Goal: Information Seeking & Learning: Learn about a topic

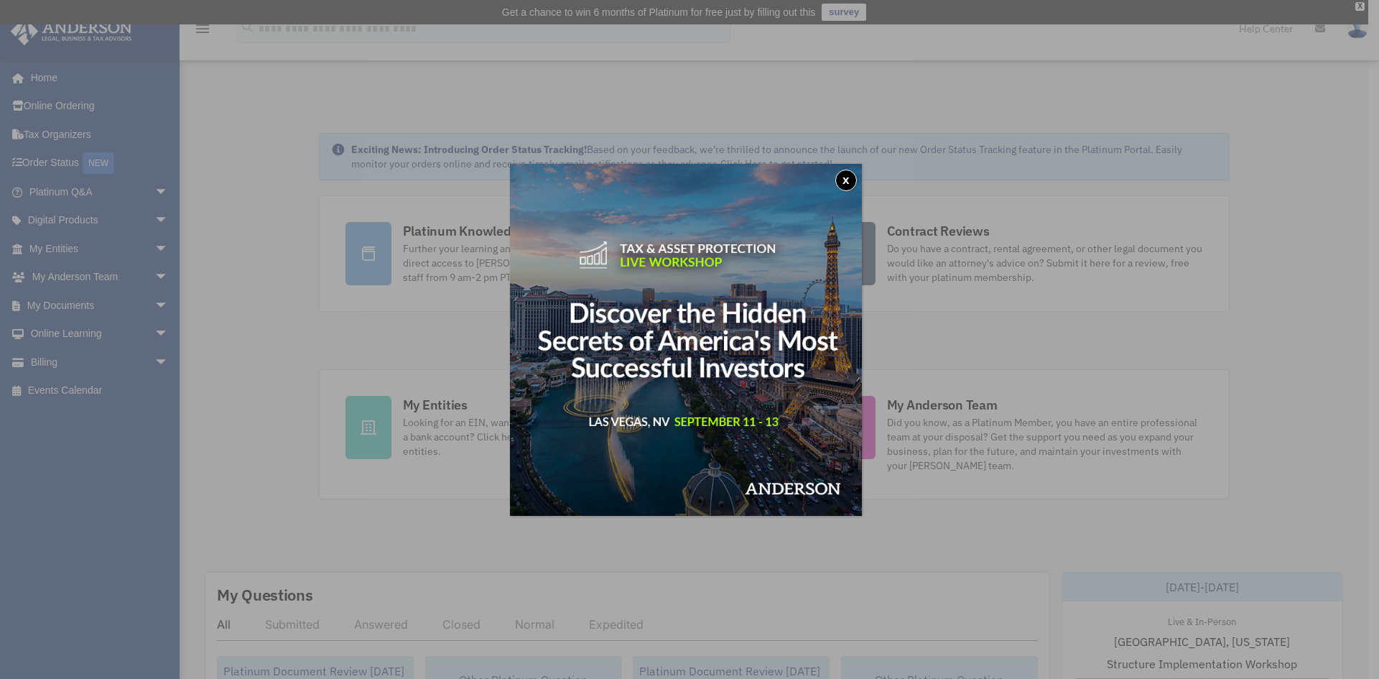
click at [783, 374] on img at bounding box center [686, 340] width 352 height 352
click at [850, 181] on button "x" at bounding box center [846, 181] width 22 height 22
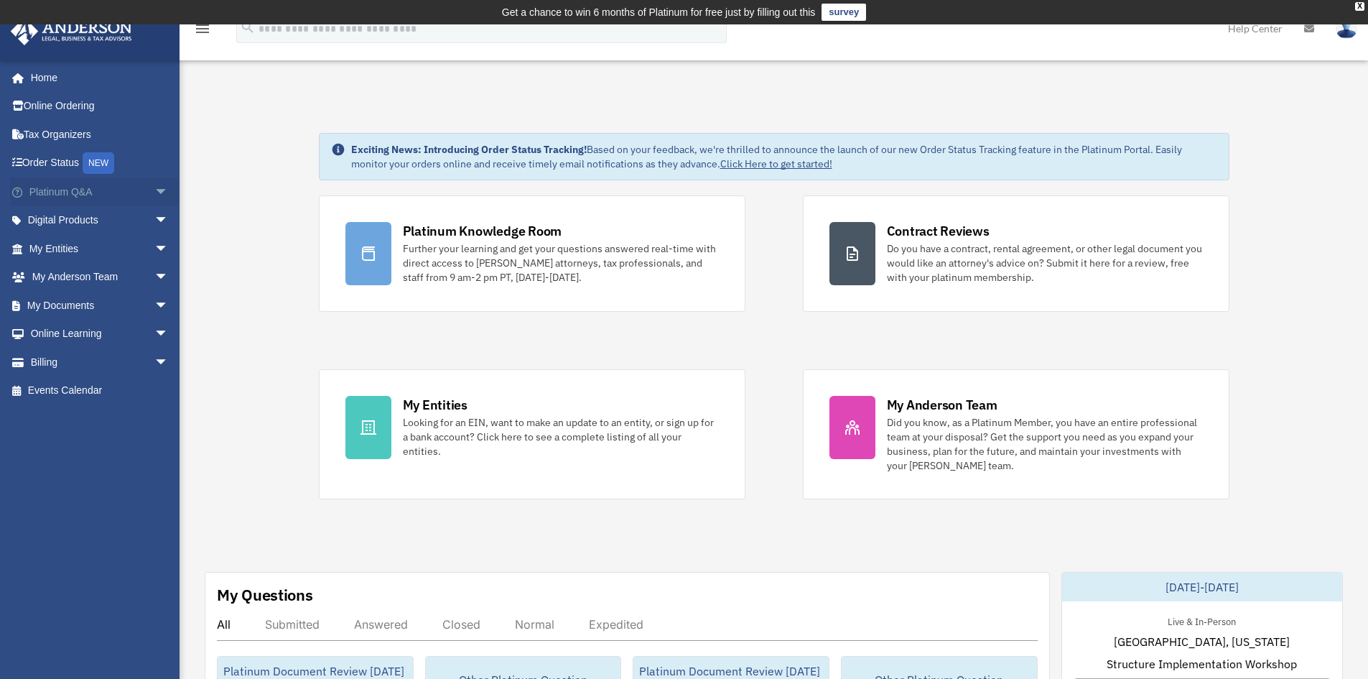
click at [155, 190] on span "arrow_drop_down" at bounding box center [168, 191] width 29 height 29
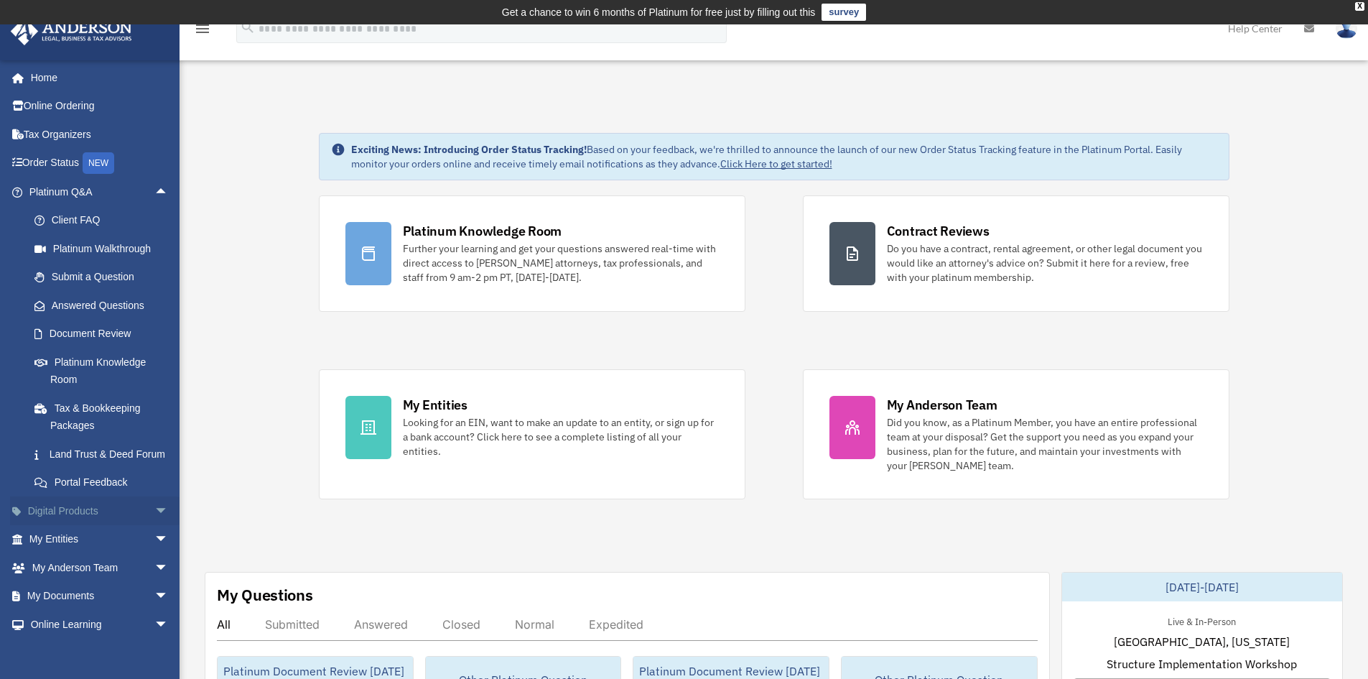
click at [154, 526] on span "arrow_drop_down" at bounding box center [168, 510] width 29 height 29
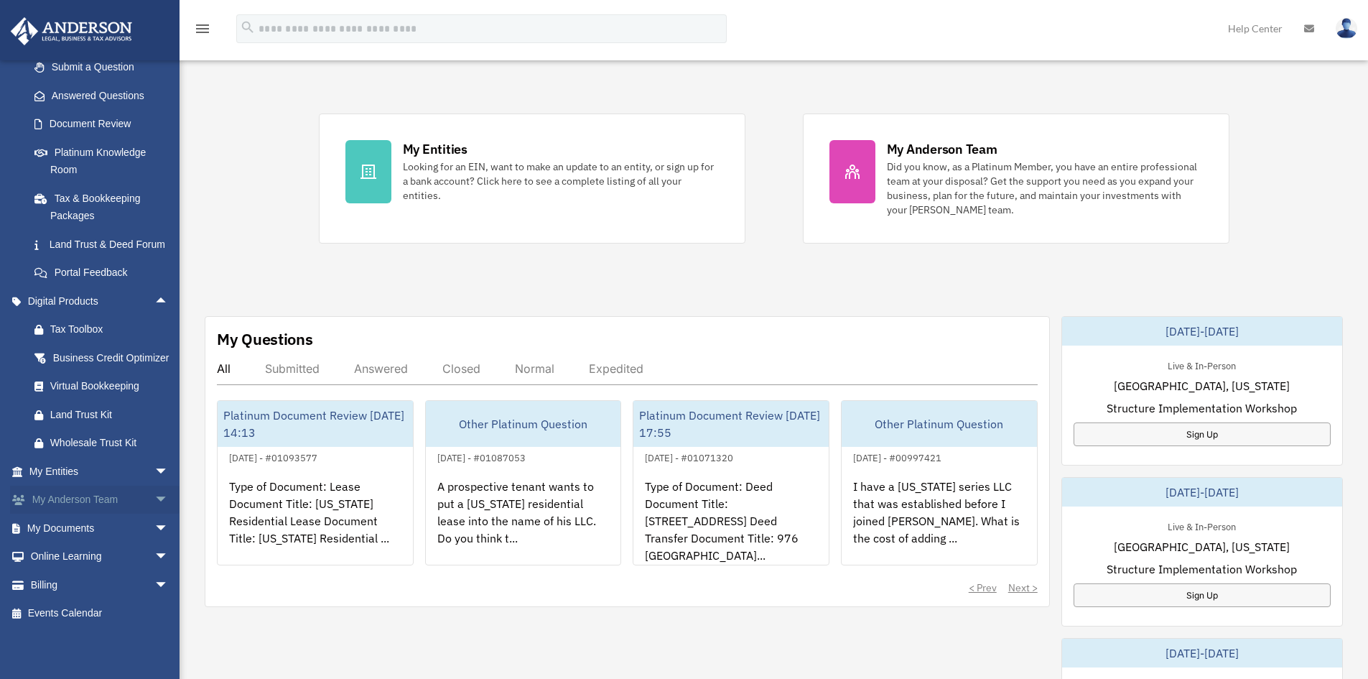
scroll to position [287, 0]
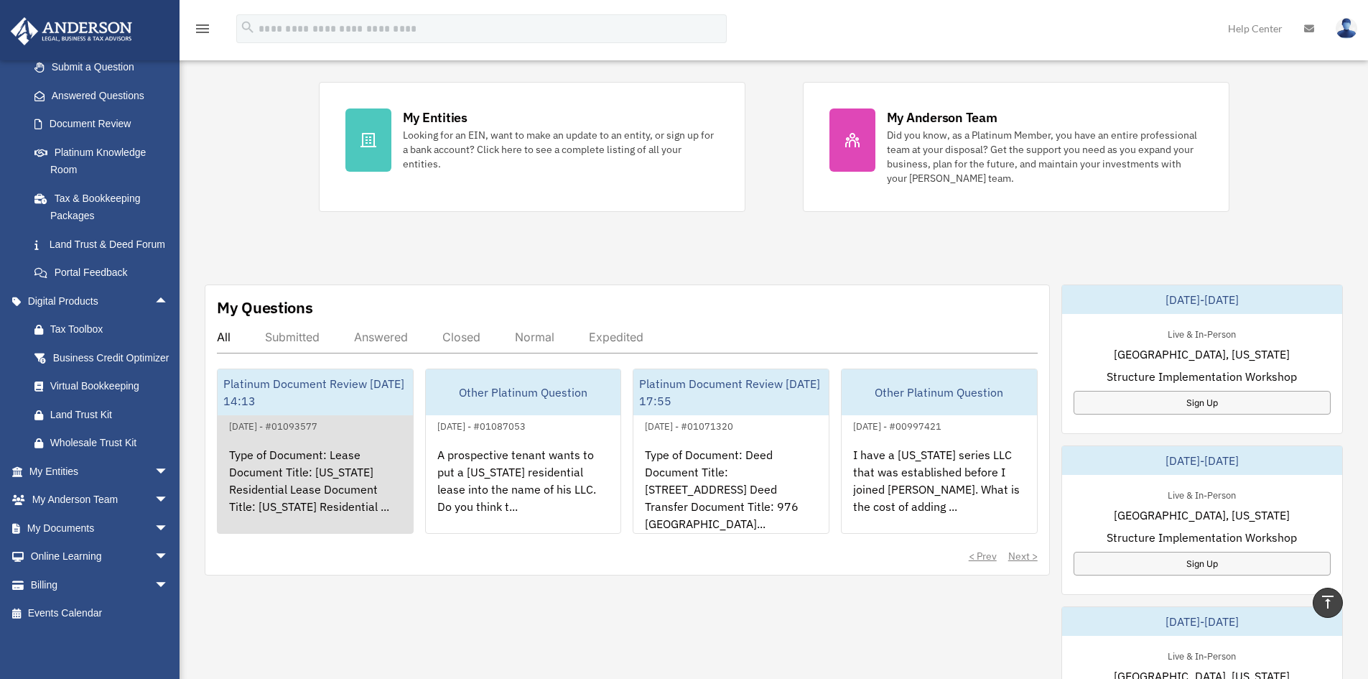
click at [310, 446] on div "Type of Document: Lease Document Title: Texas Residential Lease Document Title:…" at bounding box center [315, 491] width 195 height 112
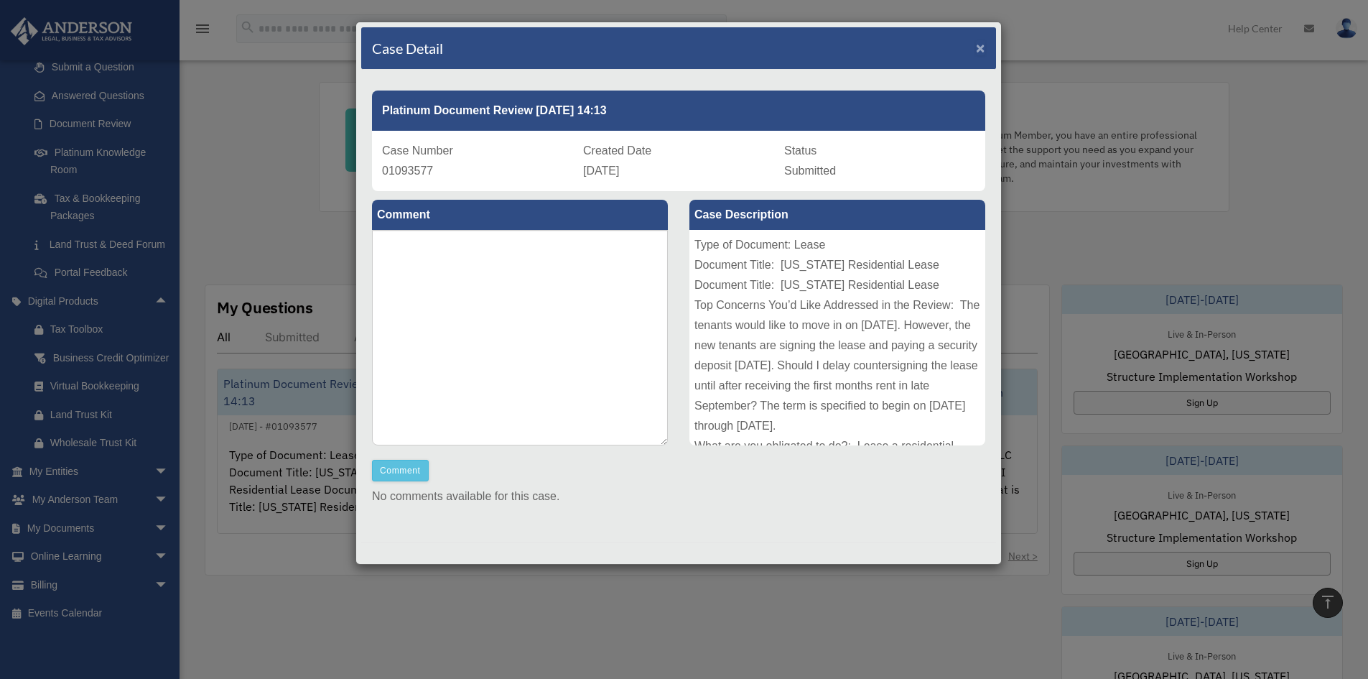
click at [976, 44] on span "×" at bounding box center [980, 48] width 9 height 17
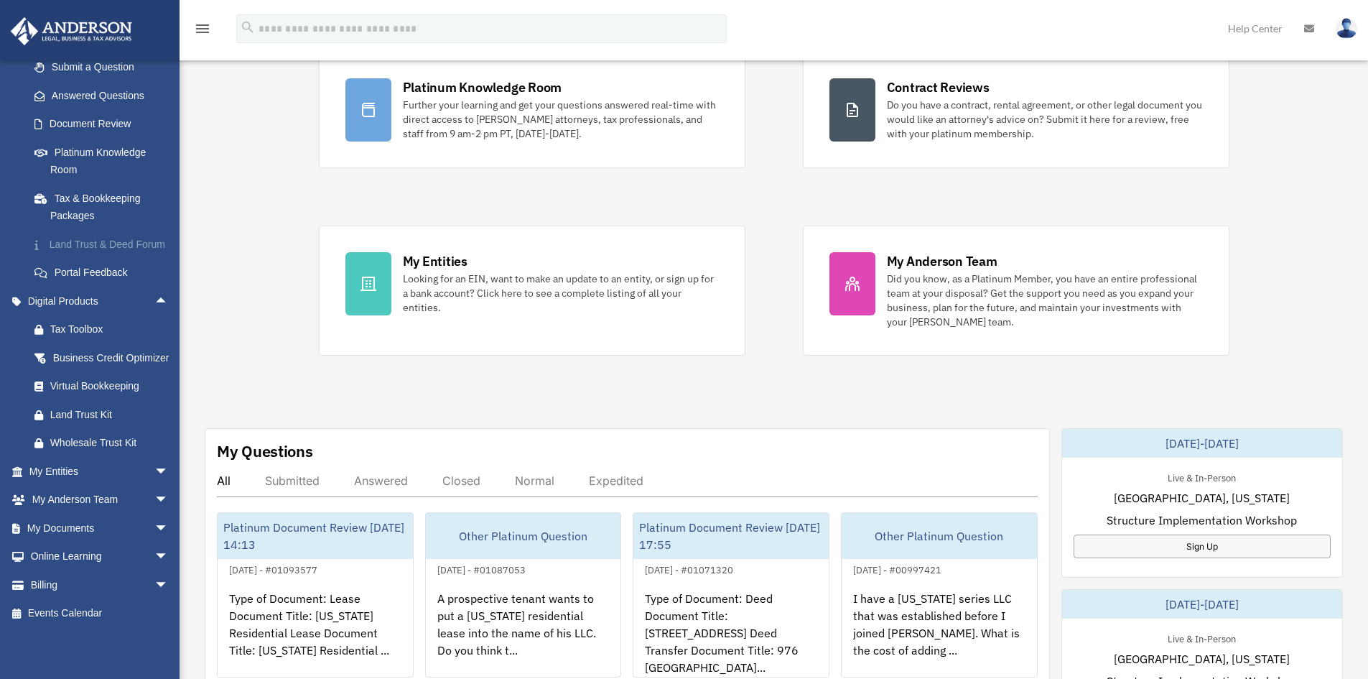
scroll to position [245, 0]
click at [154, 467] on span "arrow_drop_down" at bounding box center [168, 471] width 29 height 29
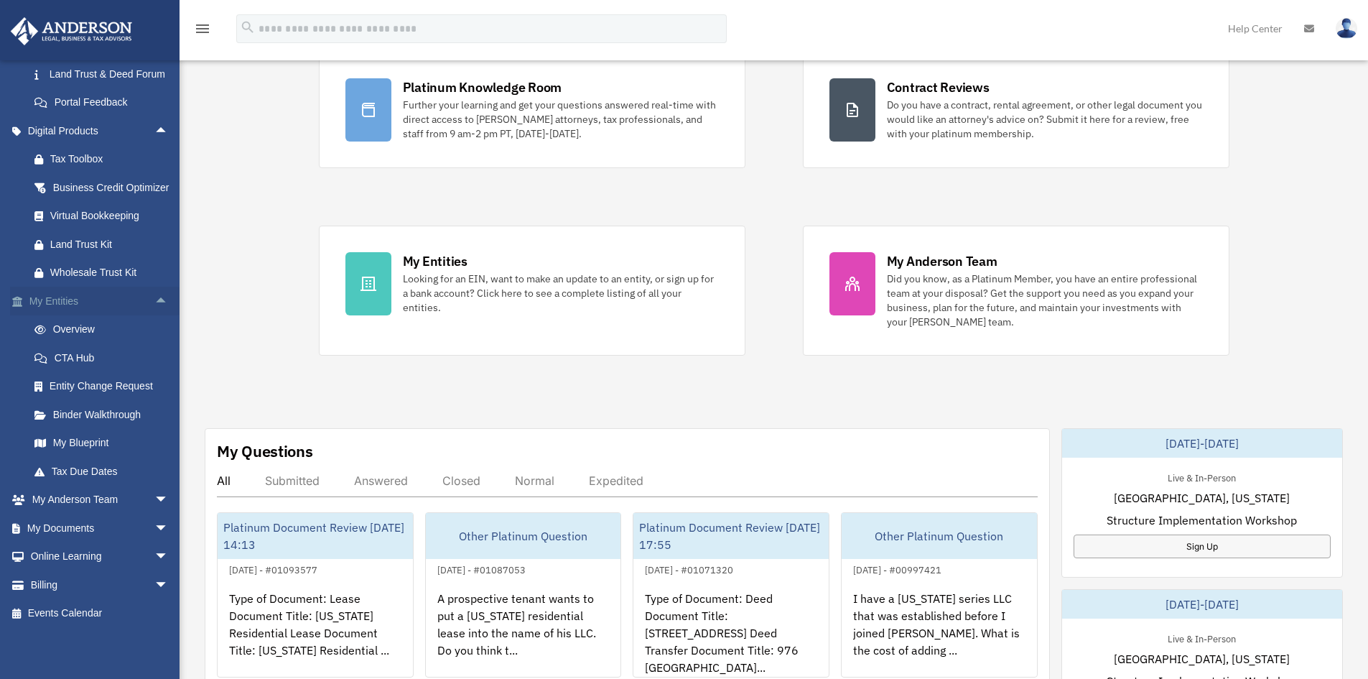
scroll to position [415, 0]
click at [155, 498] on span "arrow_drop_down" at bounding box center [168, 500] width 29 height 29
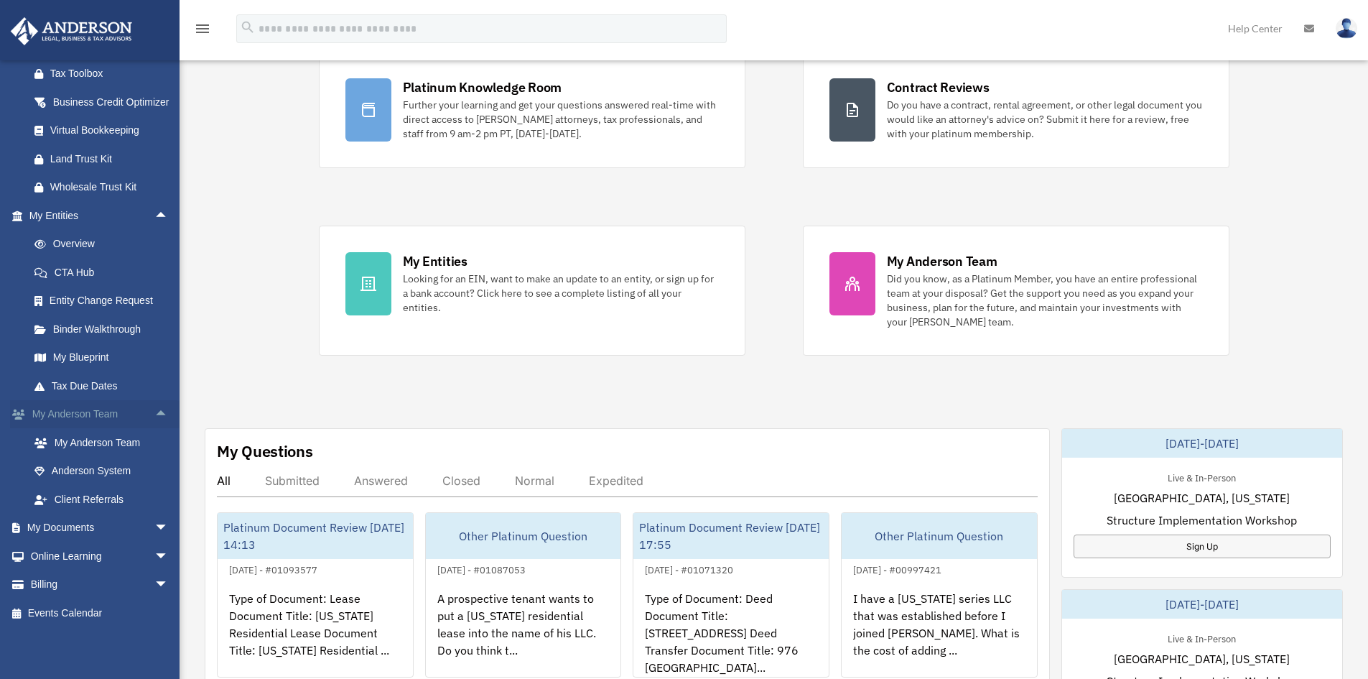
scroll to position [501, 0]
click at [154, 524] on span "arrow_drop_down" at bounding box center [168, 528] width 29 height 29
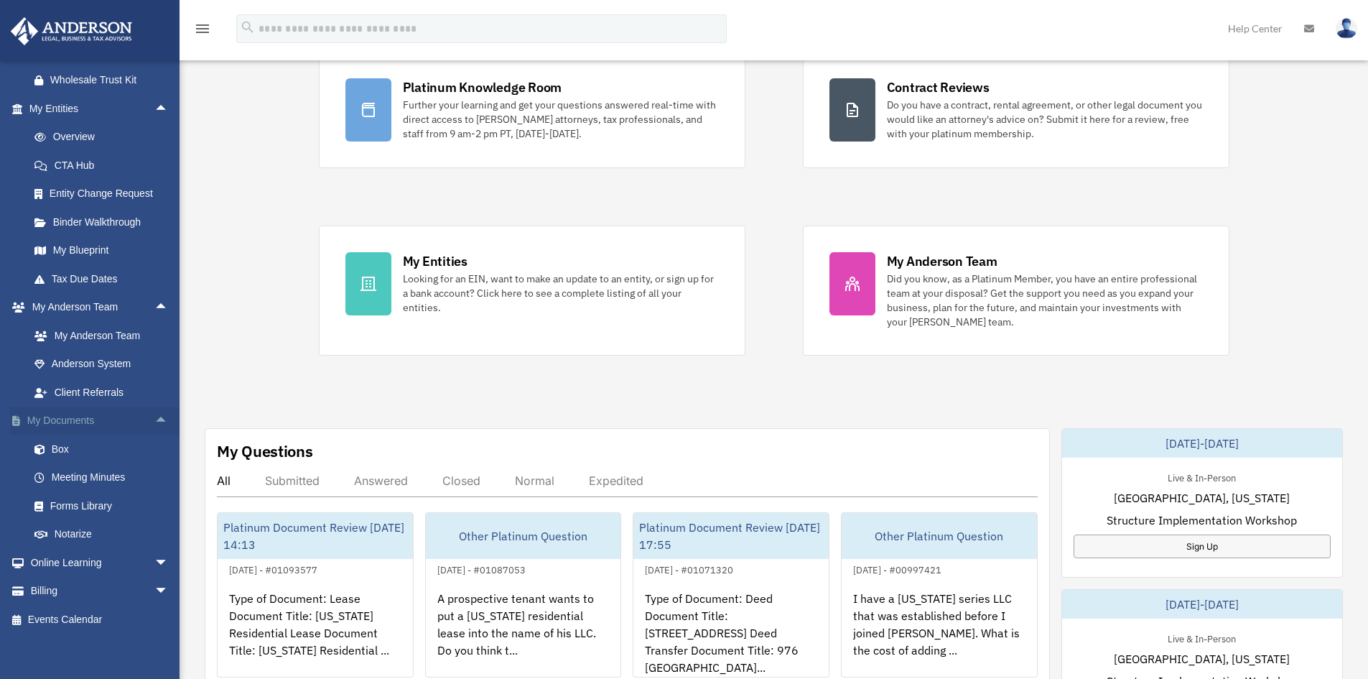
scroll to position [614, 0]
click at [154, 557] on span "arrow_drop_down" at bounding box center [168, 556] width 29 height 29
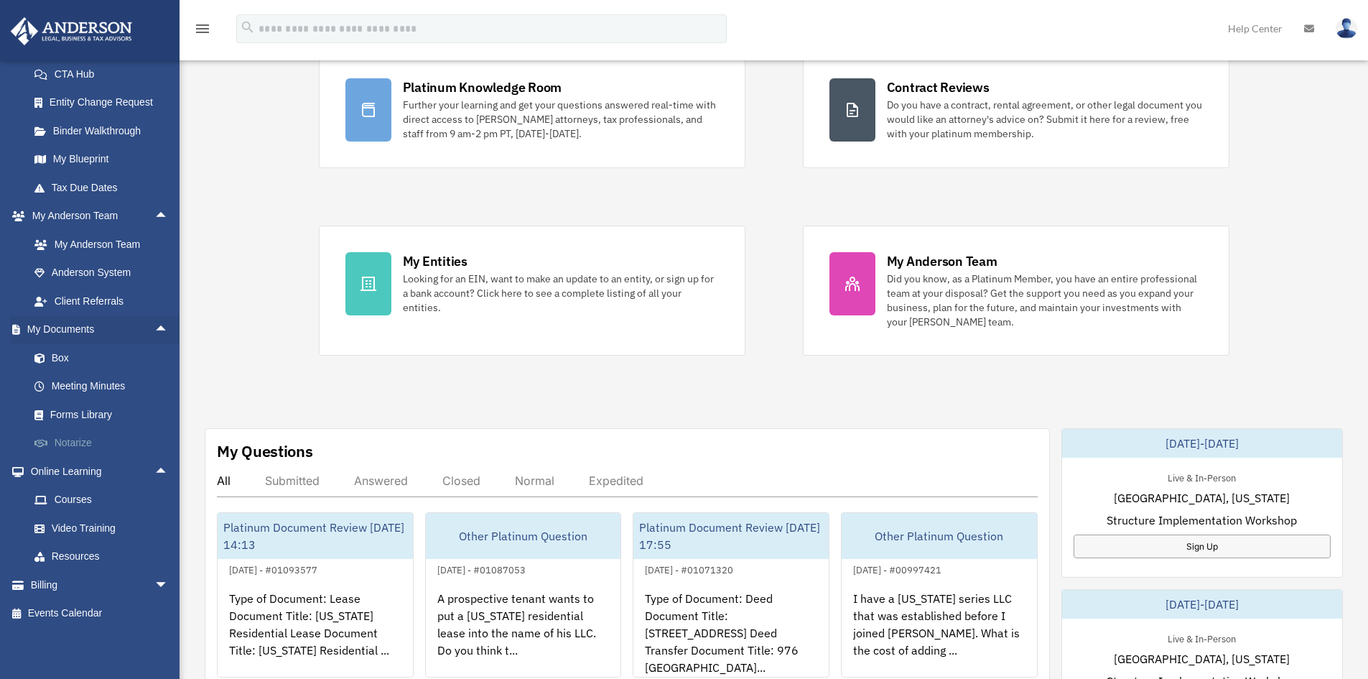
scroll to position [686, 0]
click at [83, 452] on link "Notarize" at bounding box center [105, 443] width 170 height 29
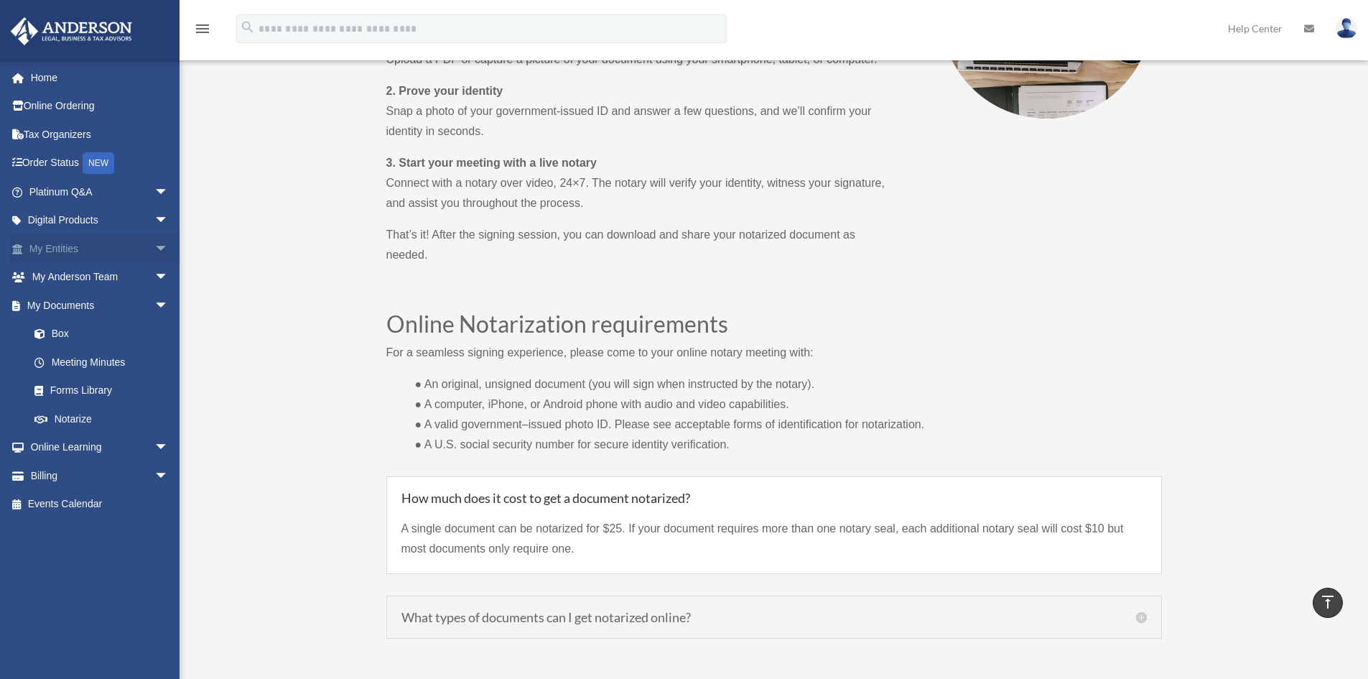
scroll to position [853, 0]
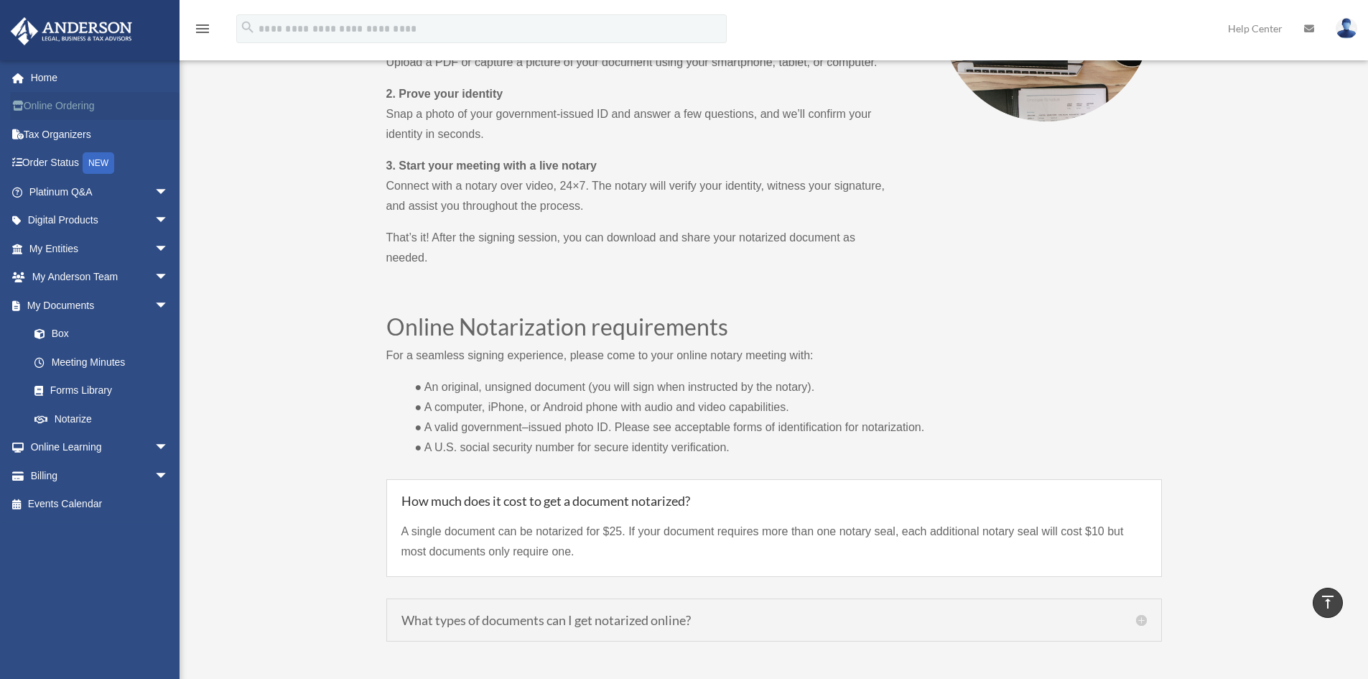
click at [80, 110] on link "Online Ordering" at bounding box center [100, 106] width 180 height 29
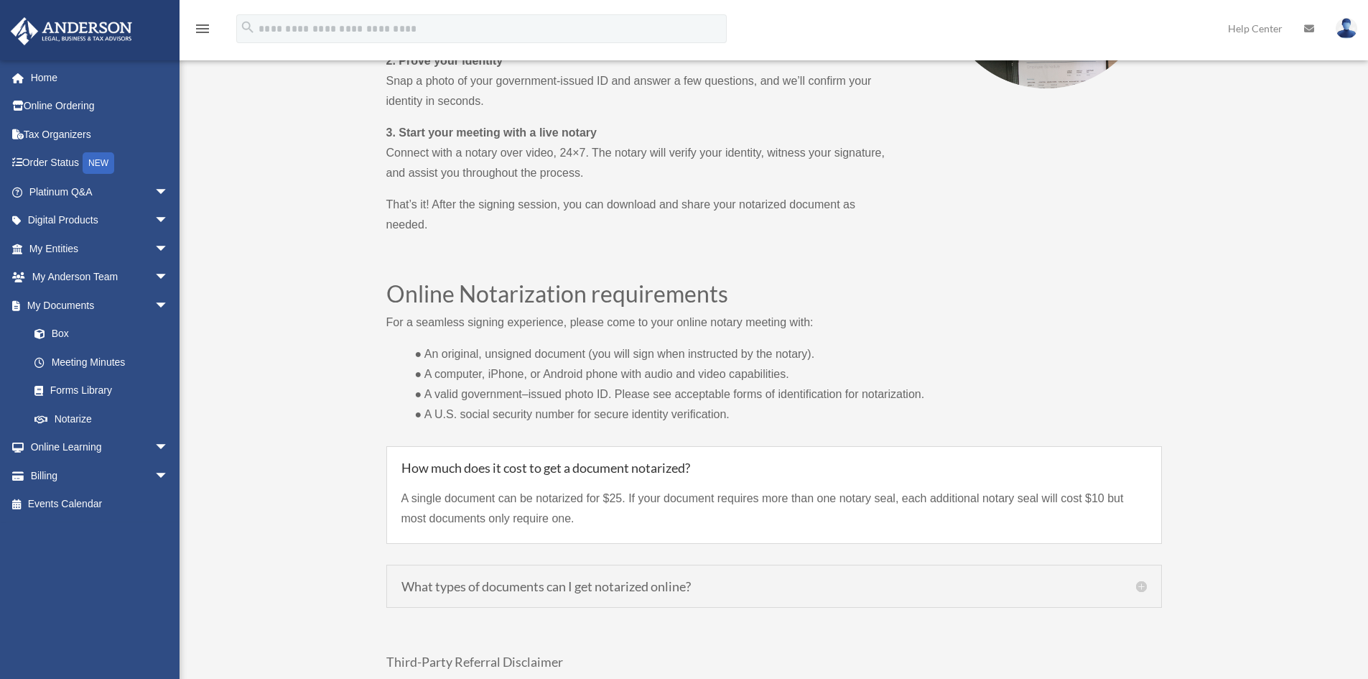
scroll to position [878, 0]
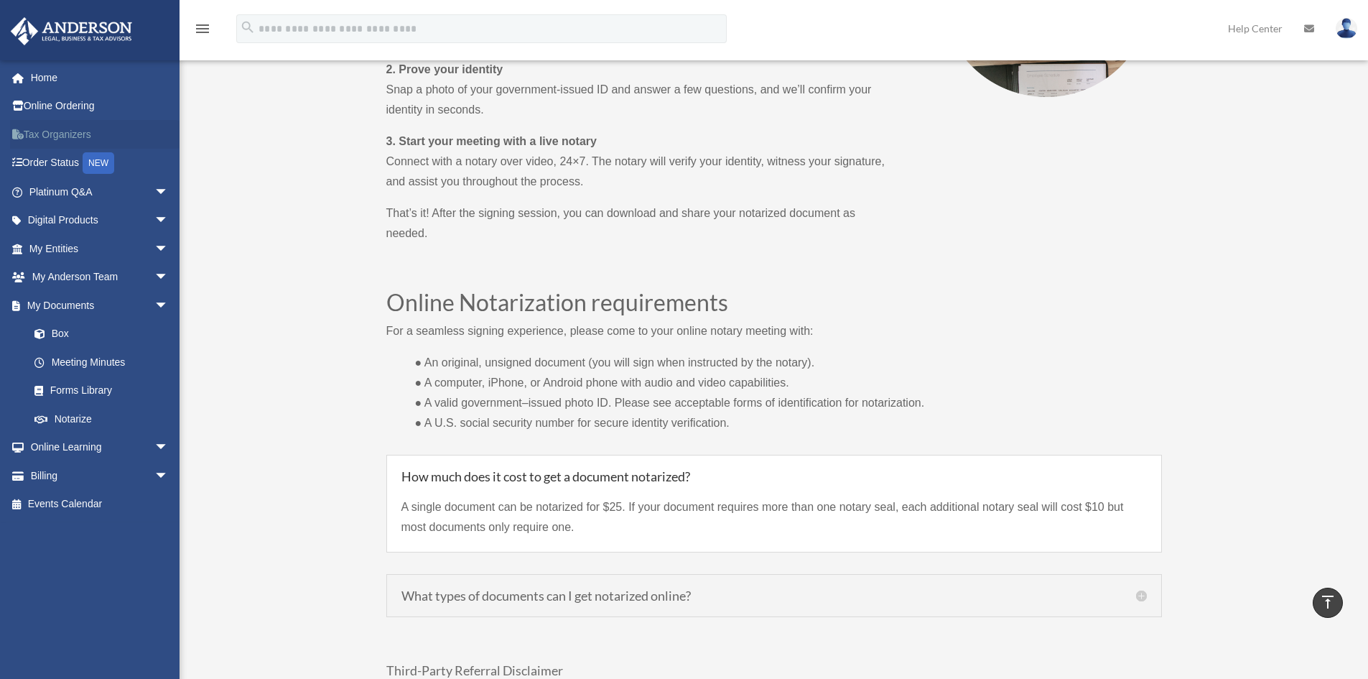
click at [75, 136] on link "Tax Organizers" at bounding box center [100, 134] width 180 height 29
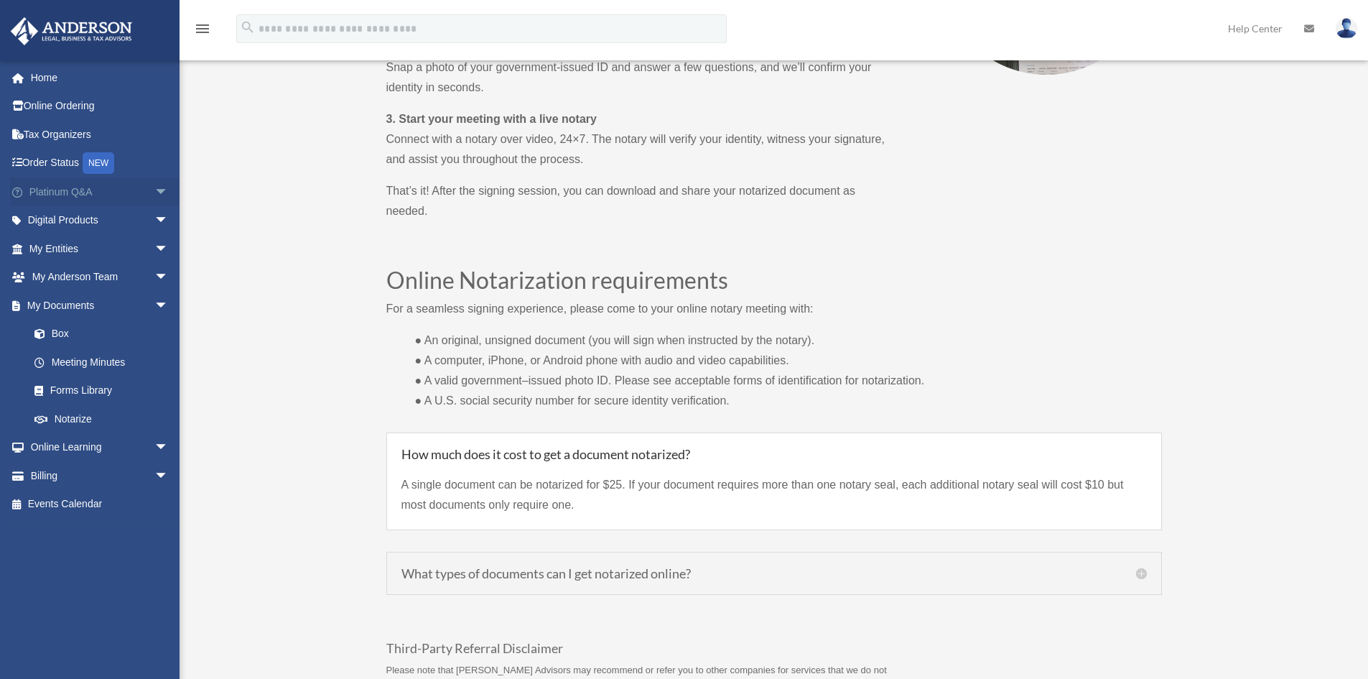
scroll to position [902, 0]
click at [126, 195] on link "Platinum Q&A arrow_drop_down" at bounding box center [100, 191] width 180 height 29
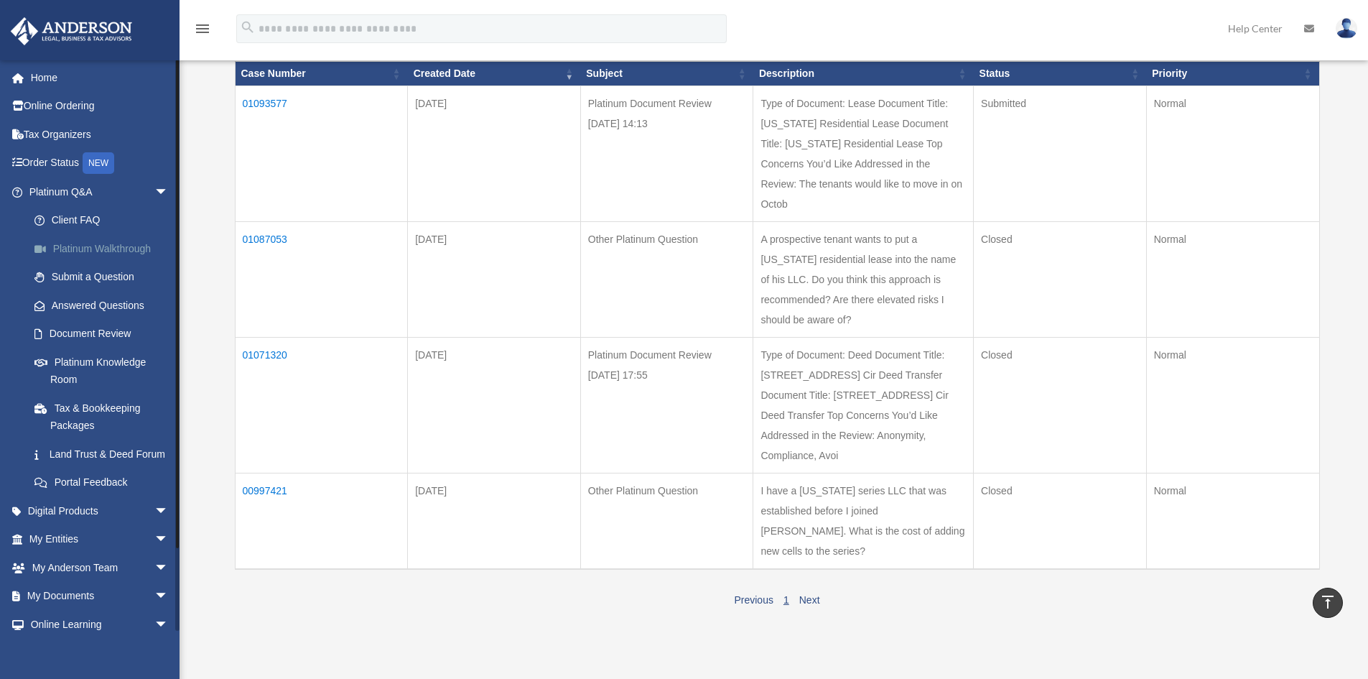
scroll to position [215, 0]
click at [124, 250] on link "Platinum Walkthrough" at bounding box center [105, 248] width 170 height 29
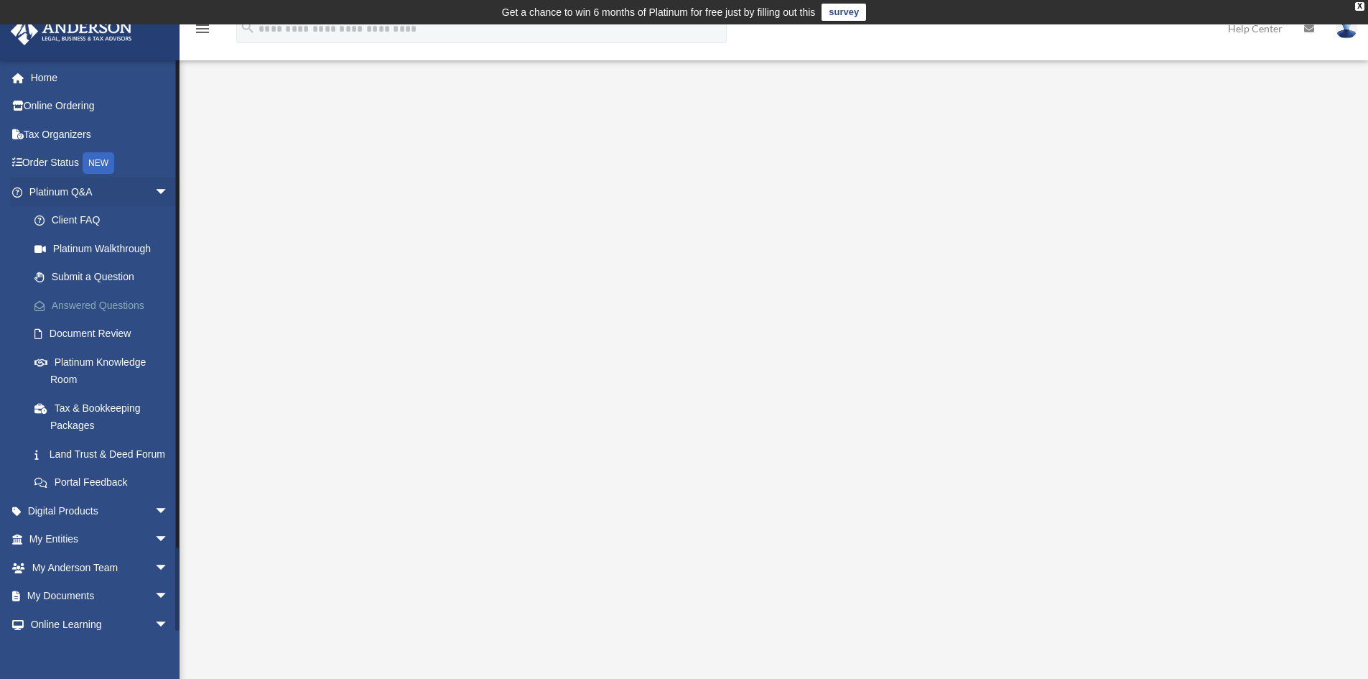
click at [125, 310] on link "Answered Questions" at bounding box center [105, 305] width 170 height 29
click at [113, 366] on link "Platinum Knowledge Room" at bounding box center [105, 371] width 170 height 46
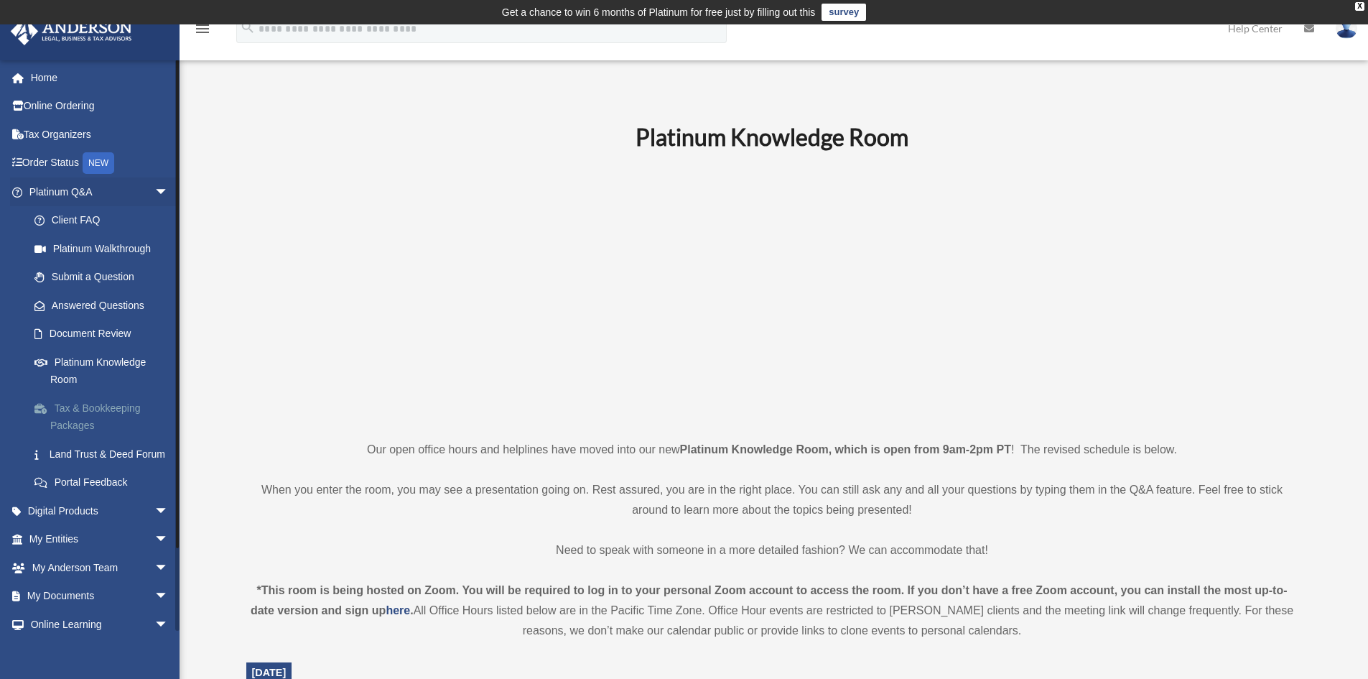
click at [123, 402] on link "Tax & Bookkeeping Packages" at bounding box center [105, 417] width 170 height 46
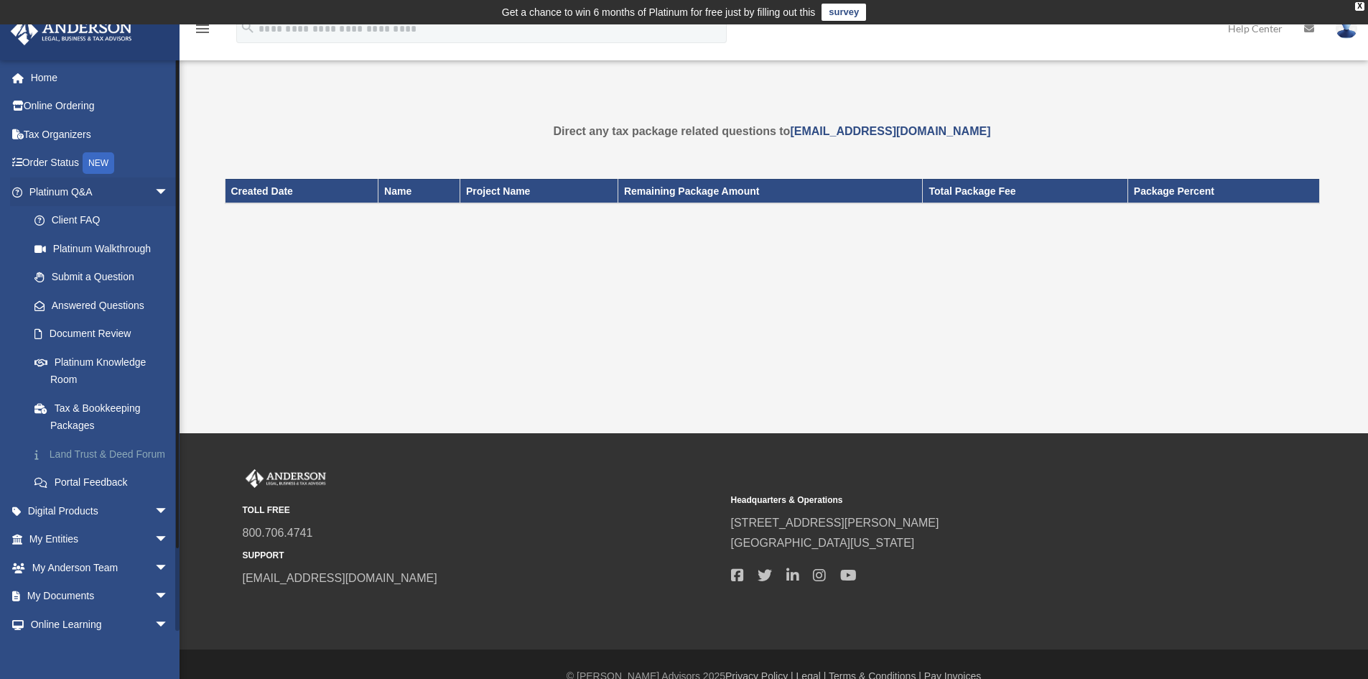
click at [101, 454] on link "Land Trust & Deed Forum" at bounding box center [105, 454] width 170 height 29
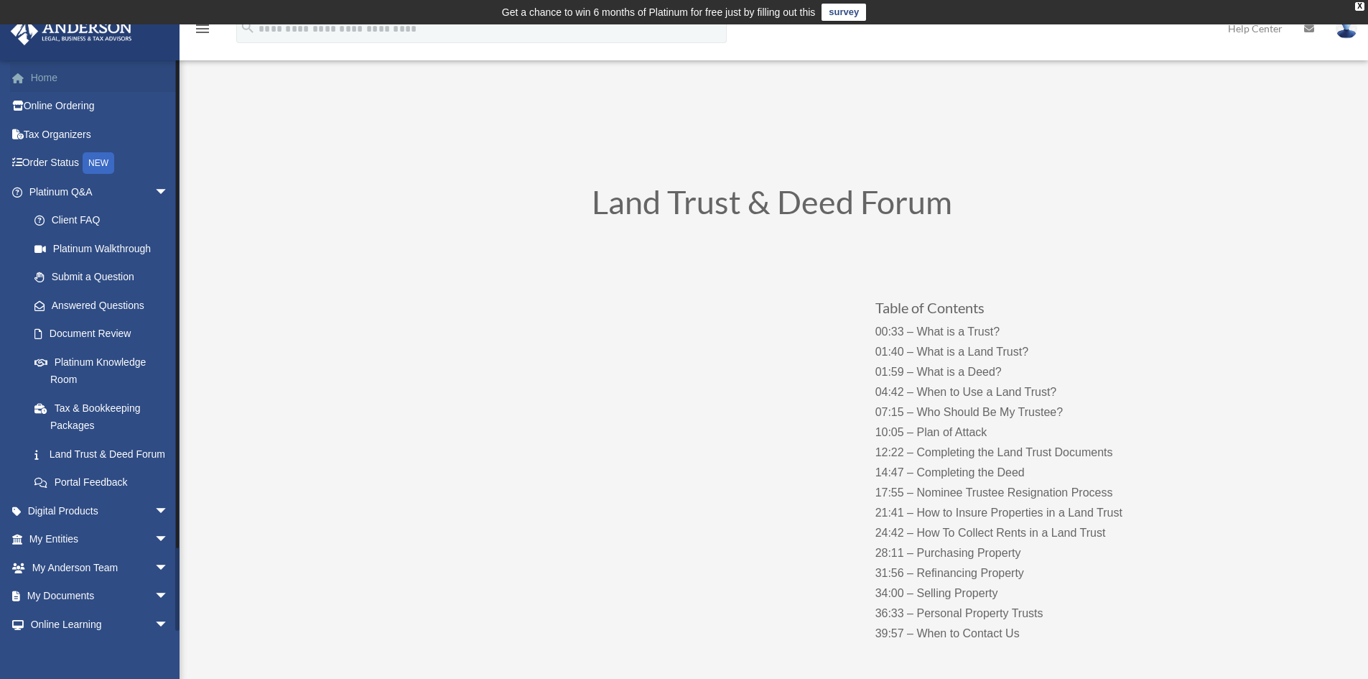
click at [37, 77] on link "Home" at bounding box center [100, 77] width 180 height 29
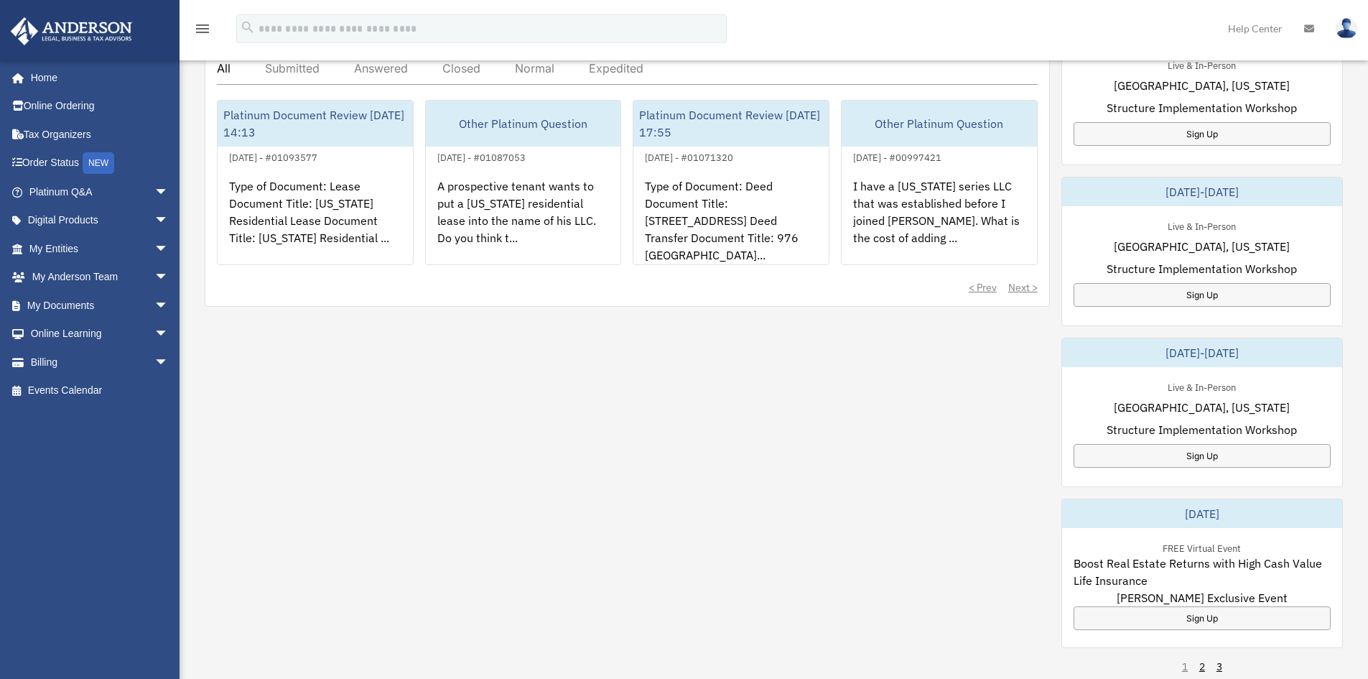
scroll to position [575, 0]
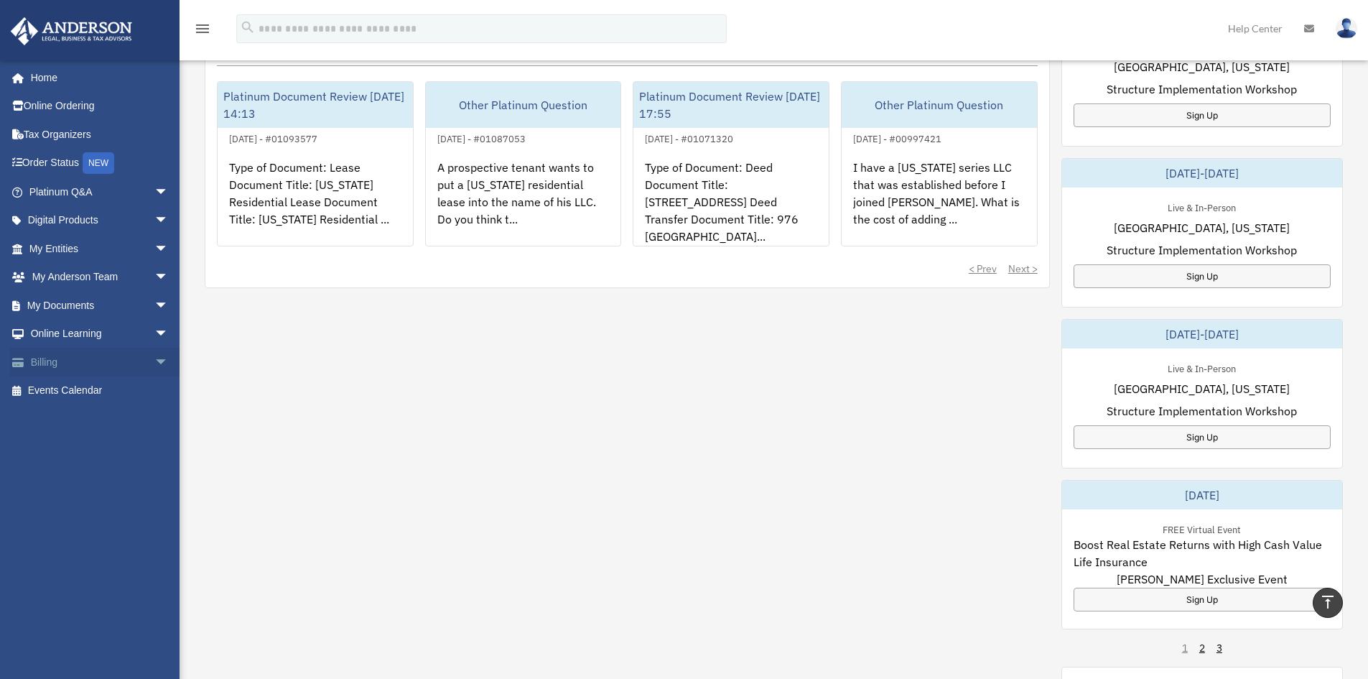
click at [154, 358] on span "arrow_drop_down" at bounding box center [168, 362] width 29 height 29
click at [154, 333] on span "arrow_drop_down" at bounding box center [168, 334] width 29 height 29
click at [154, 307] on span "arrow_drop_down" at bounding box center [168, 305] width 29 height 29
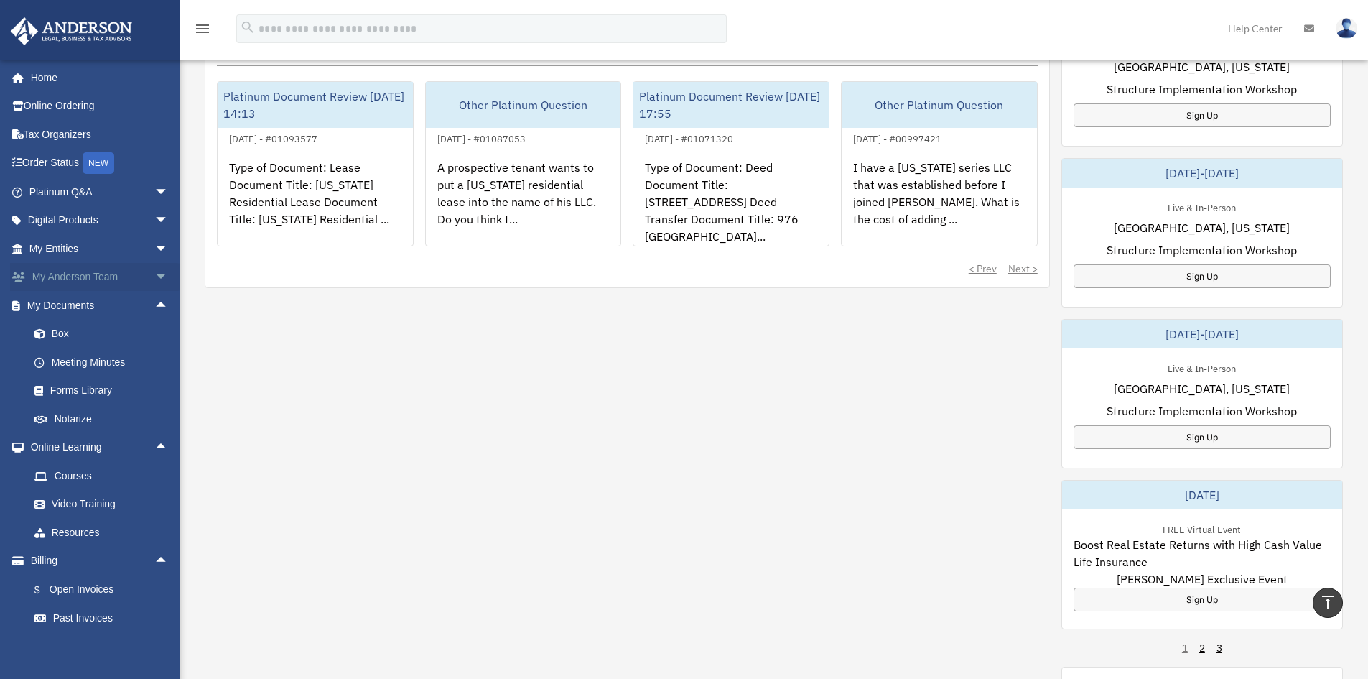
click at [154, 277] on span "arrow_drop_down" at bounding box center [168, 277] width 29 height 29
click at [121, 305] on link "My Anderson Team" at bounding box center [105, 305] width 170 height 29
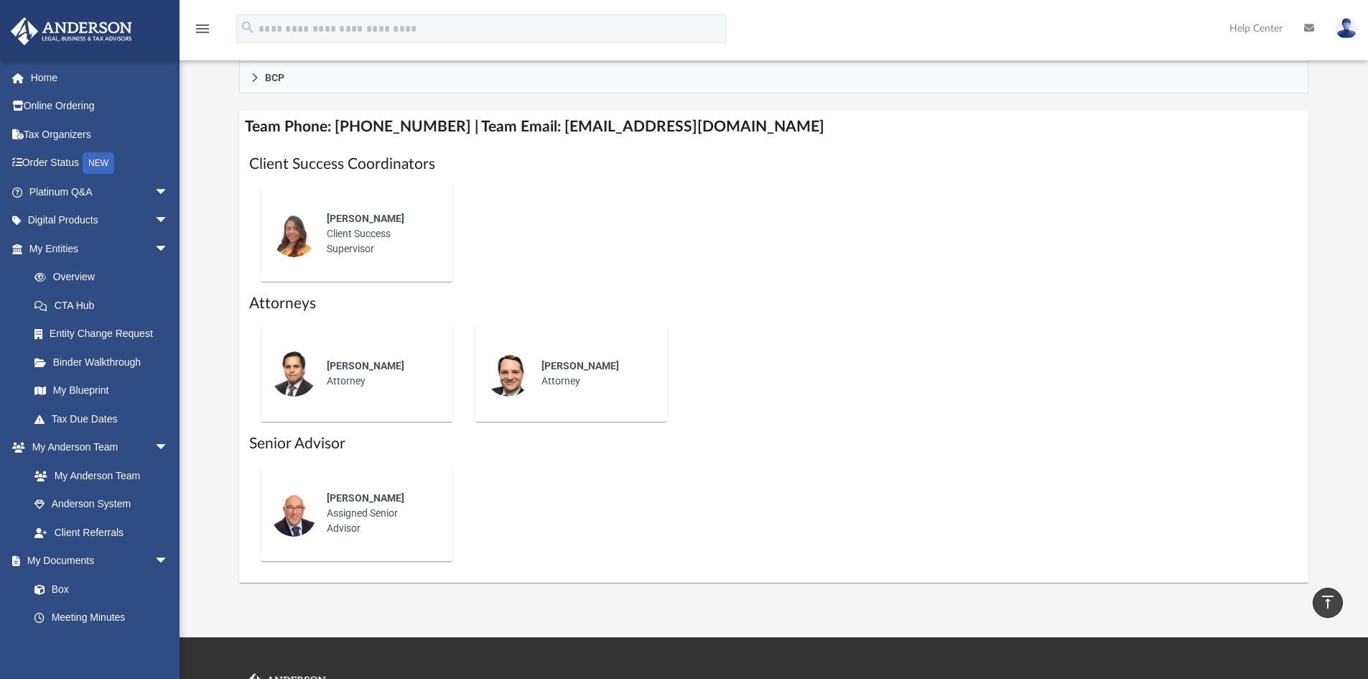
scroll to position [431, 0]
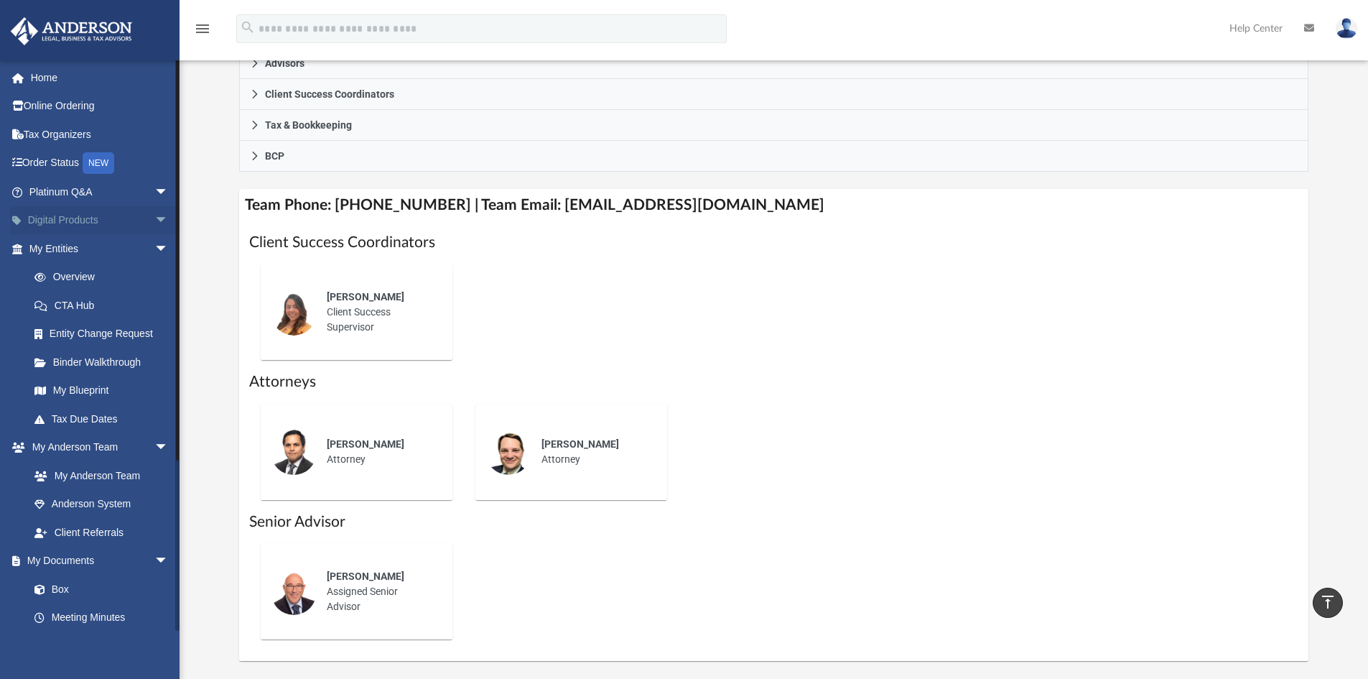
click at [154, 220] on span "arrow_drop_down" at bounding box center [168, 220] width 29 height 29
click at [76, 222] on link "Digital Products arrow_drop_up" at bounding box center [100, 220] width 180 height 29
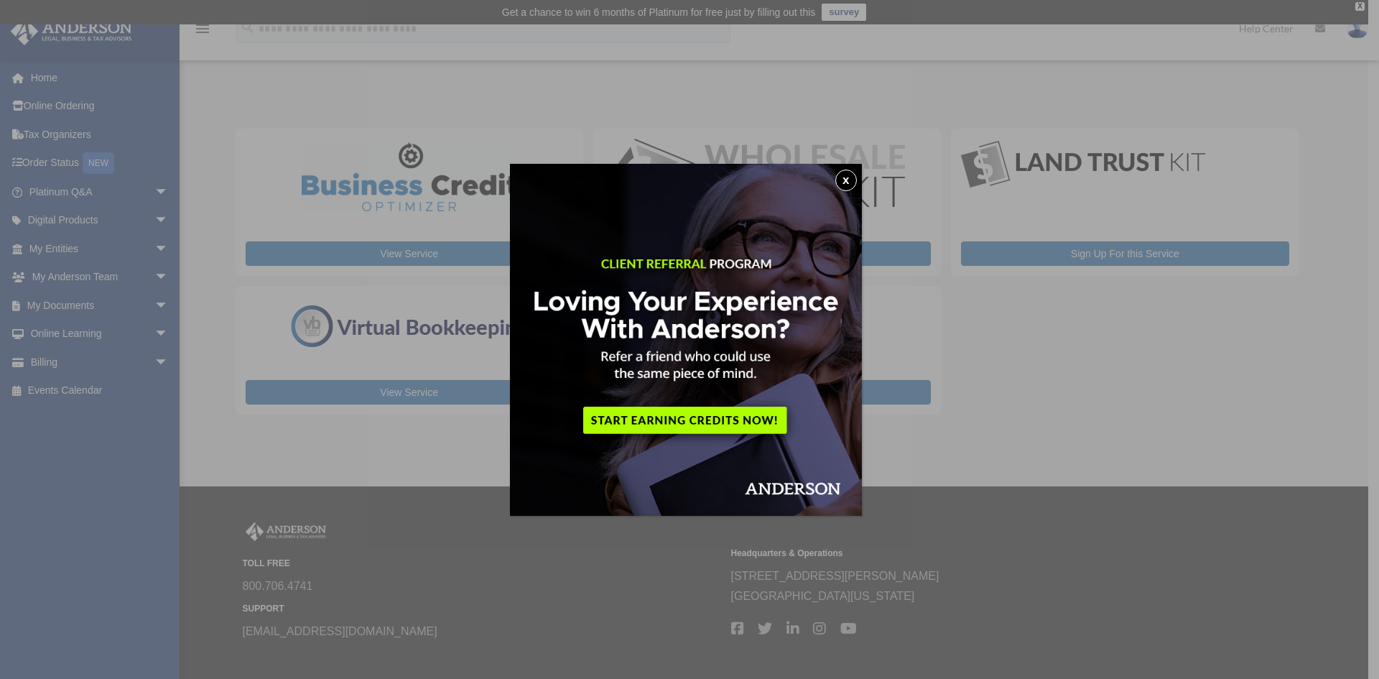
click at [856, 180] on button "x" at bounding box center [846, 181] width 22 height 22
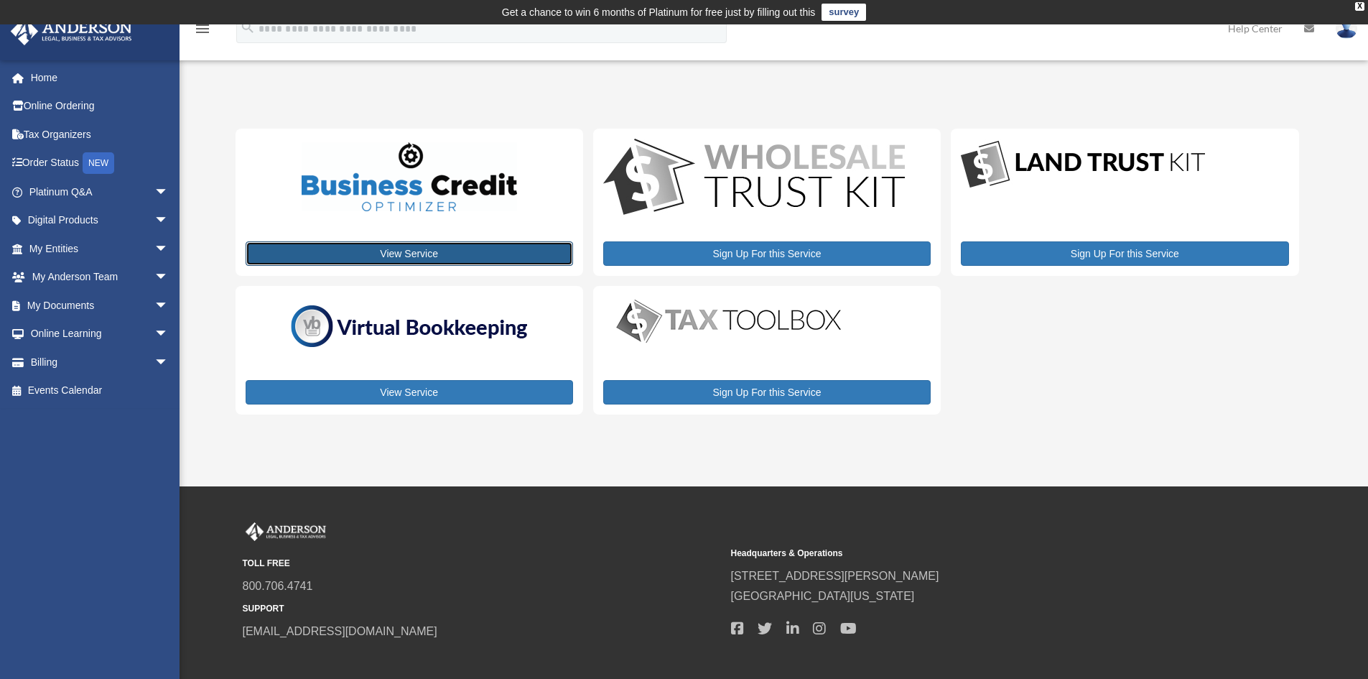
click at [425, 251] on link "View Service" at bounding box center [410, 253] width 328 height 24
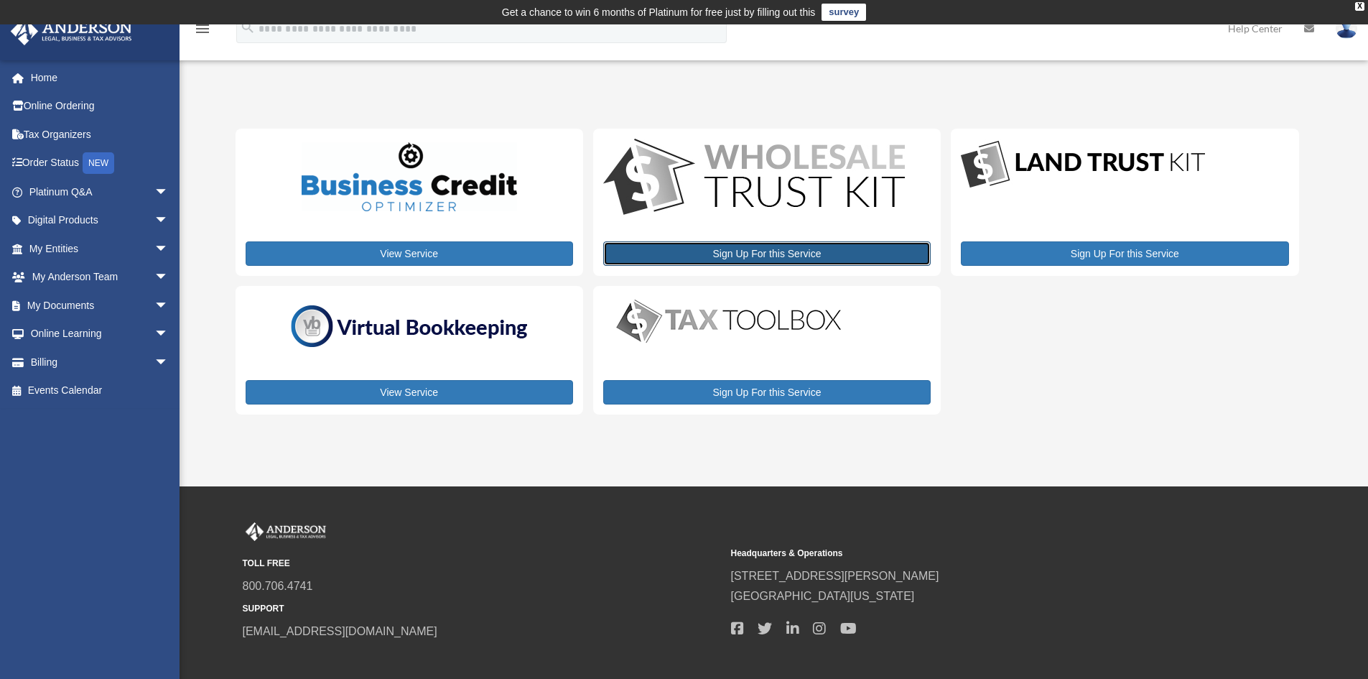
click at [830, 256] on link "Sign Up For this Service" at bounding box center [767, 253] width 328 height 24
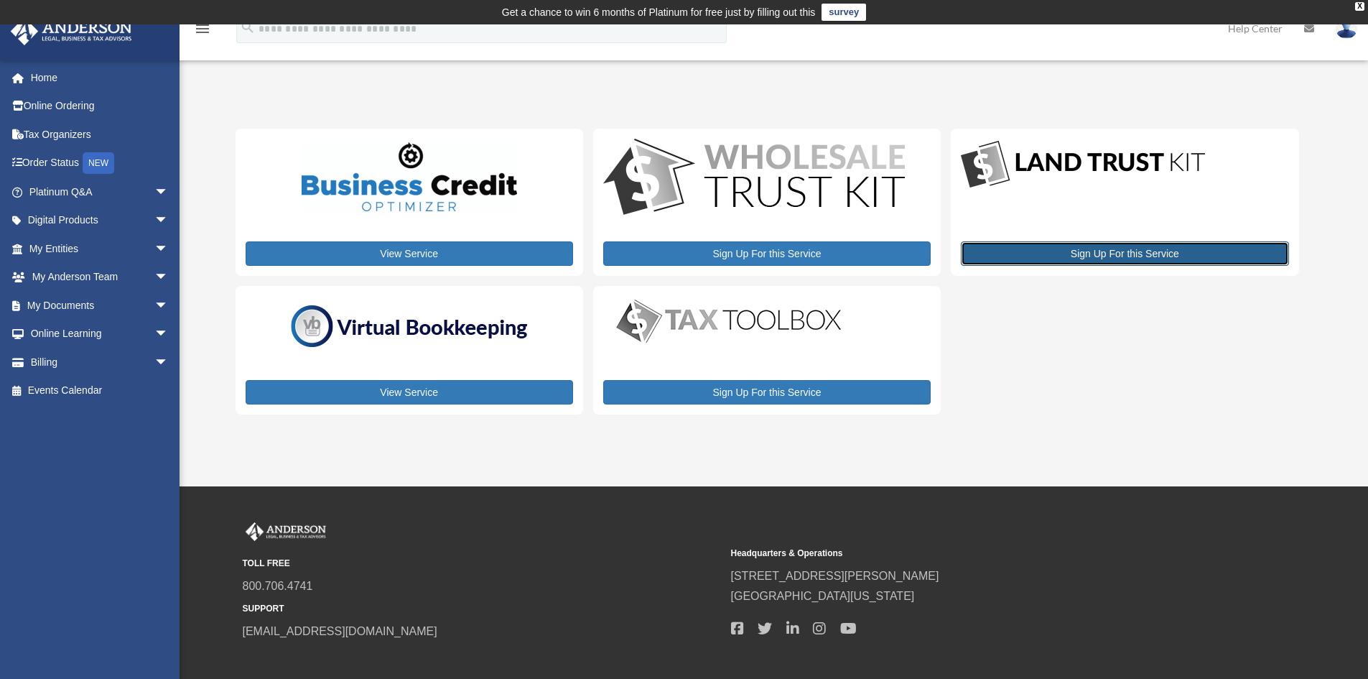
click at [1026, 242] on link "Sign Up For this Service" at bounding box center [1125, 253] width 328 height 24
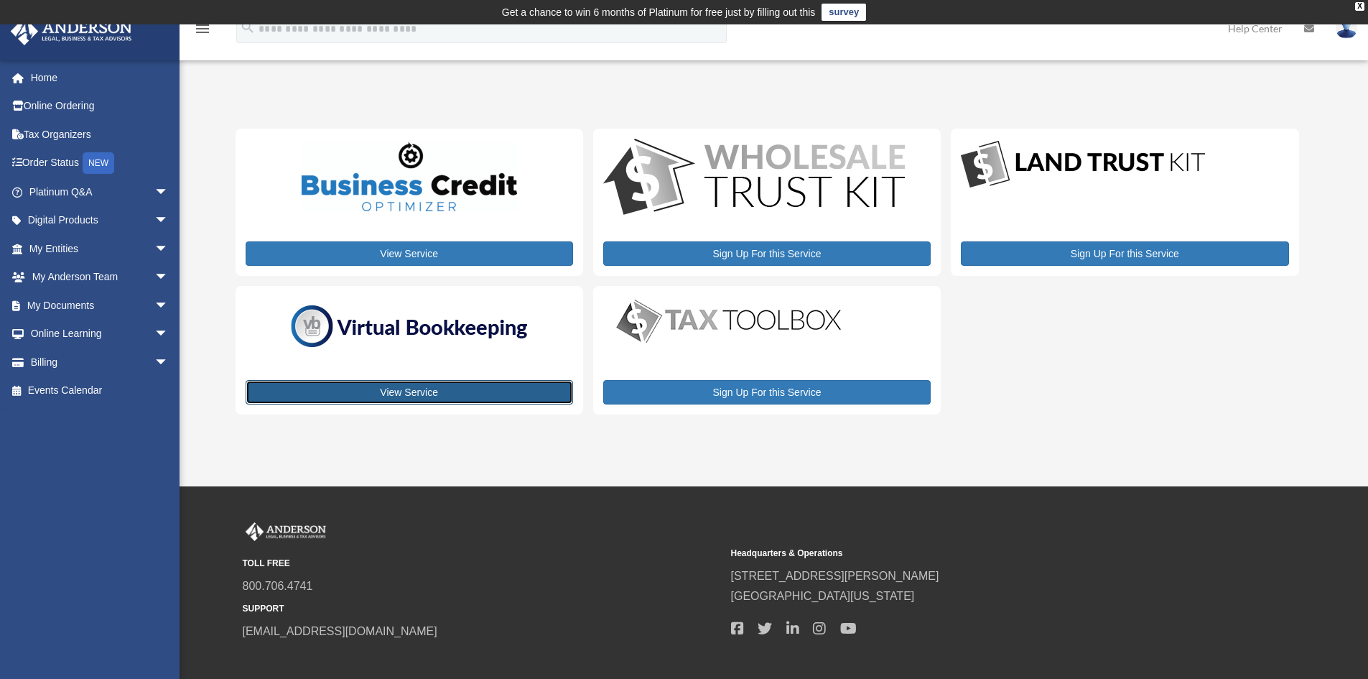
click at [396, 389] on link "View Service" at bounding box center [410, 392] width 328 height 24
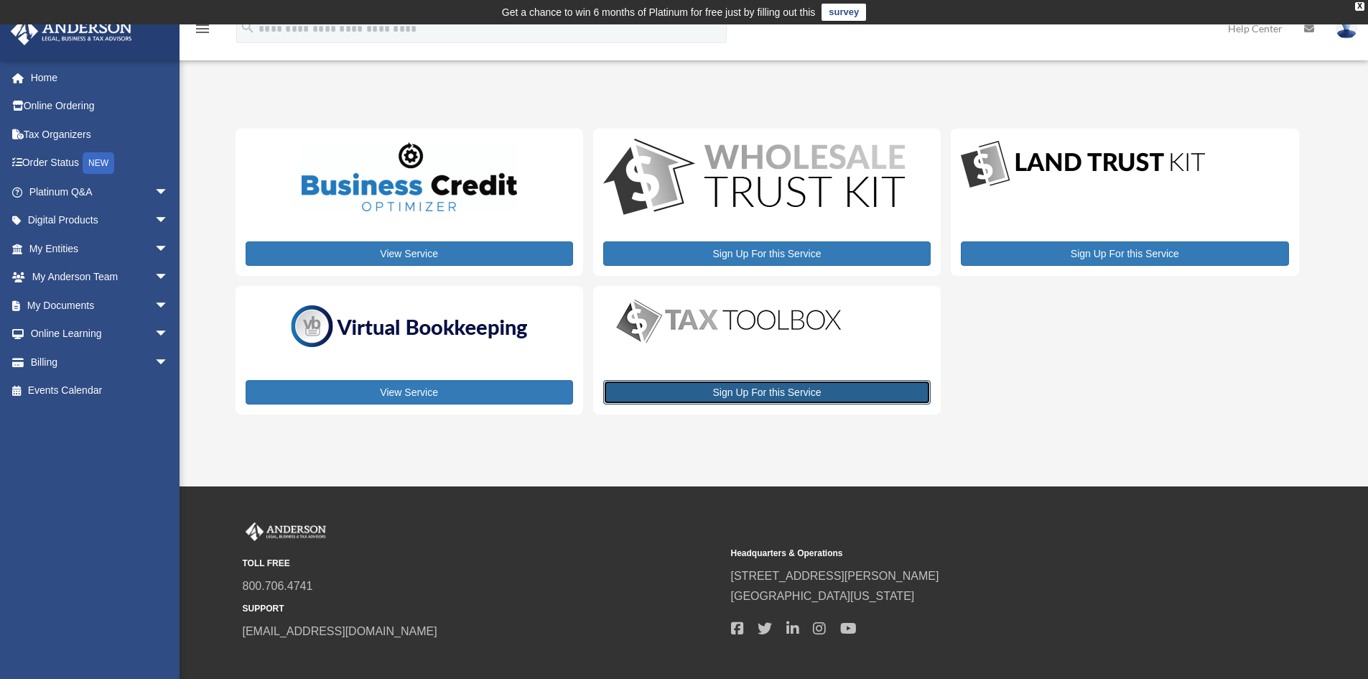
click at [720, 384] on link "Sign Up For this Service" at bounding box center [767, 392] width 328 height 24
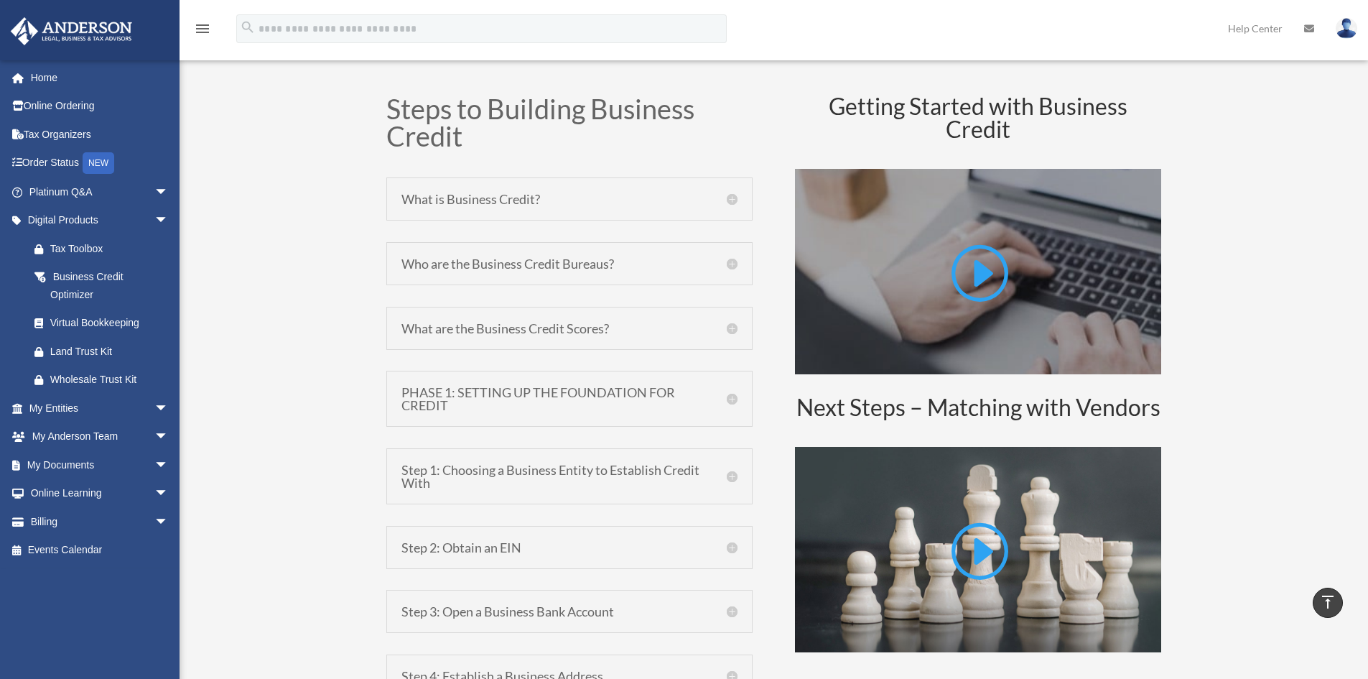
scroll to position [718, 0]
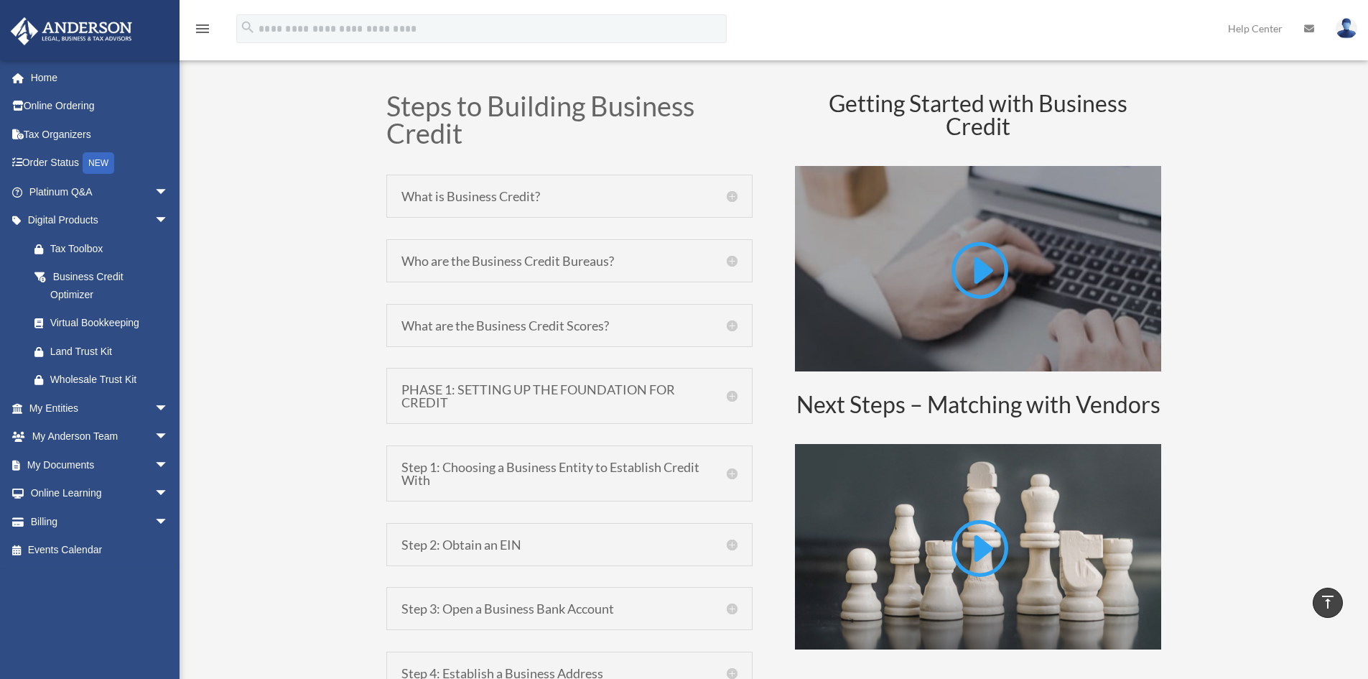
click at [733, 261] on h5 "Who are the Business Credit Bureaus?" at bounding box center [570, 260] width 336 height 13
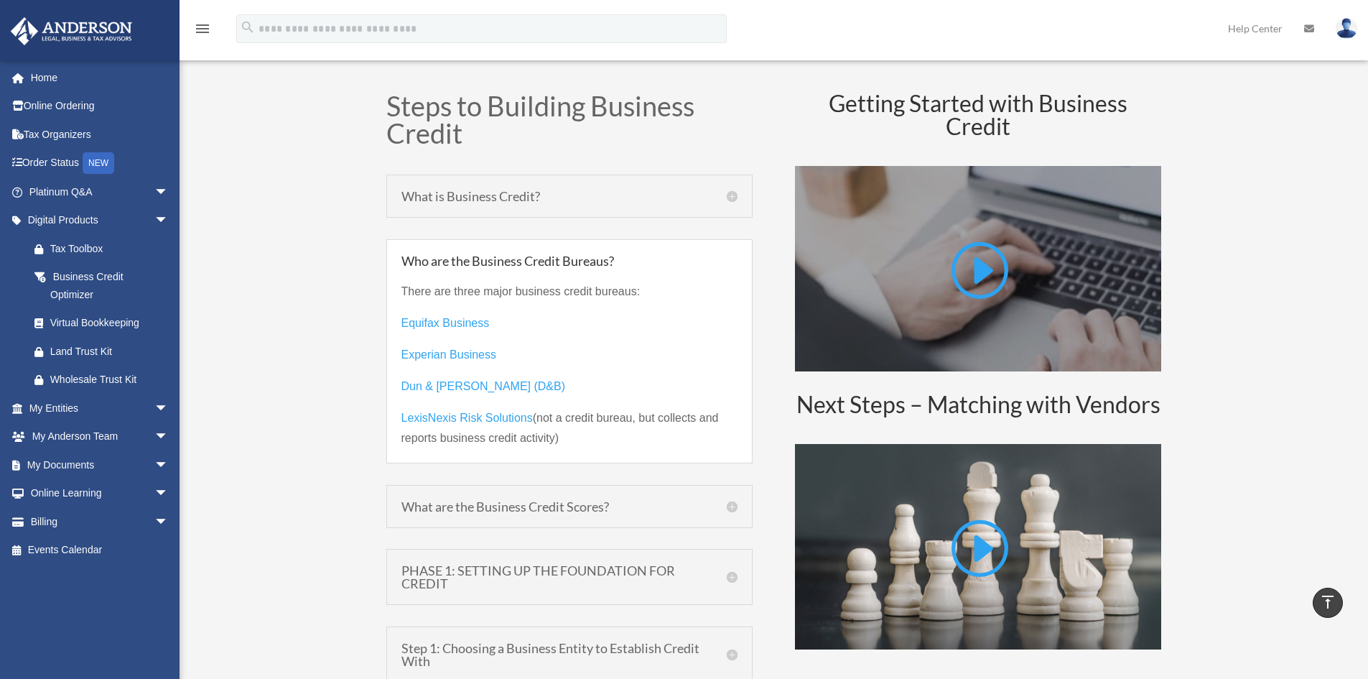
click at [733, 261] on h5 "Who are the Business Credit Bureaus?" at bounding box center [570, 260] width 336 height 13
click at [741, 242] on div "Who are the Business Credit Bureaus? There are three major business credit bure…" at bounding box center [569, 351] width 366 height 224
click at [730, 202] on h5 "What is Business Credit?" at bounding box center [570, 196] width 336 height 13
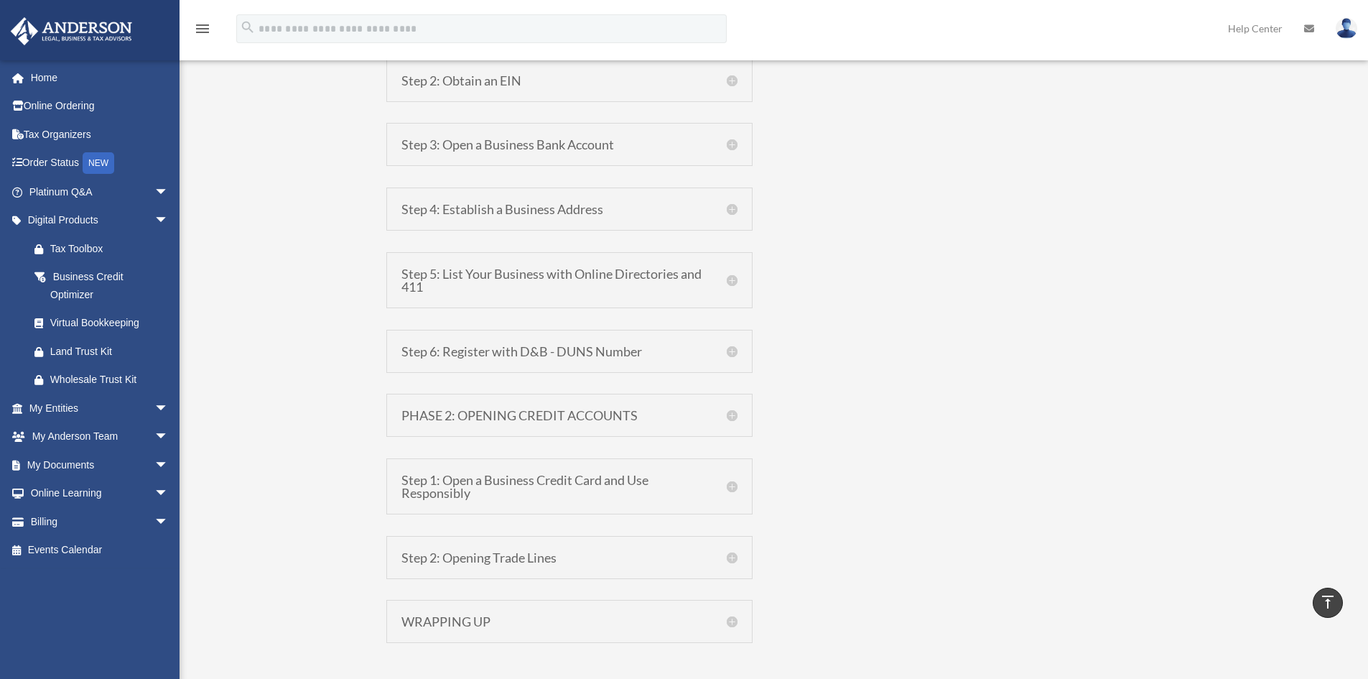
scroll to position [2083, 0]
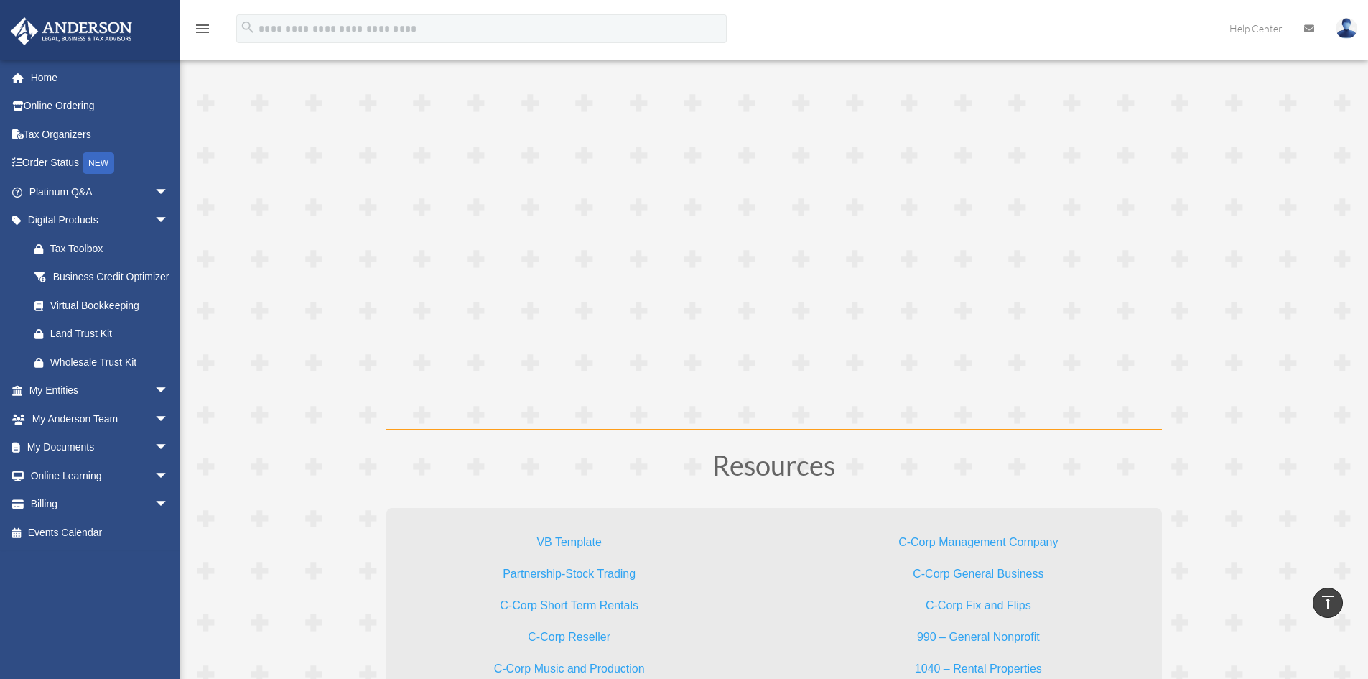
scroll to position [4022, 0]
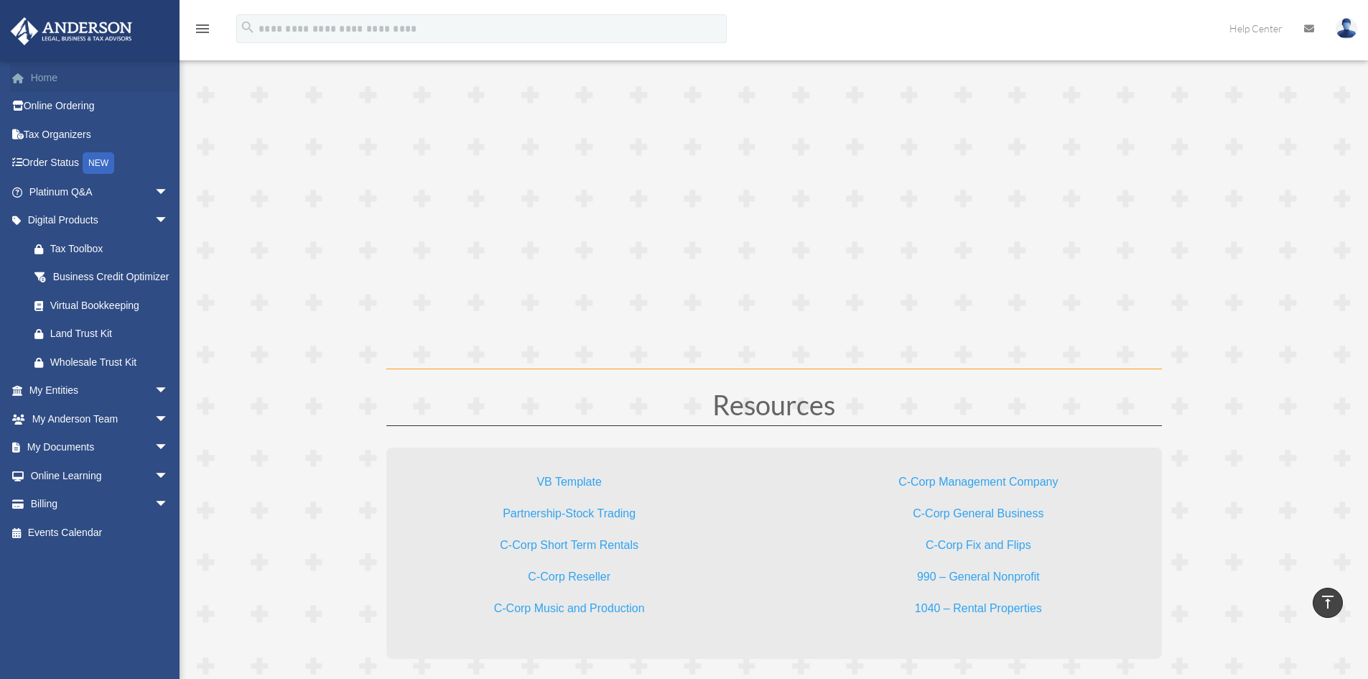
click at [61, 83] on link "Home" at bounding box center [100, 77] width 180 height 29
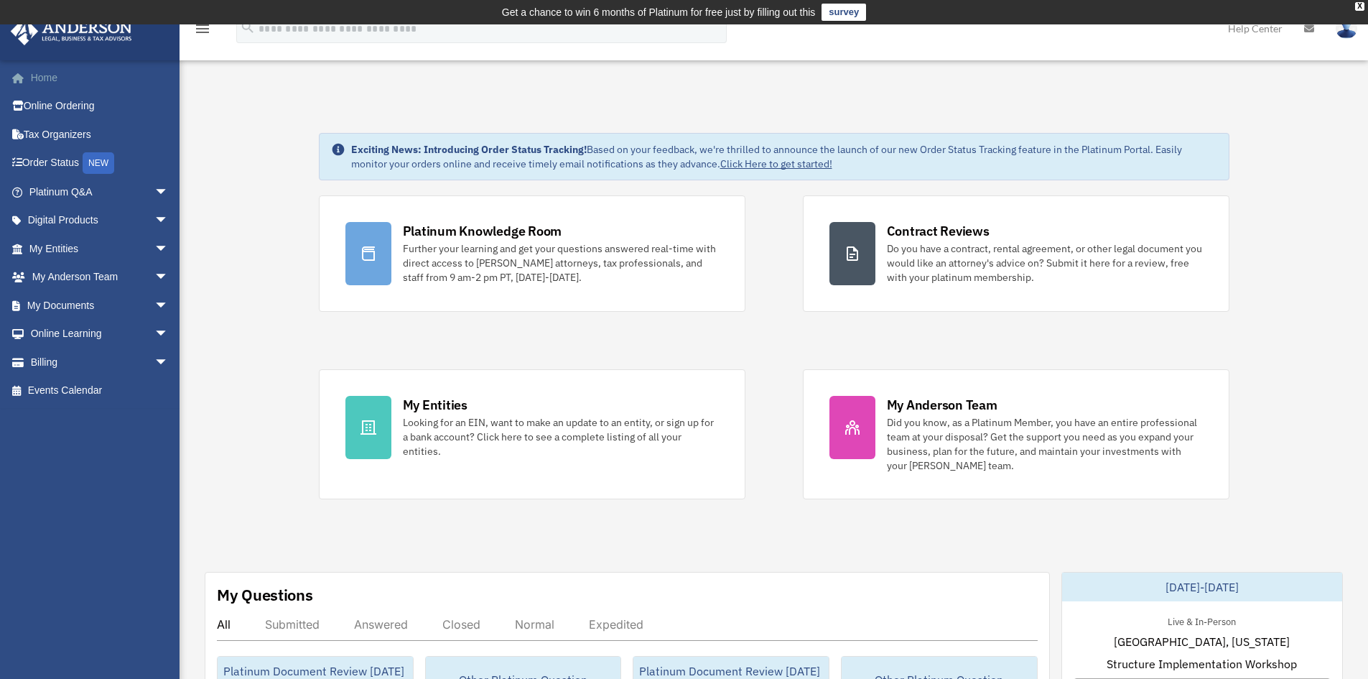
click at [53, 83] on link "Home" at bounding box center [100, 77] width 180 height 29
click at [1361, 5] on div "X" at bounding box center [1359, 6] width 9 height 9
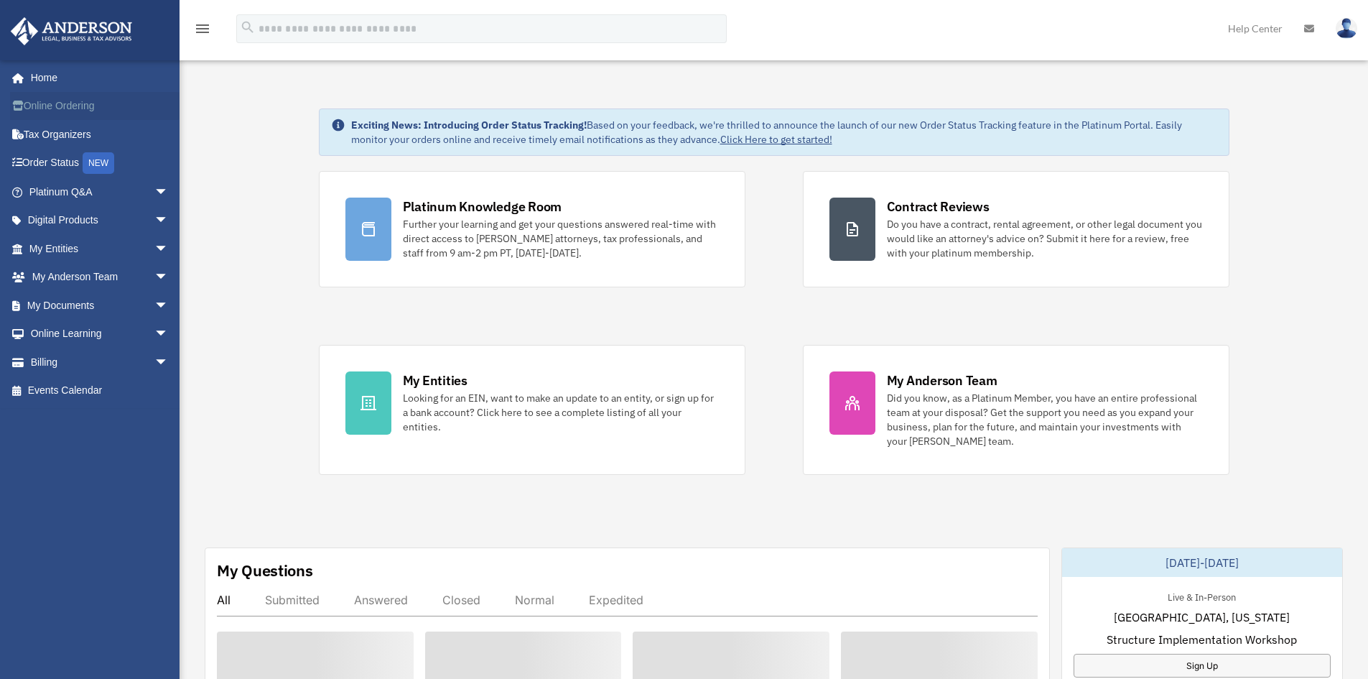
click at [50, 105] on link "Online Ordering" at bounding box center [100, 106] width 180 height 29
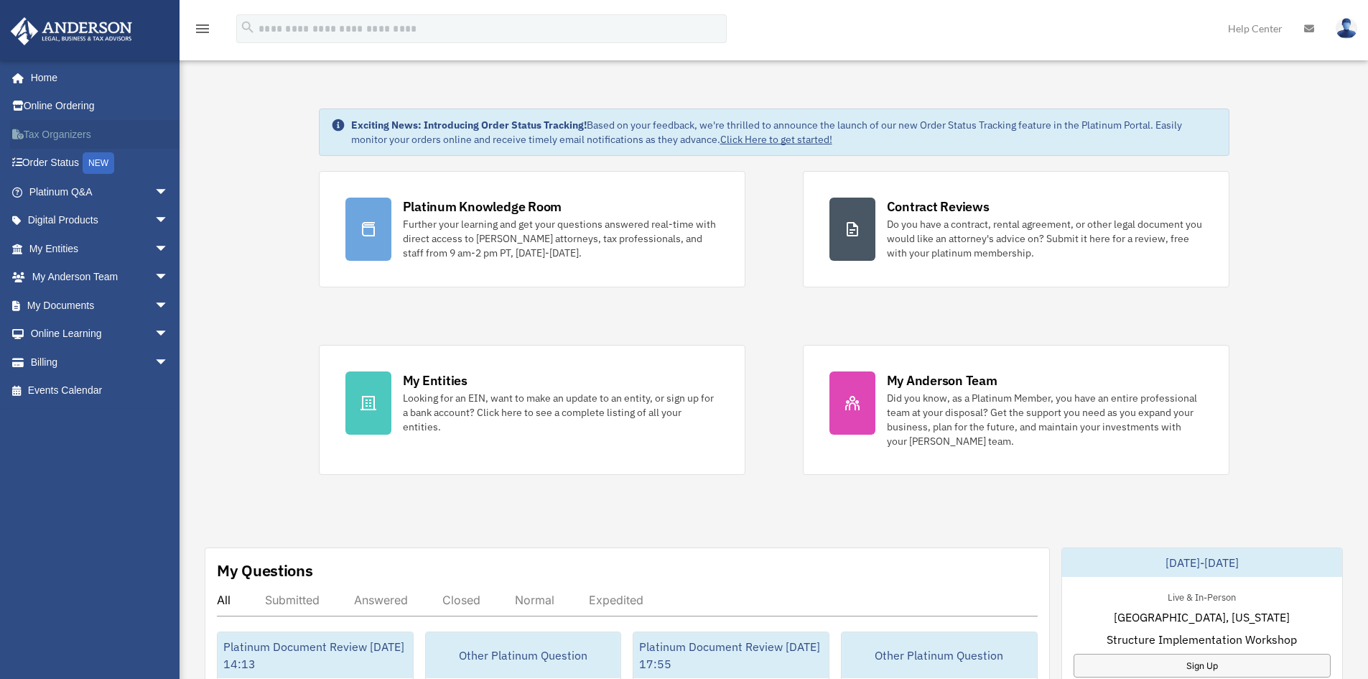
click at [69, 134] on link "Tax Organizers" at bounding box center [100, 134] width 180 height 29
click at [66, 185] on link "Platinum Q&A arrow_drop_down" at bounding box center [100, 191] width 180 height 29
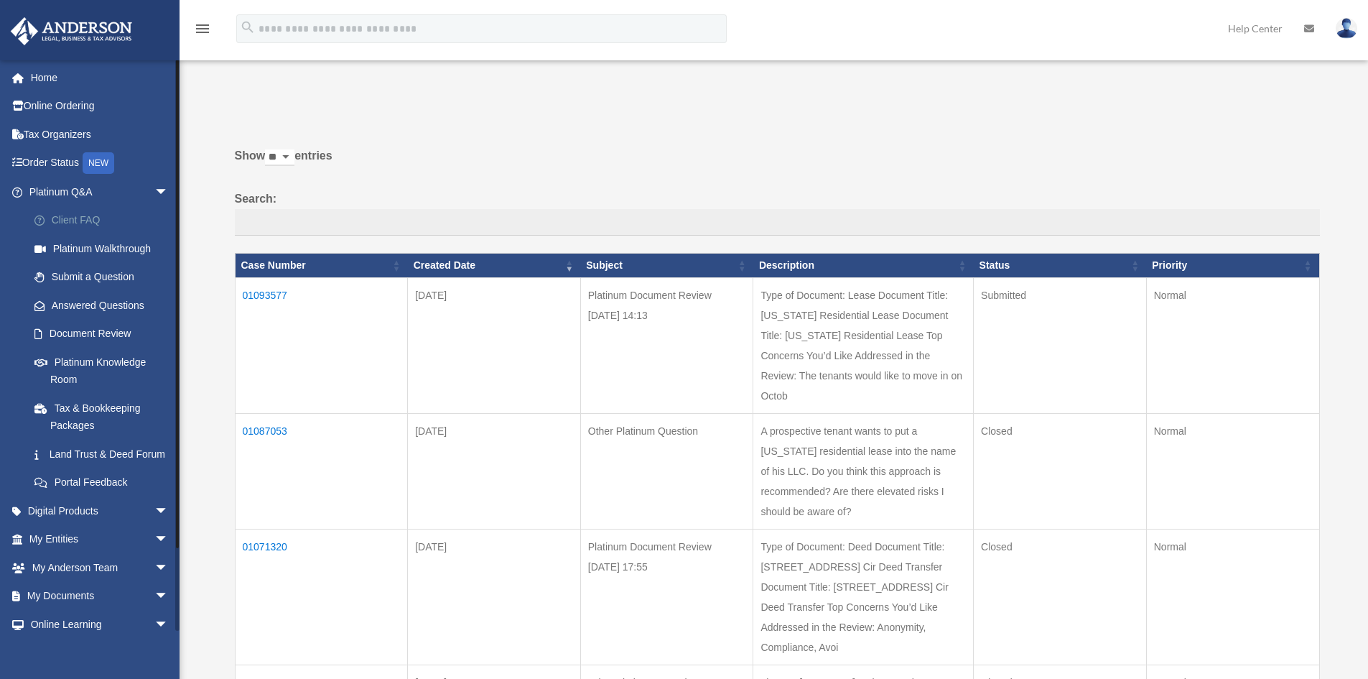
click at [91, 223] on link "Client FAQ" at bounding box center [105, 220] width 170 height 29
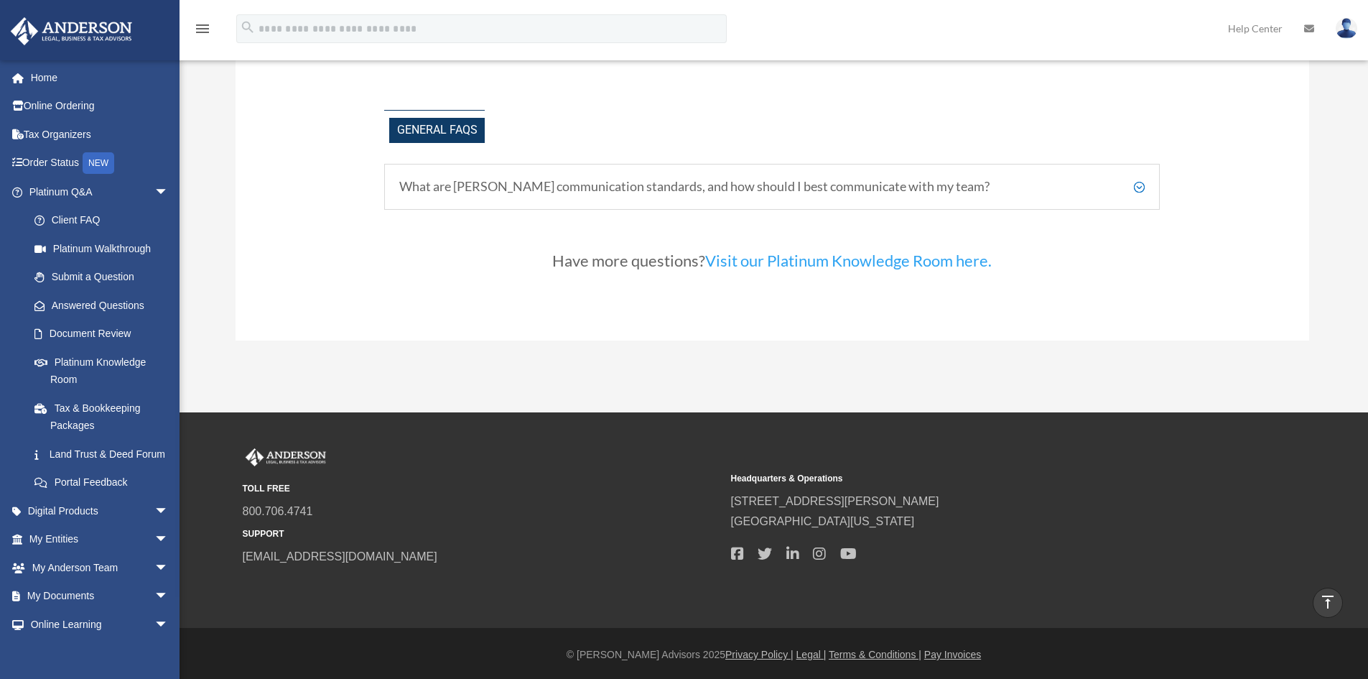
scroll to position [3162, 0]
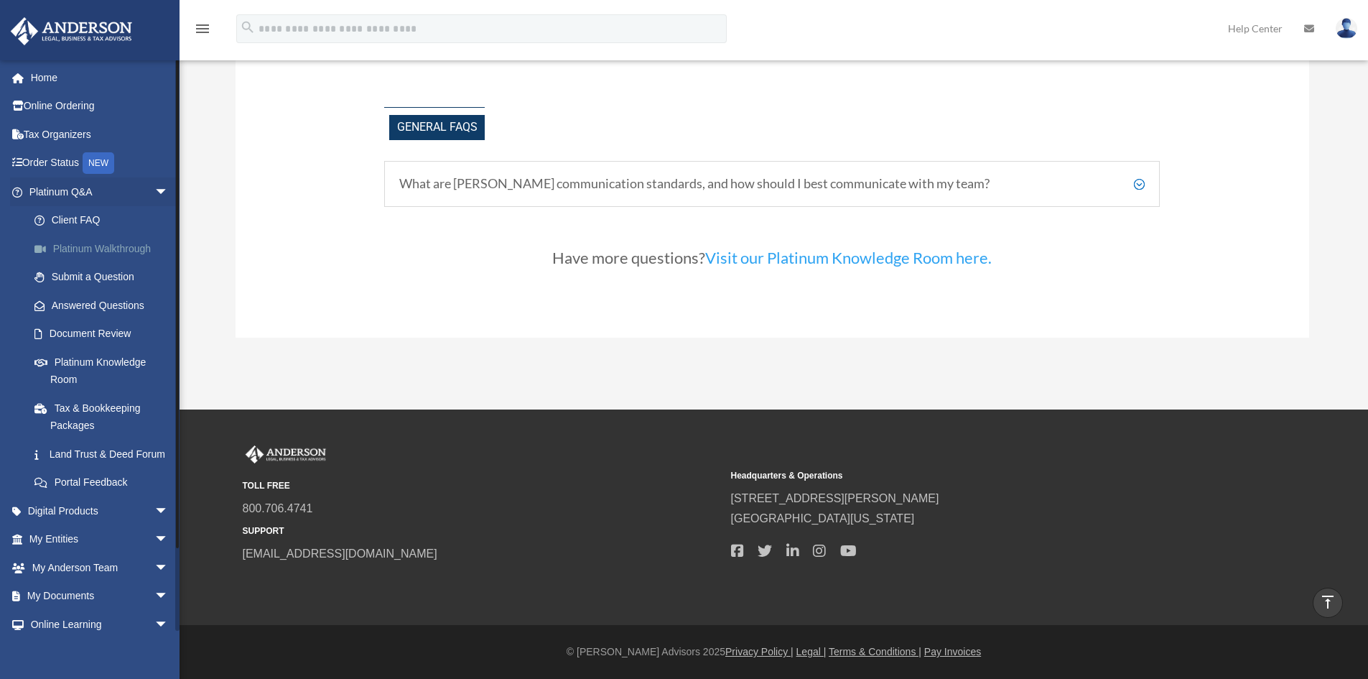
click at [117, 241] on link "Platinum Walkthrough" at bounding box center [105, 248] width 170 height 29
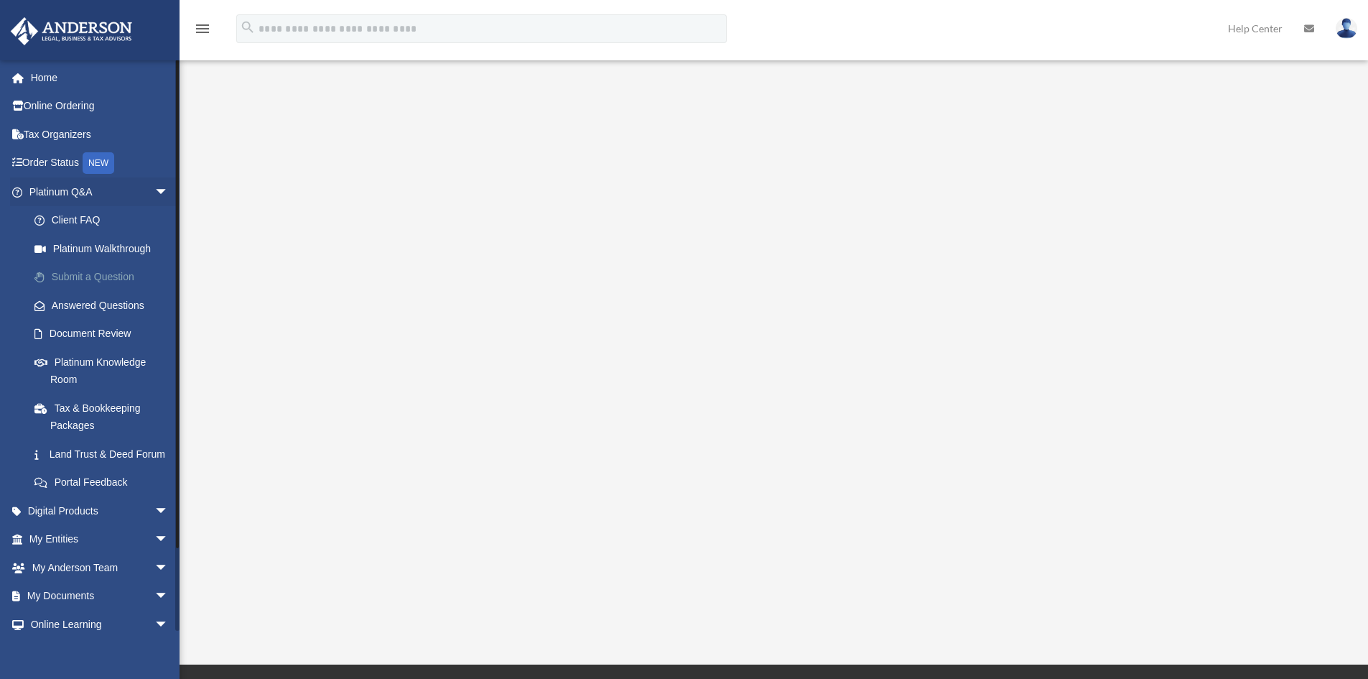
click at [107, 279] on link "Submit a Question" at bounding box center [105, 277] width 170 height 29
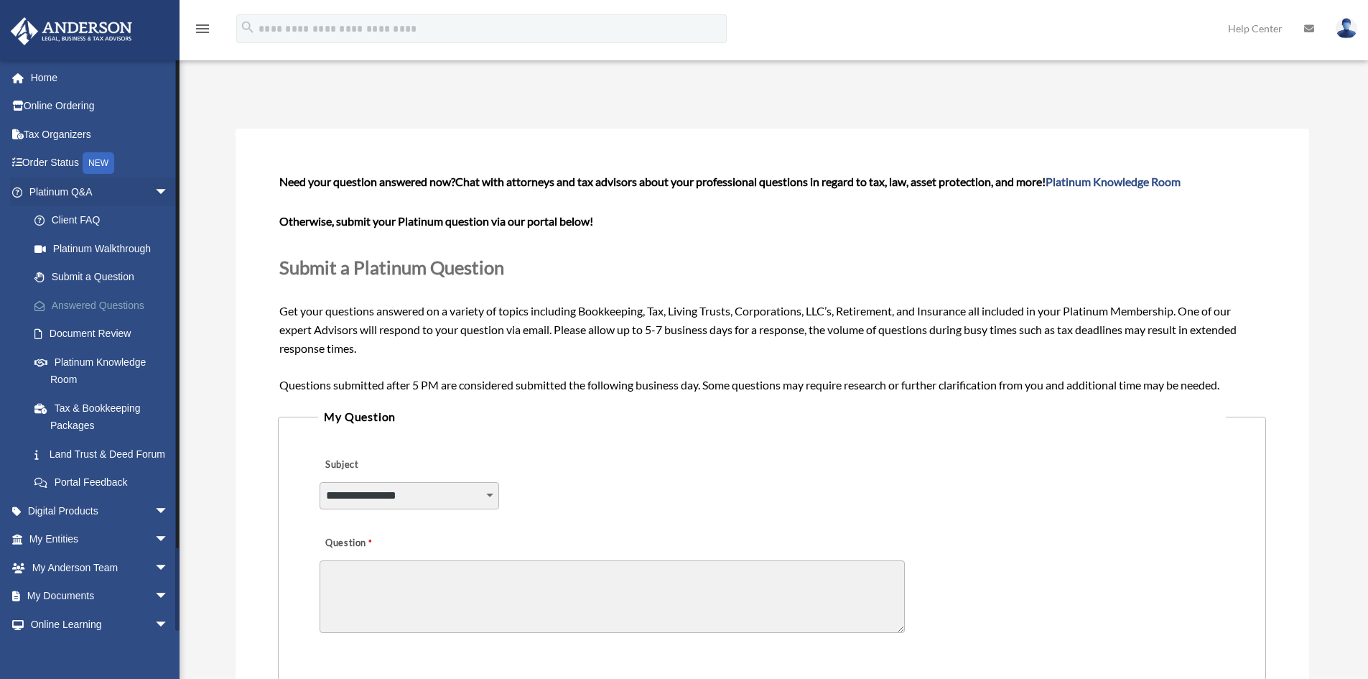
click at [126, 310] on link "Answered Questions" at bounding box center [105, 305] width 170 height 29
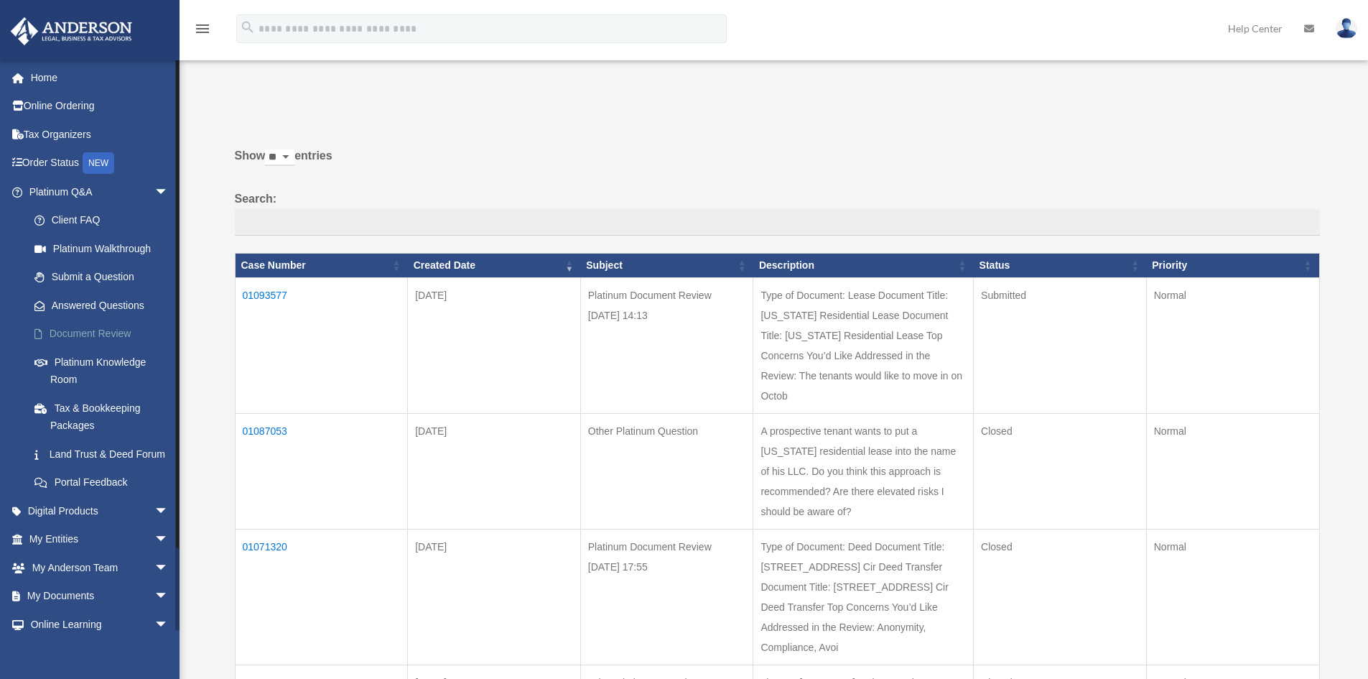
click at [105, 333] on link "Document Review" at bounding box center [105, 334] width 170 height 29
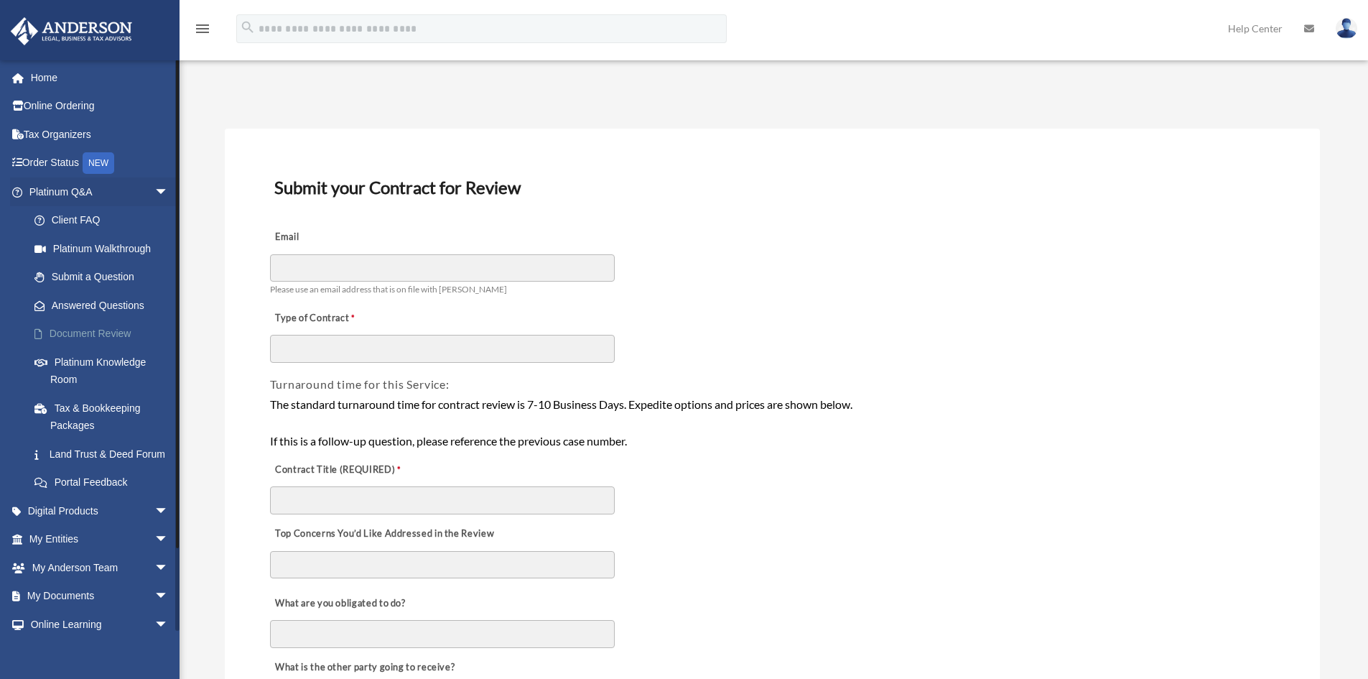
click at [106, 331] on link "Document Review" at bounding box center [105, 334] width 170 height 29
click at [117, 408] on link "Tax & Bookkeeping Packages" at bounding box center [105, 417] width 170 height 46
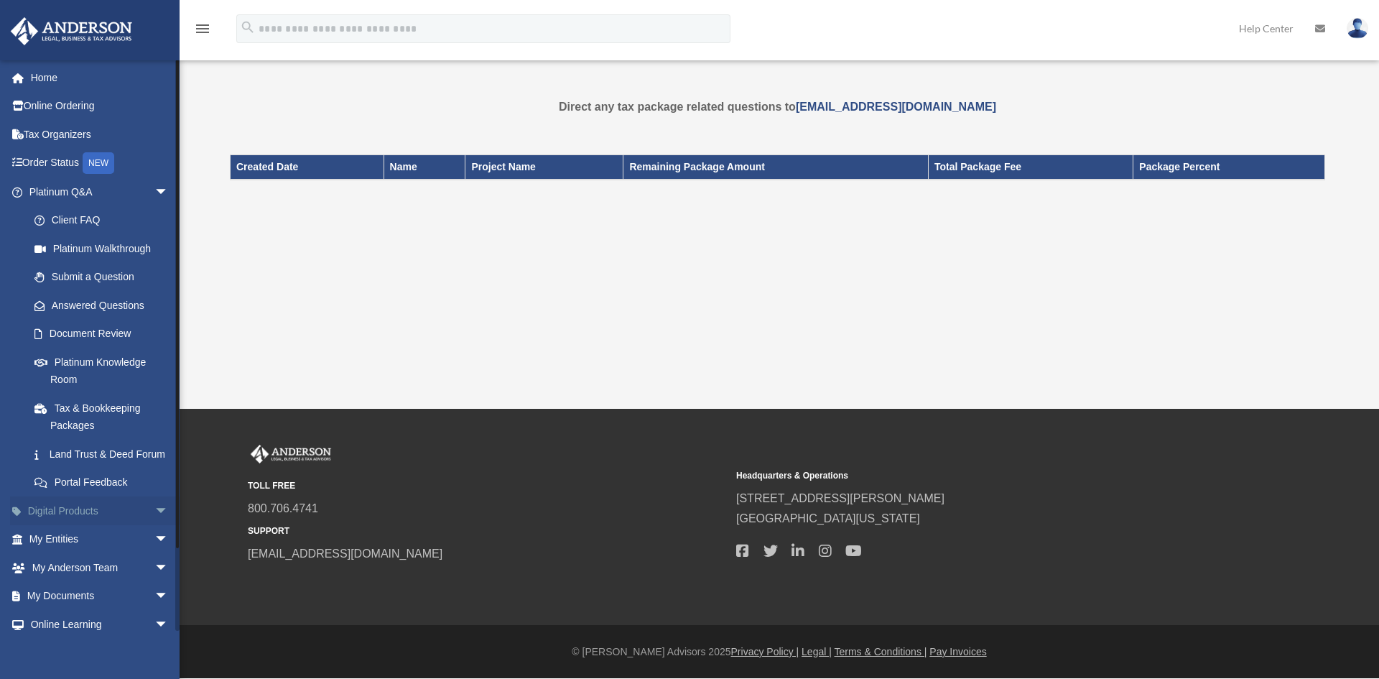
click at [154, 526] on span "arrow_drop_down" at bounding box center [168, 510] width 29 height 29
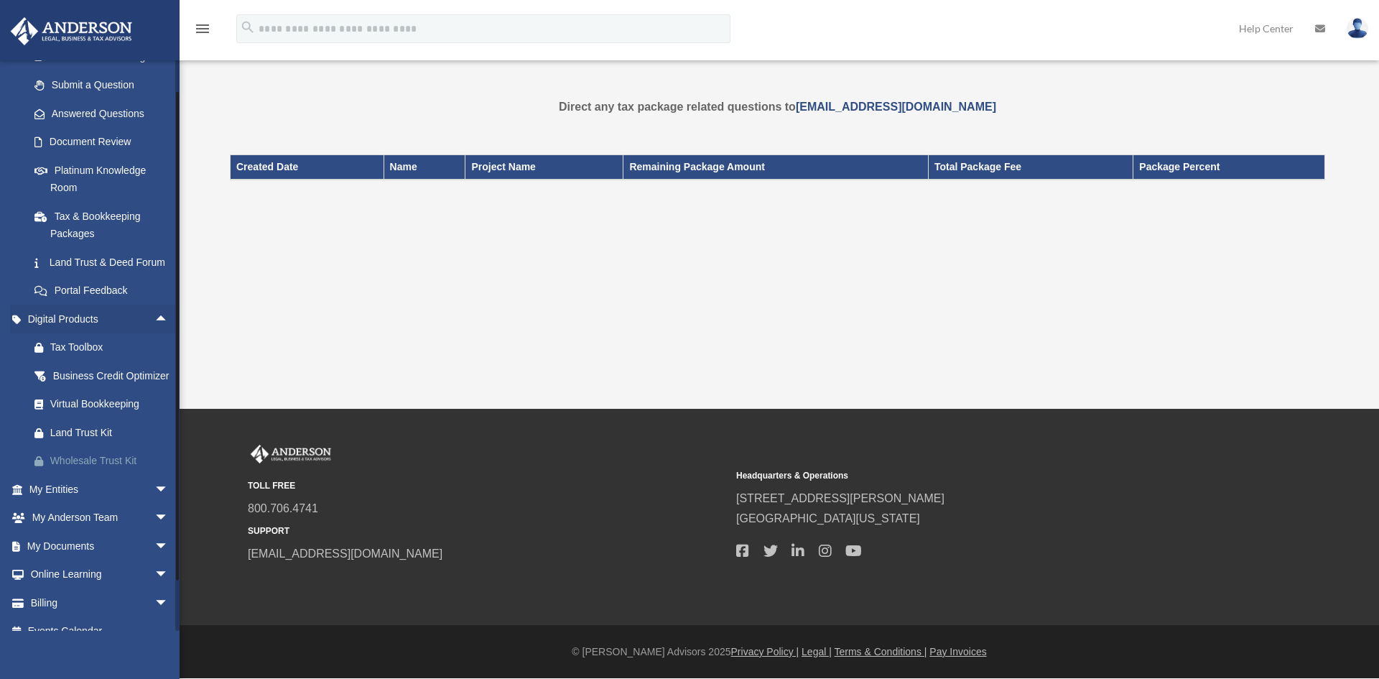
scroll to position [215, 0]
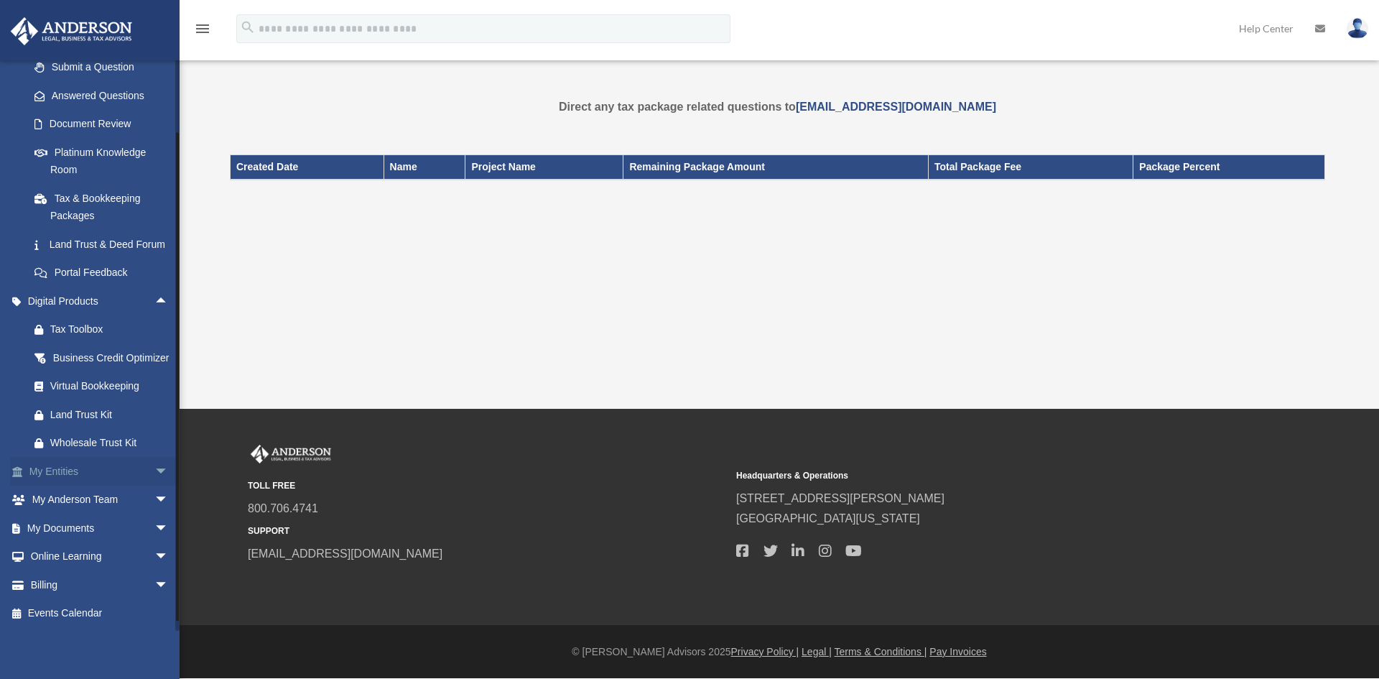
click at [154, 486] on span "arrow_drop_down" at bounding box center [168, 471] width 29 height 29
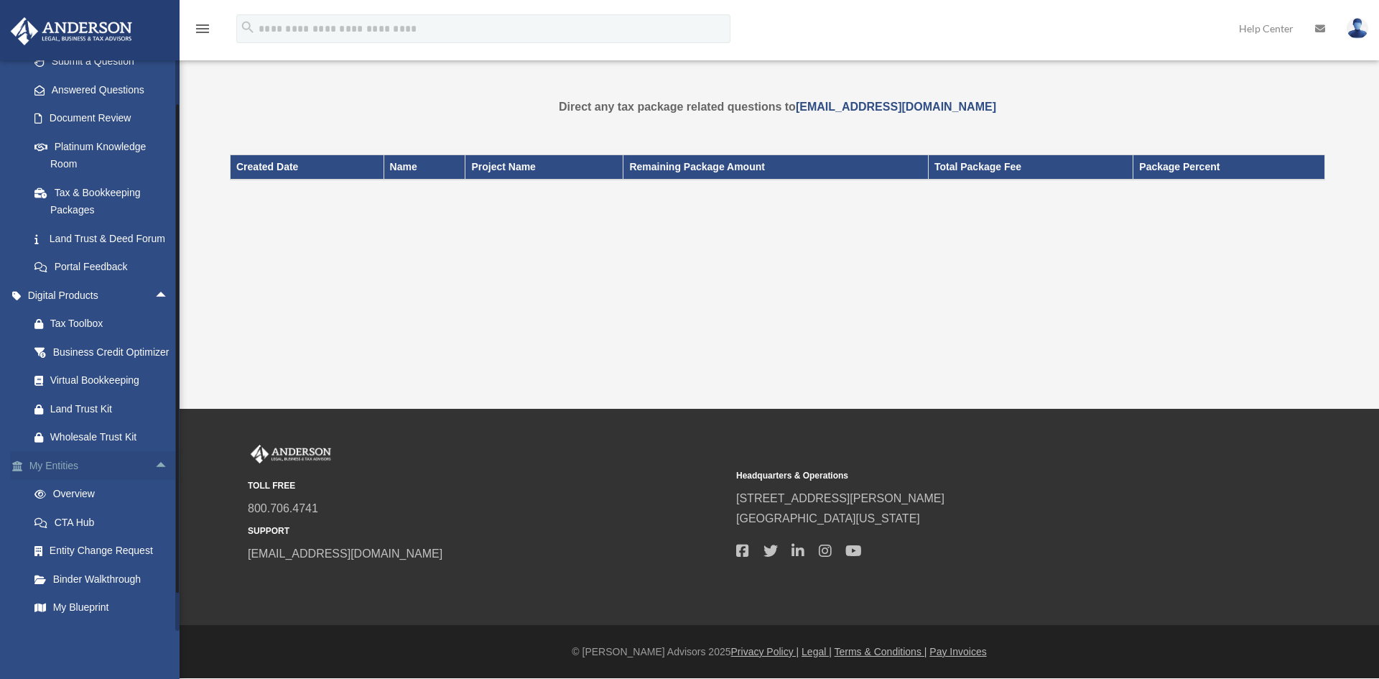
scroll to position [359, 0]
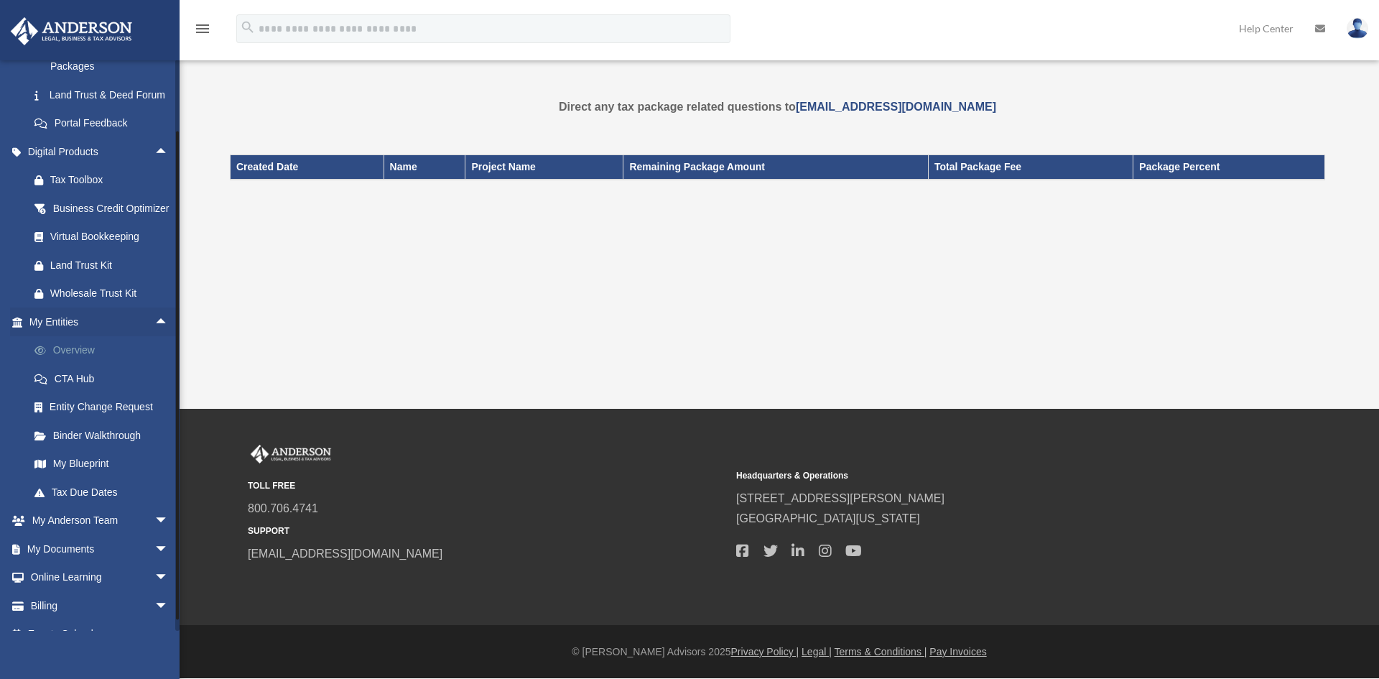
click at [88, 365] on link "Overview" at bounding box center [105, 350] width 170 height 29
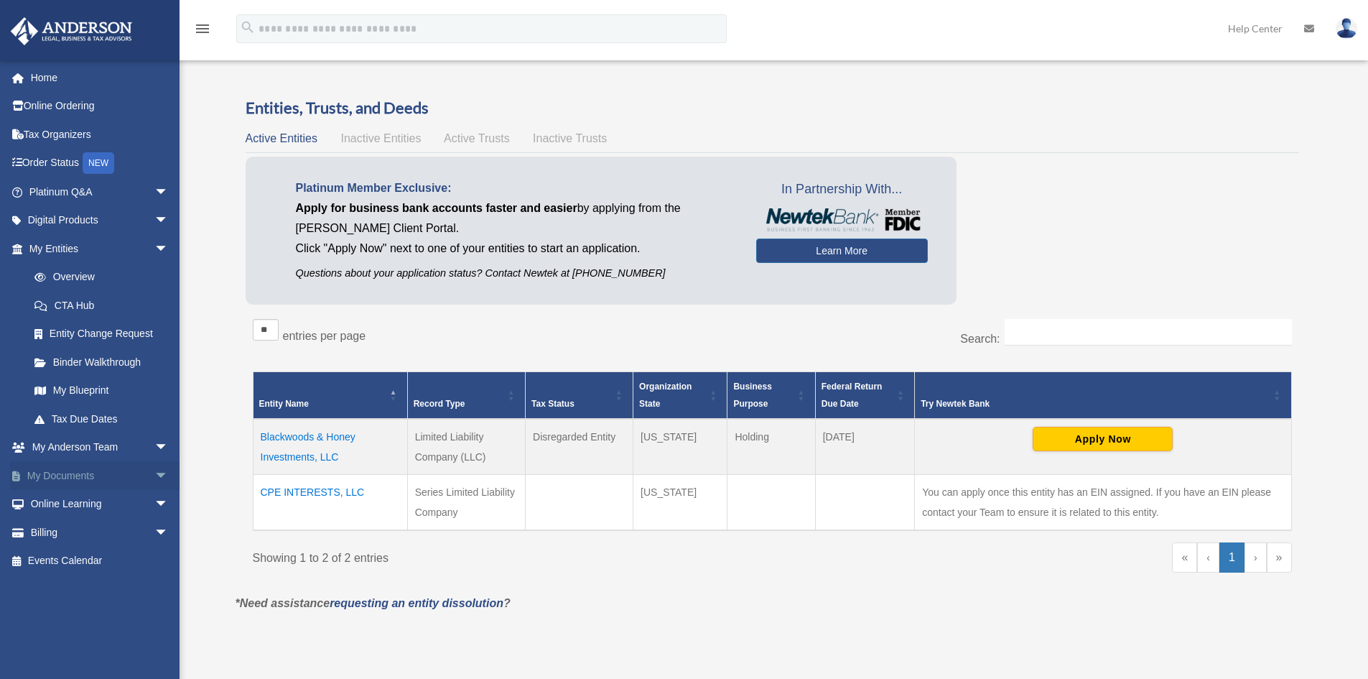
click at [154, 468] on span "arrow_drop_down" at bounding box center [168, 475] width 29 height 29
click at [312, 488] on td "CPE INTERESTS, LLC" at bounding box center [330, 503] width 154 height 56
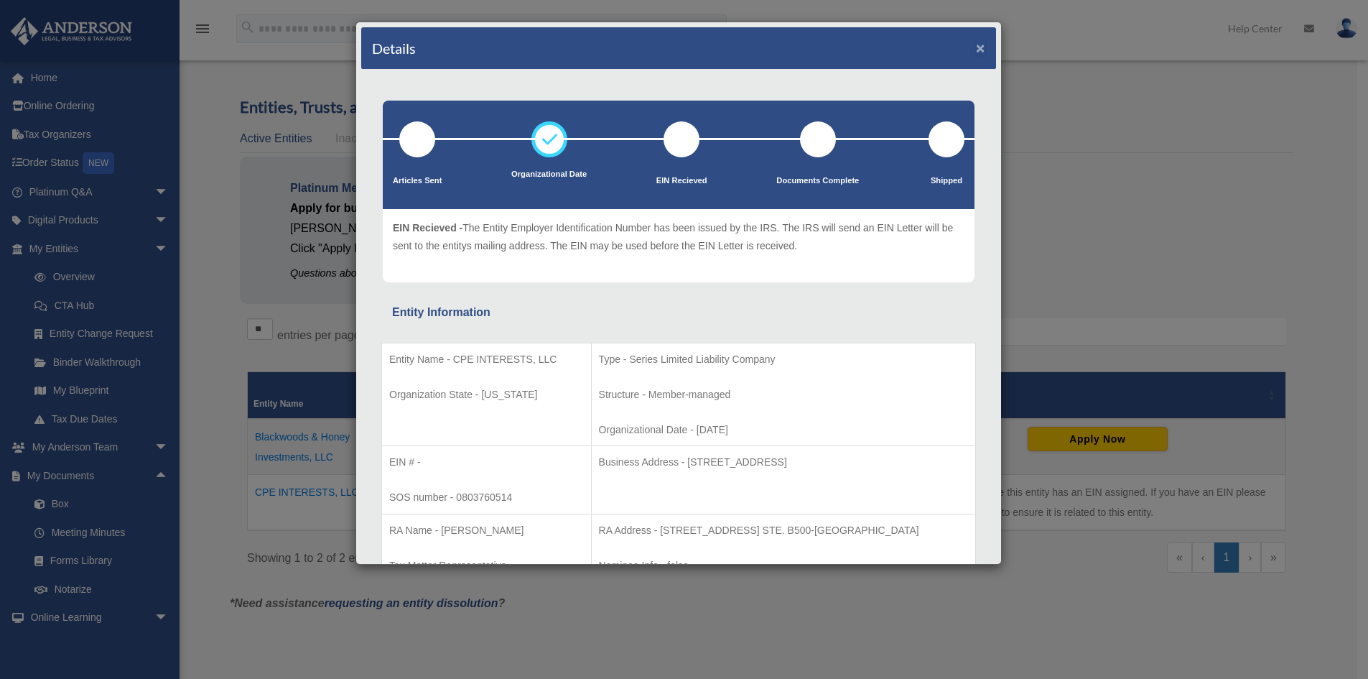
click at [964, 51] on div "Details ×" at bounding box center [678, 48] width 635 height 42
click at [960, 55] on div "Details ×" at bounding box center [678, 48] width 635 height 42
click at [976, 47] on button "×" at bounding box center [980, 47] width 9 height 15
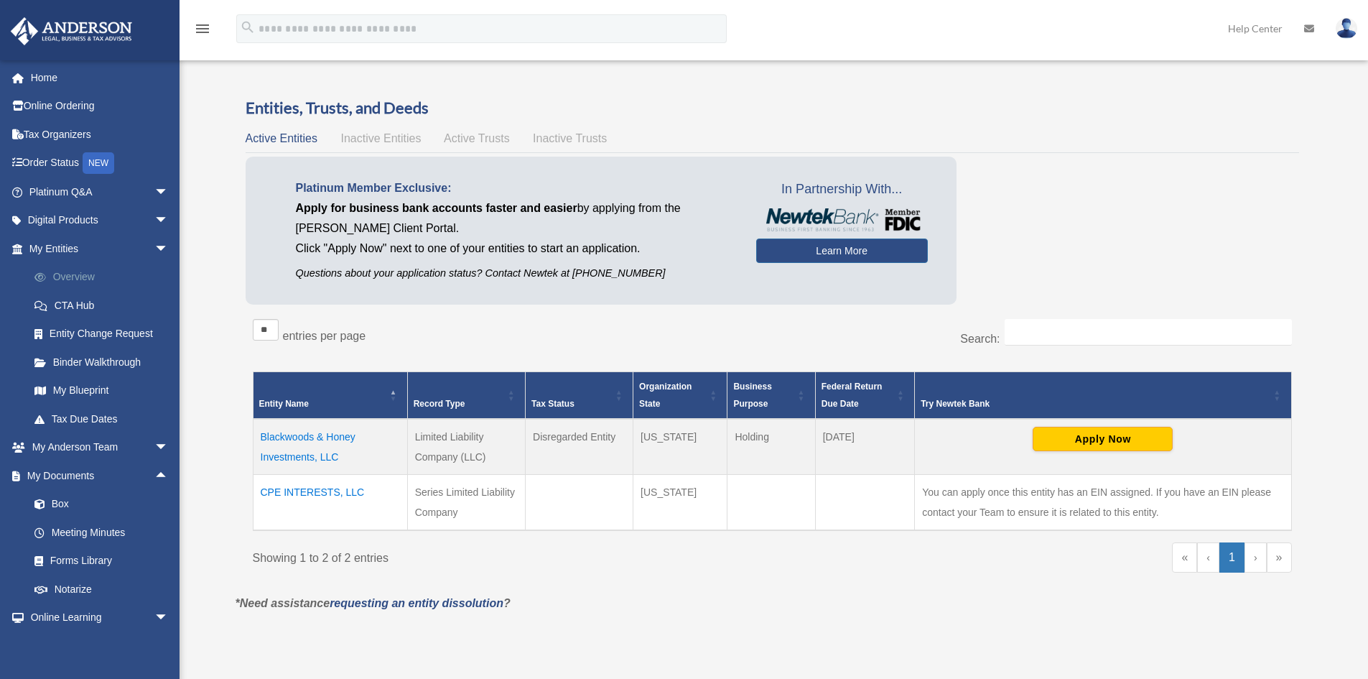
click at [78, 273] on link "Overview" at bounding box center [105, 277] width 170 height 29
click at [154, 445] on span "arrow_drop_down" at bounding box center [168, 447] width 29 height 29
click at [204, 402] on div "Overview elovick@redballgroup.com Sign Out elovick@redballgroup.com Home Online…" at bounding box center [684, 353] width 1368 height 596
click at [154, 559] on span "arrow_drop_down" at bounding box center [168, 561] width 29 height 29
click at [66, 587] on link "Box" at bounding box center [105, 589] width 170 height 29
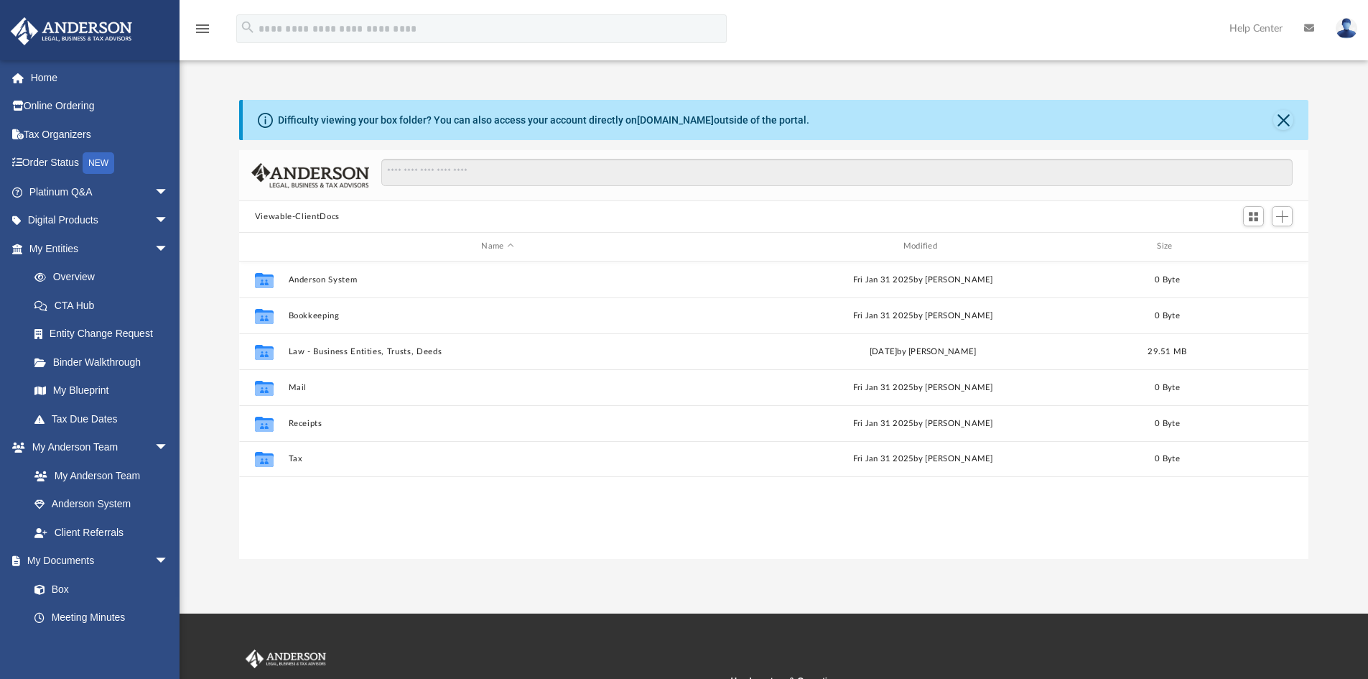
scroll to position [316, 1059]
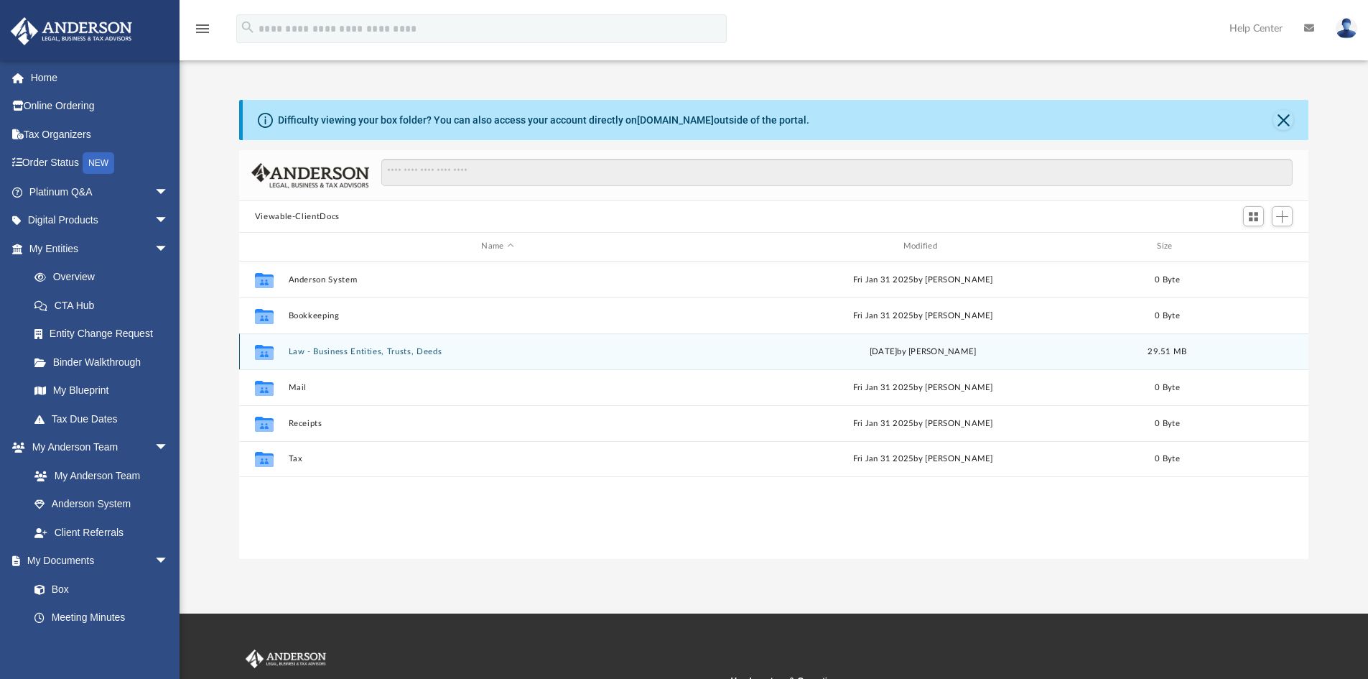
click at [357, 351] on button "Law - Business Entities, Trusts, Deeds" at bounding box center [497, 351] width 419 height 9
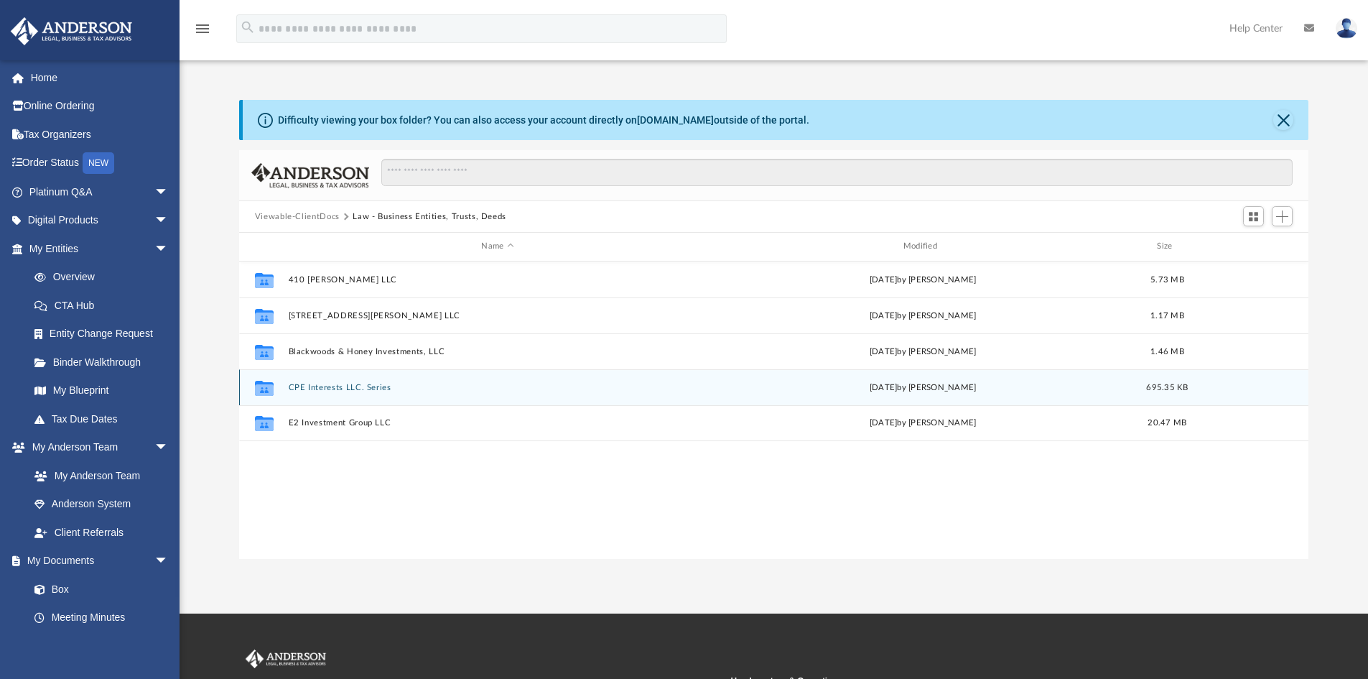
click at [371, 384] on button "CPE Interests LLC. Series" at bounding box center [497, 387] width 419 height 9
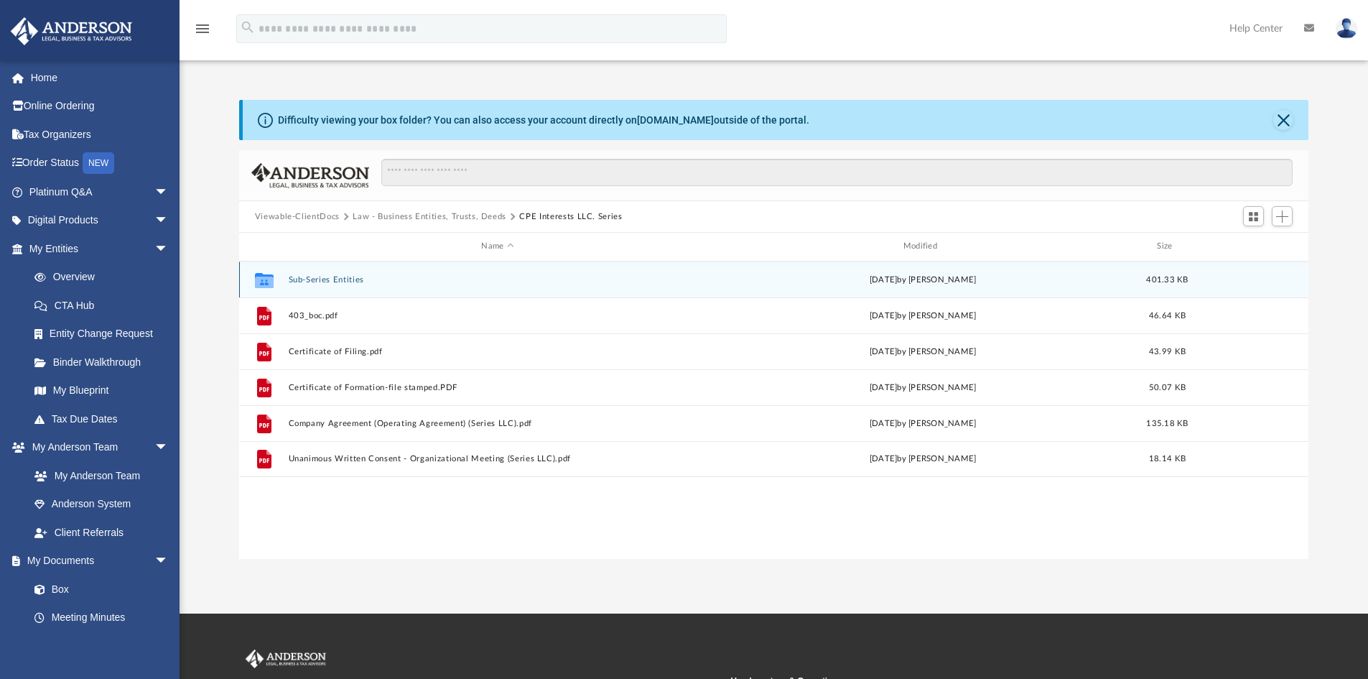
click at [320, 280] on button "Sub-Series Entities" at bounding box center [497, 279] width 419 height 9
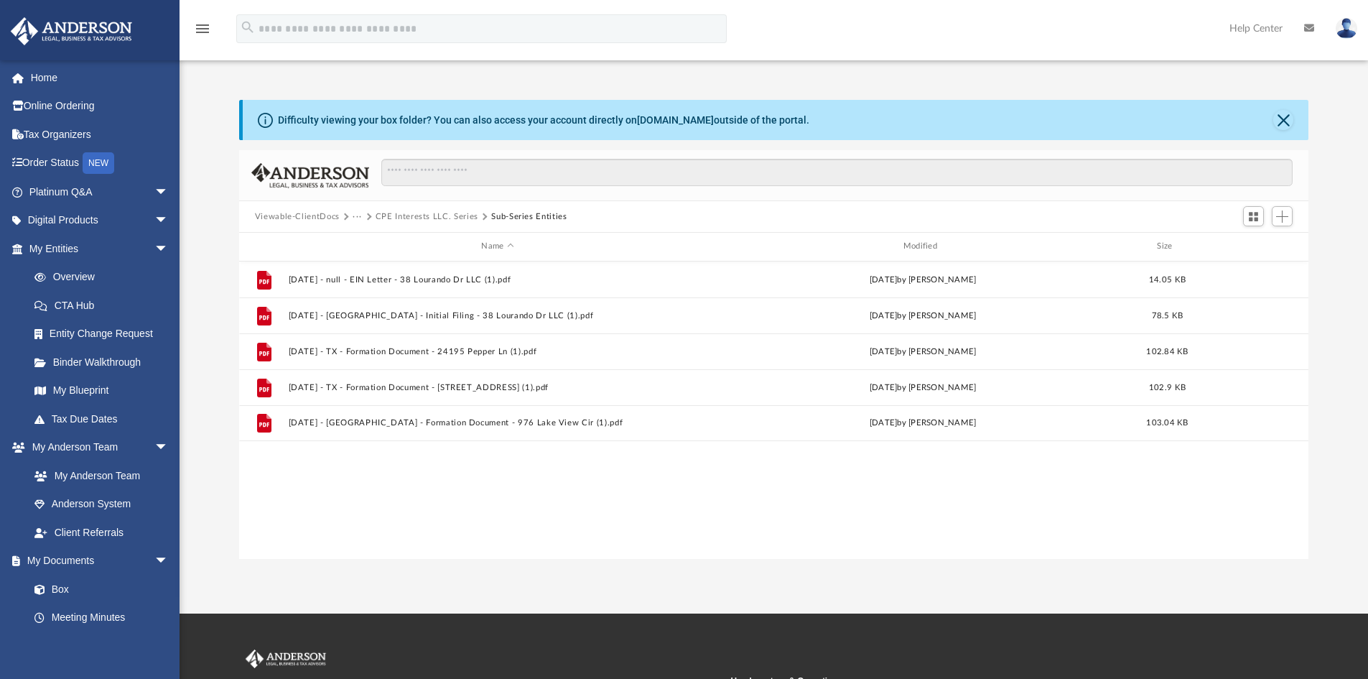
click at [429, 218] on button "CPE Interests LLC. Series" at bounding box center [427, 216] width 103 height 13
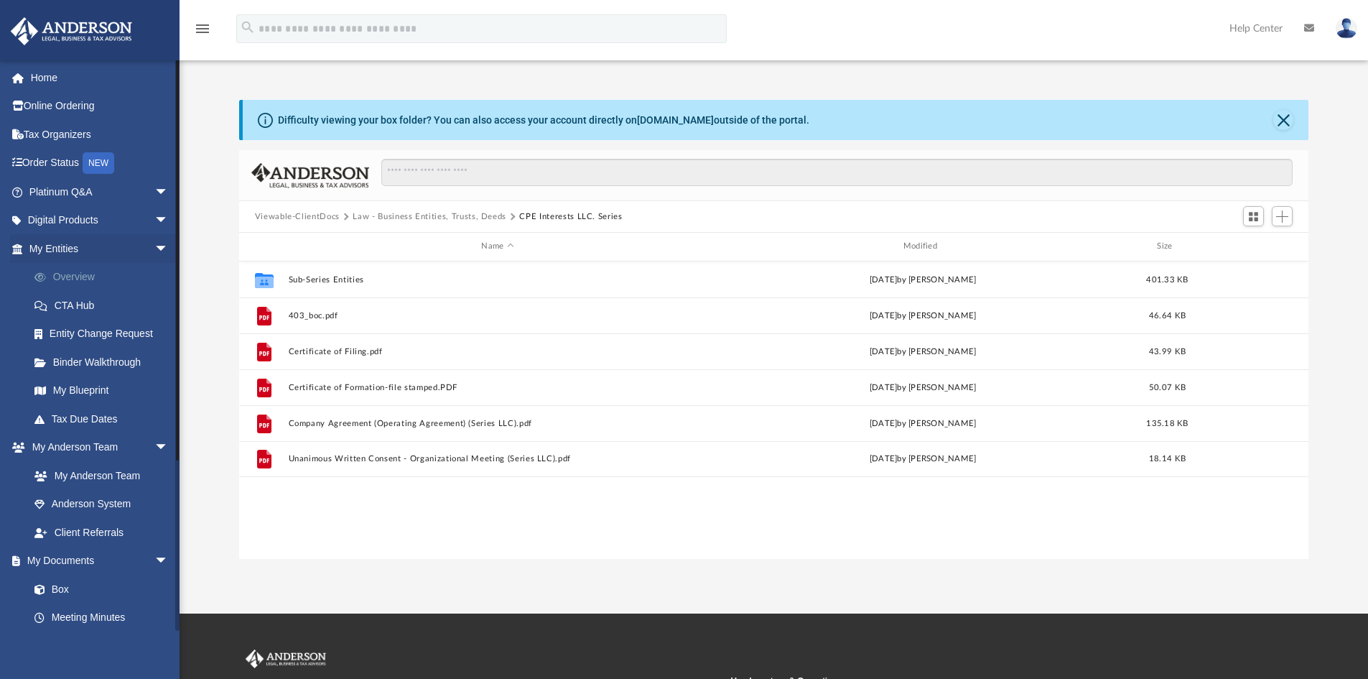
click at [70, 274] on link "Overview" at bounding box center [105, 277] width 170 height 29
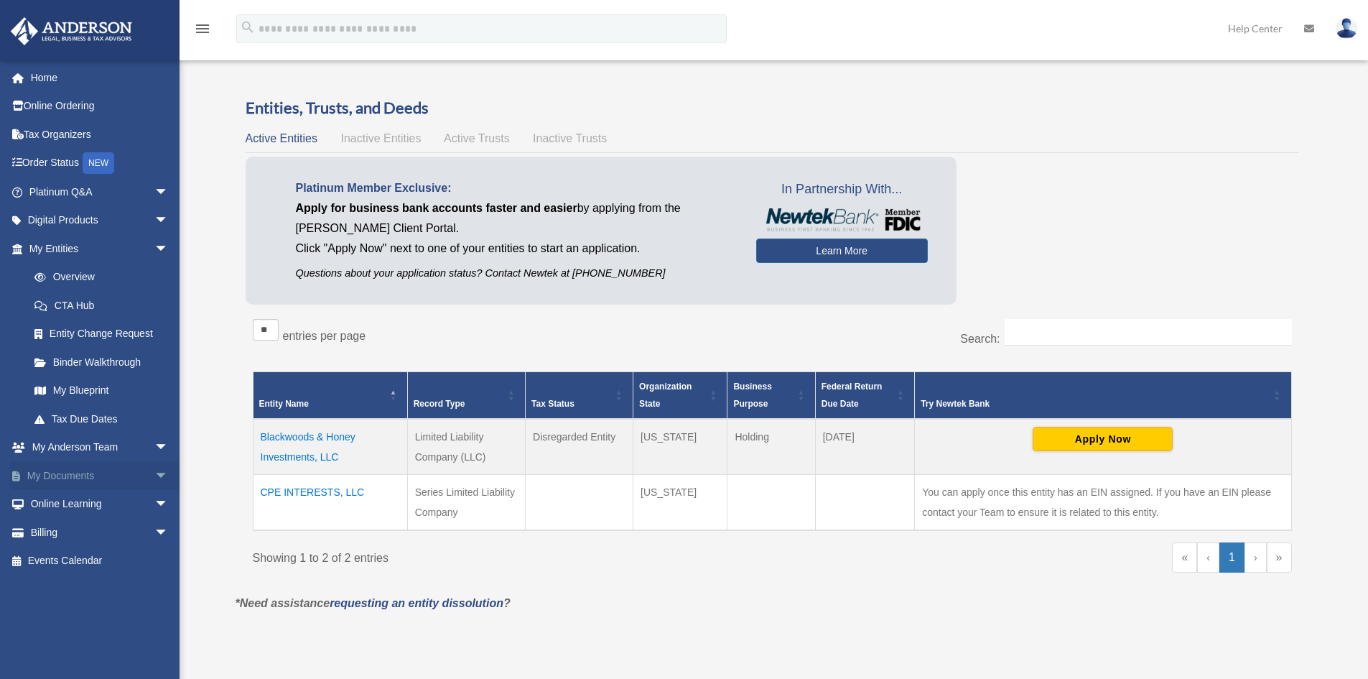
click at [154, 473] on span "arrow_drop_down" at bounding box center [168, 475] width 29 height 29
click at [70, 501] on link "Box" at bounding box center [105, 504] width 170 height 29
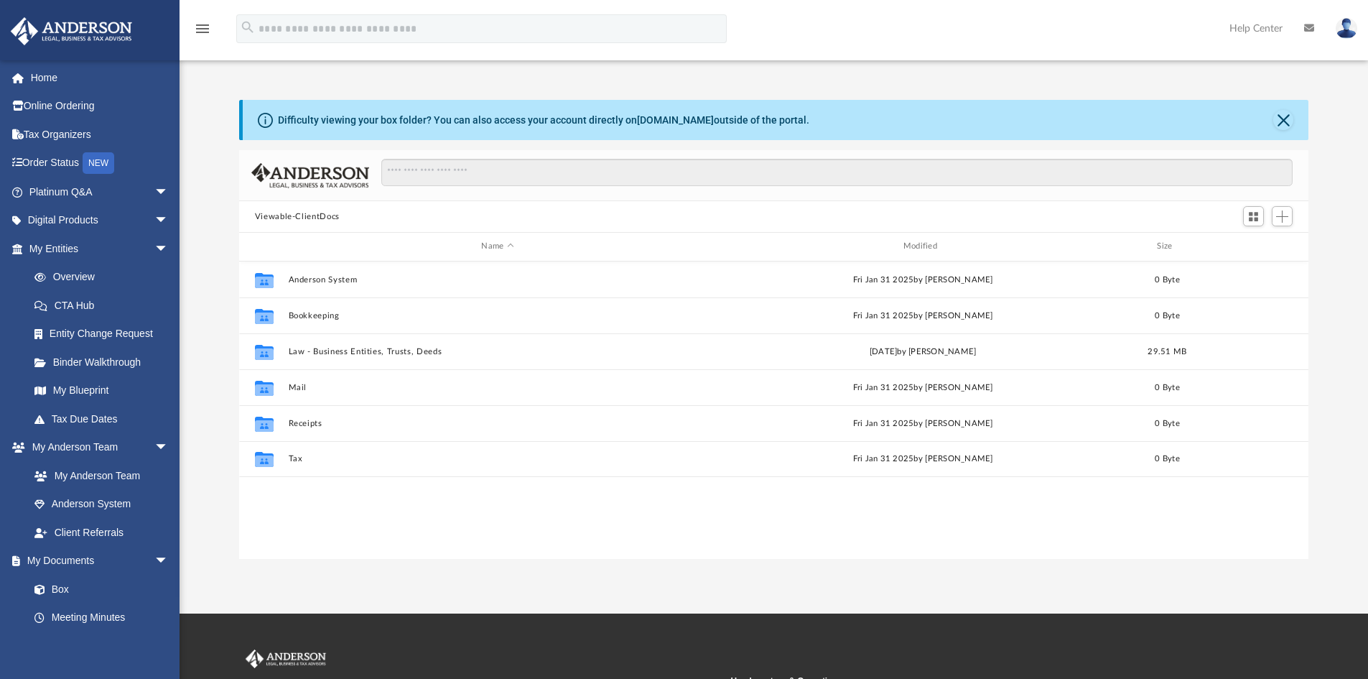
scroll to position [316, 1059]
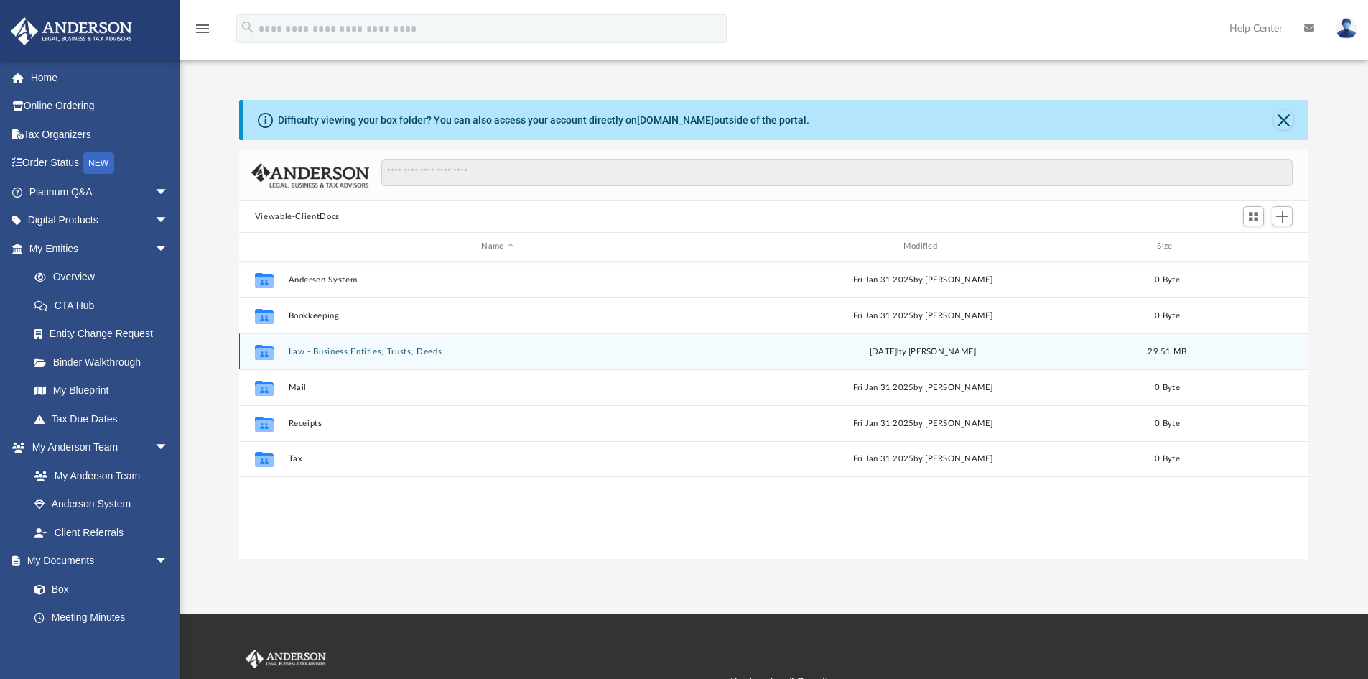
click at [333, 354] on button "Law - Business Entities, Trusts, Deeds" at bounding box center [497, 351] width 419 height 9
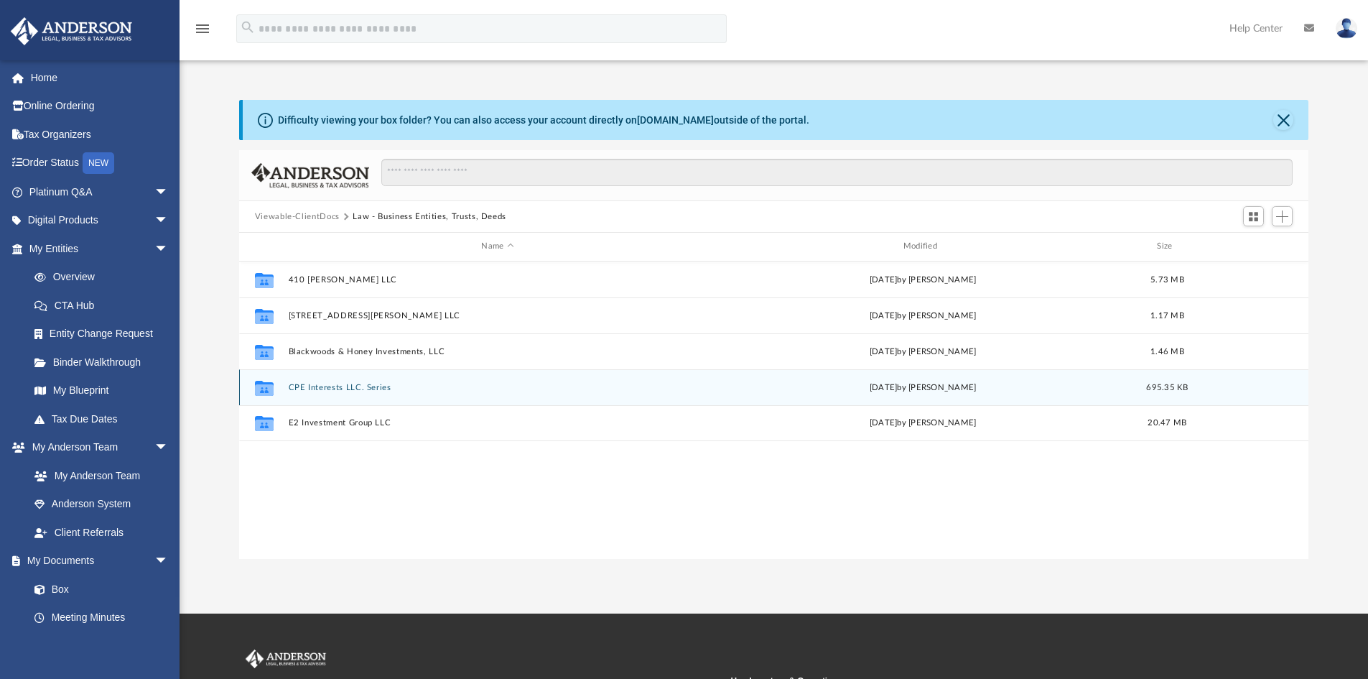
click at [351, 389] on button "CPE Interests LLC. Series" at bounding box center [497, 387] width 419 height 9
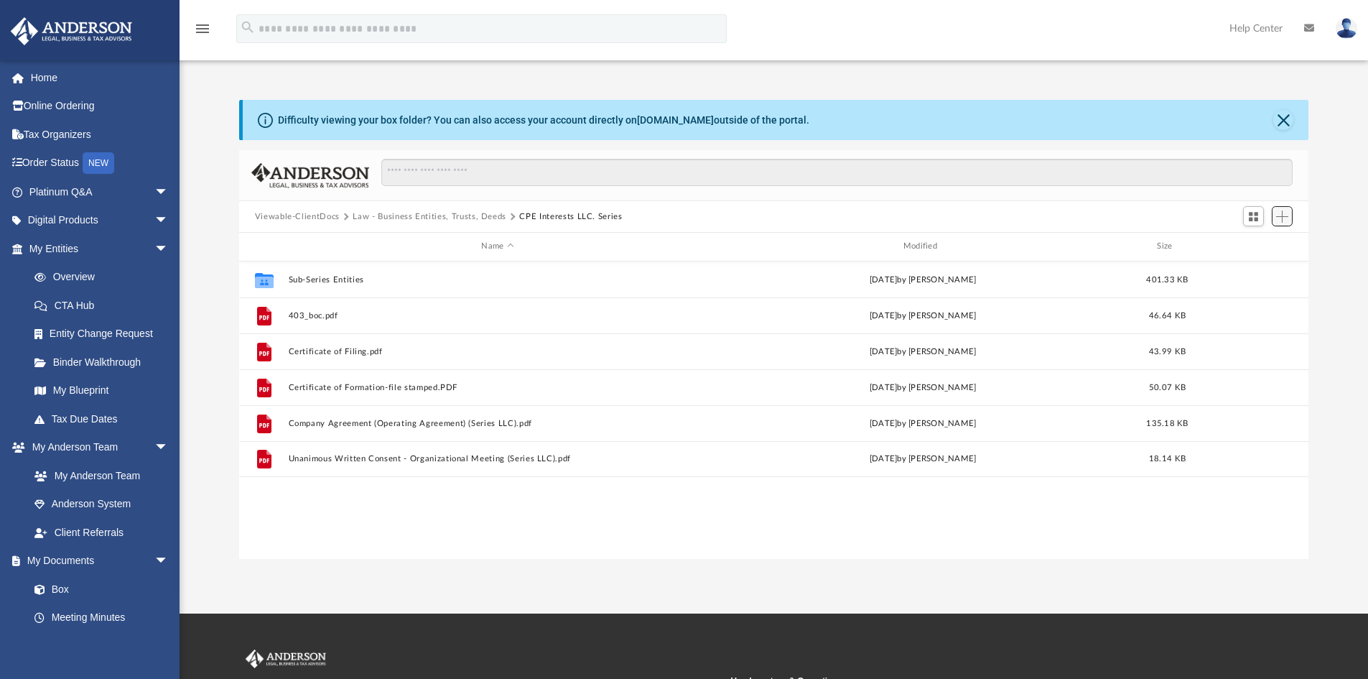
click at [1285, 218] on span "Add" at bounding box center [1282, 216] width 12 height 12
click at [1258, 243] on li "Upload" at bounding box center [1262, 245] width 46 height 15
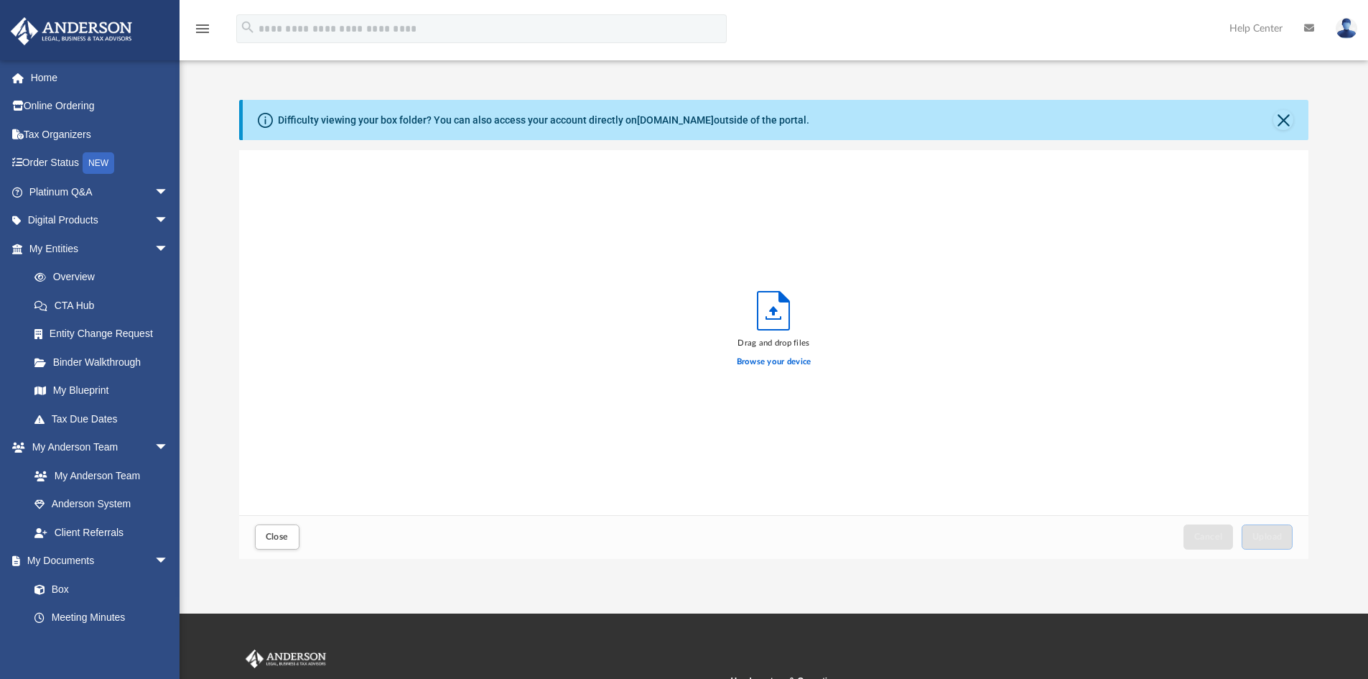
scroll to position [353, 1059]
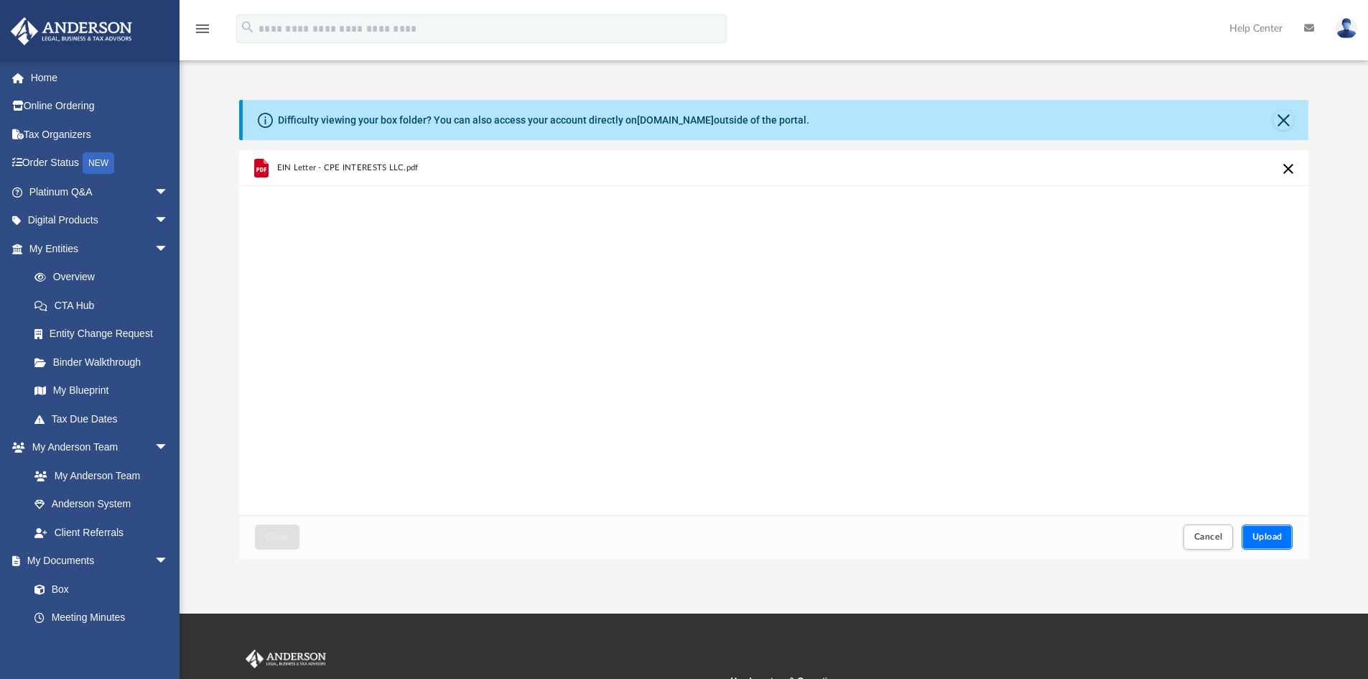
click at [1278, 539] on span "Upload" at bounding box center [1268, 536] width 30 height 9
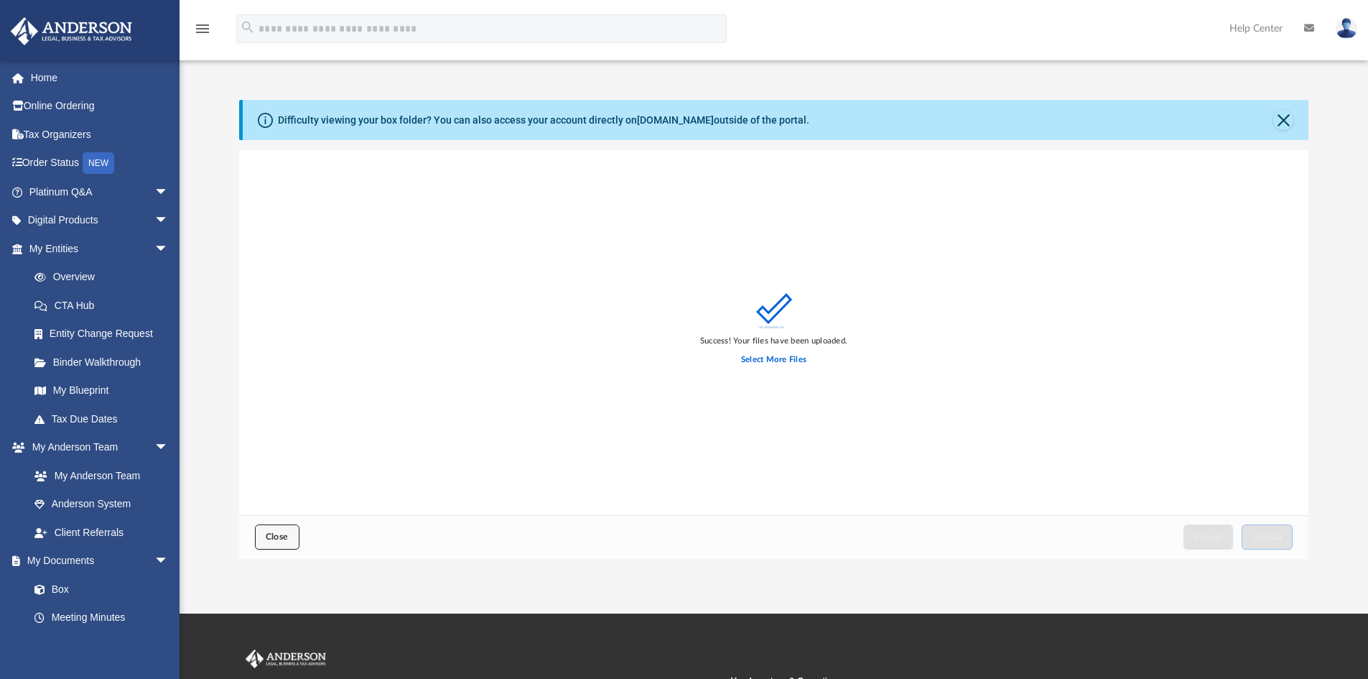
click at [273, 540] on span "Close" at bounding box center [277, 536] width 23 height 9
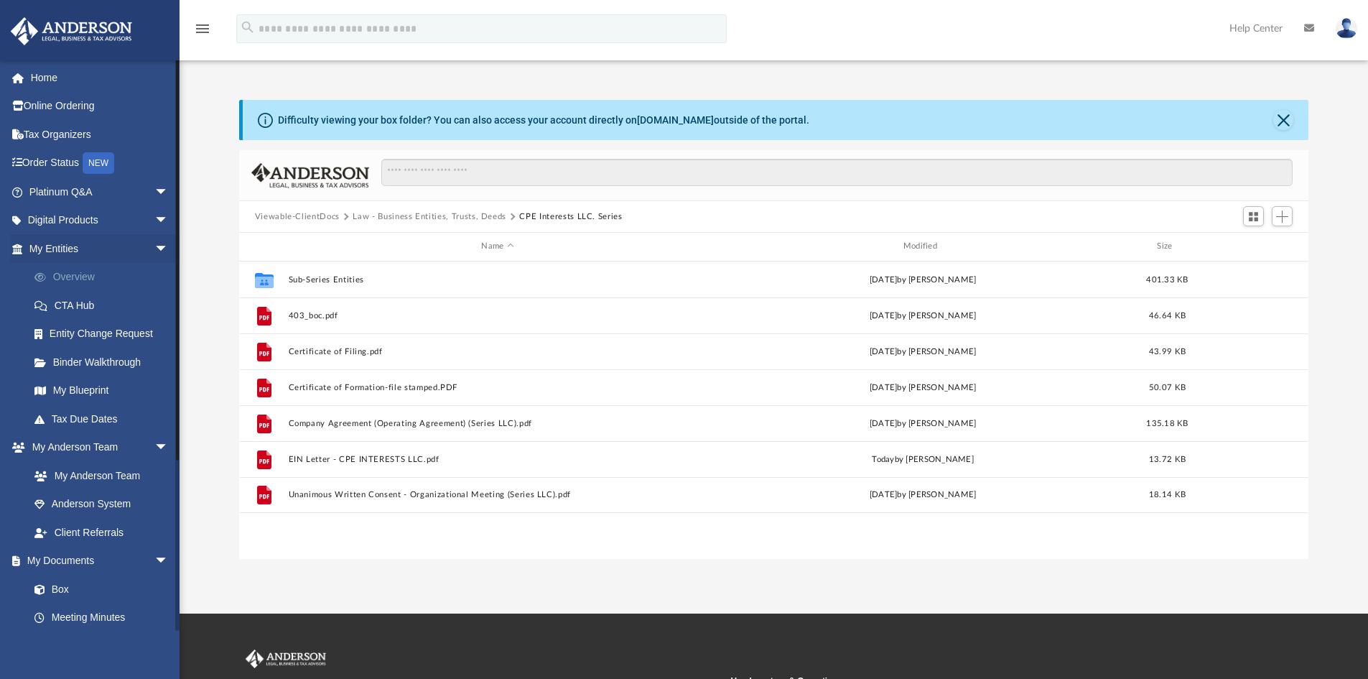
click at [87, 277] on link "Overview" at bounding box center [105, 277] width 170 height 29
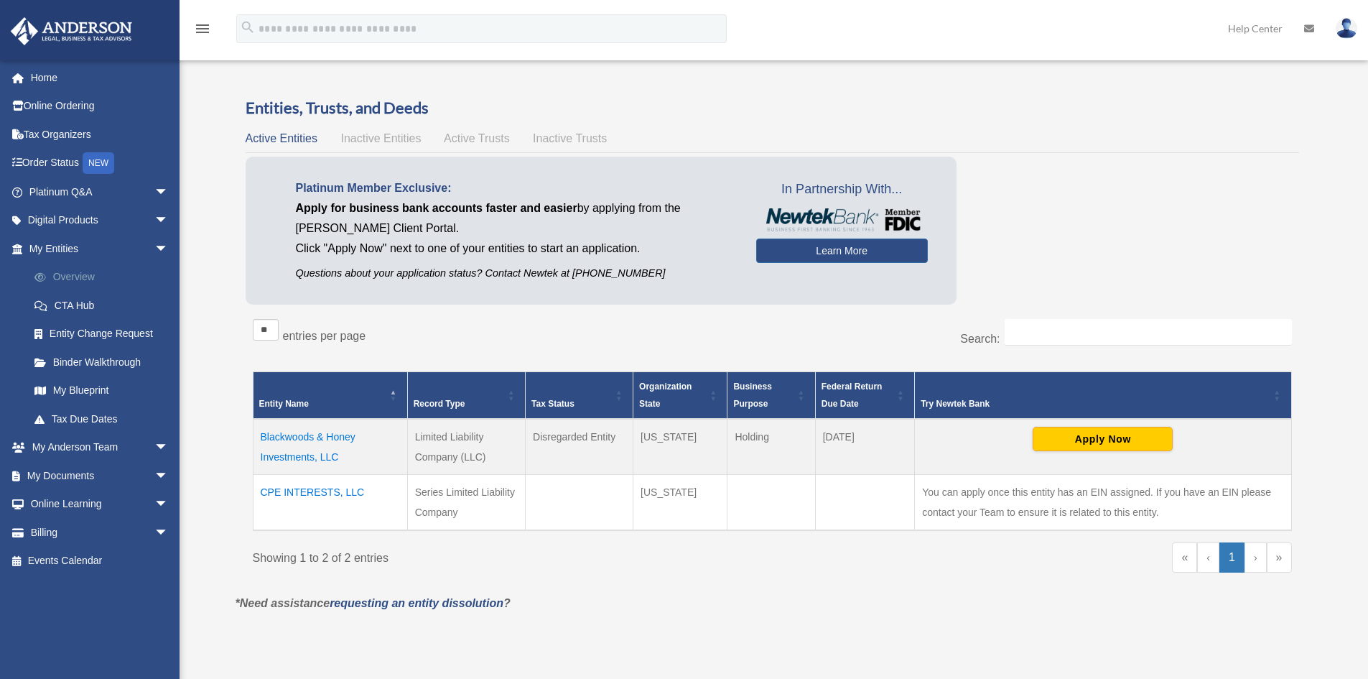
click at [88, 275] on link "Overview" at bounding box center [105, 277] width 170 height 29
click at [387, 135] on span "Inactive Entities" at bounding box center [380, 138] width 80 height 12
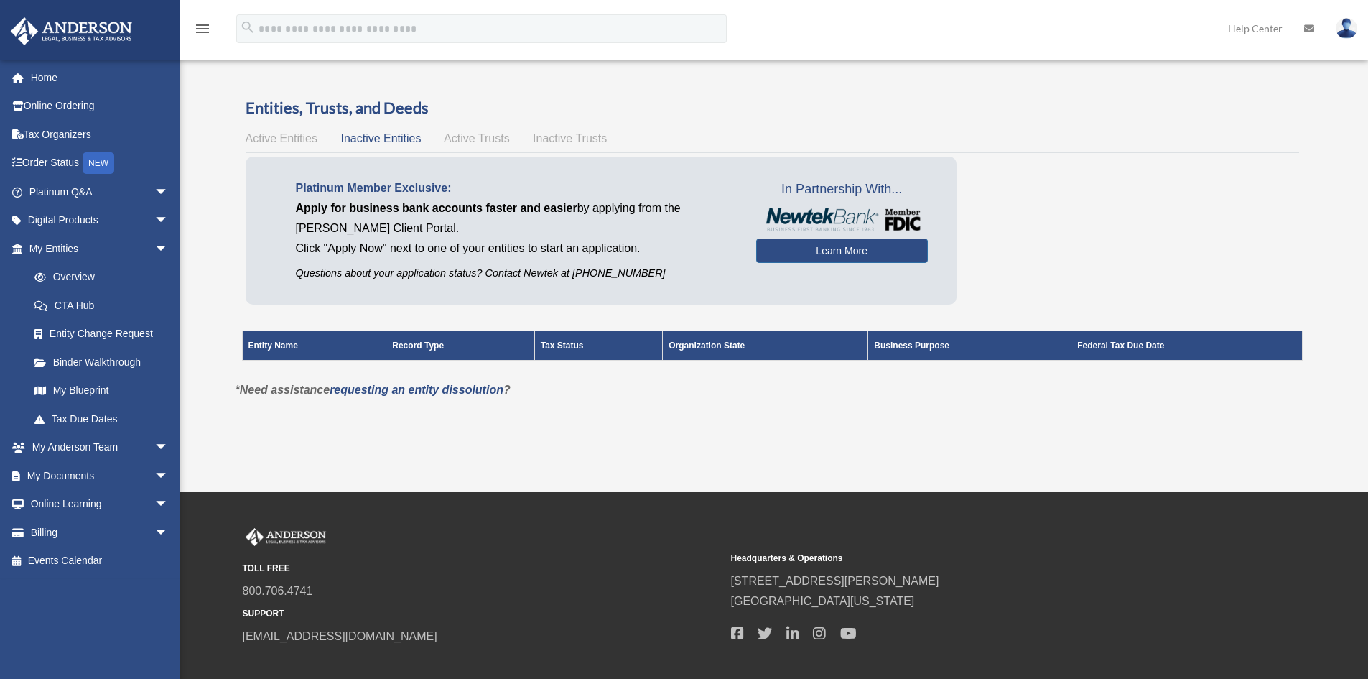
click at [482, 137] on span "Active Trusts" at bounding box center [477, 138] width 66 height 12
click at [575, 139] on span "Inactive Trusts" at bounding box center [570, 138] width 74 height 12
click at [283, 144] on span "Active Entities" at bounding box center [282, 138] width 72 height 12
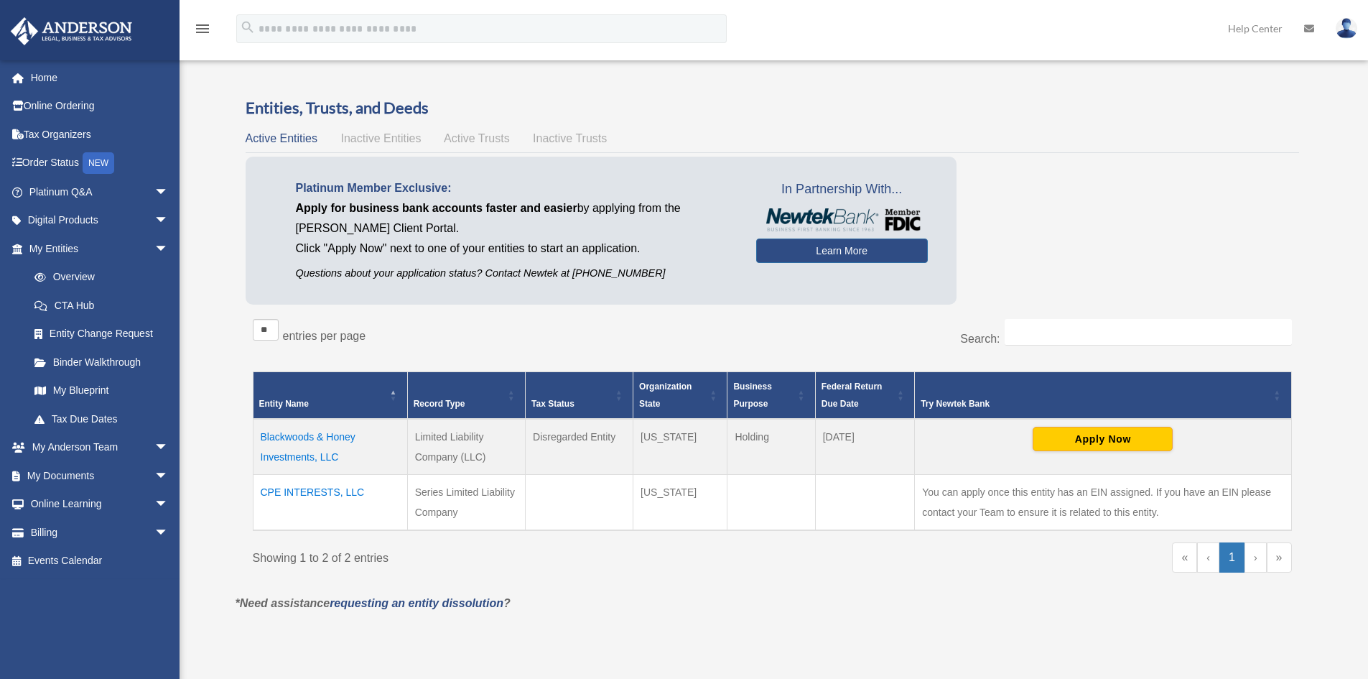
click at [345, 434] on td "Blackwoods & Honey Investments, LLC" at bounding box center [330, 447] width 154 height 56
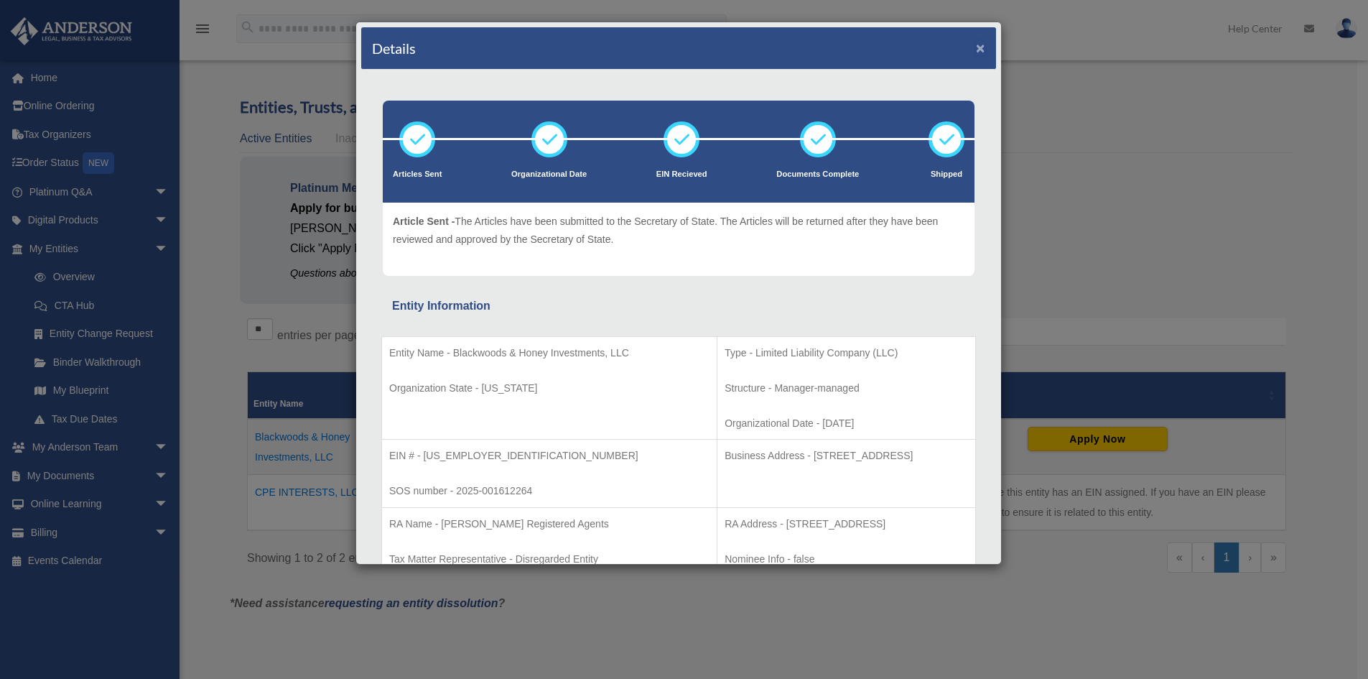
click at [976, 50] on button "×" at bounding box center [980, 47] width 9 height 15
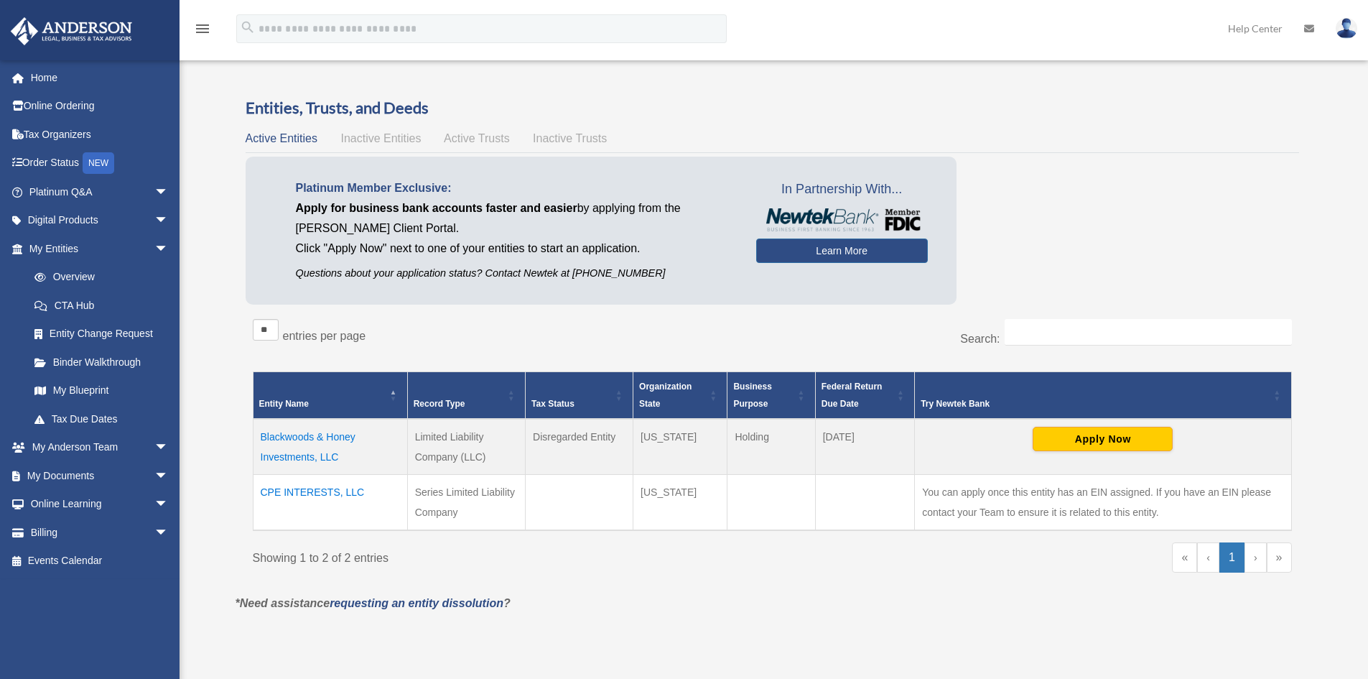
click at [199, 27] on icon "menu" at bounding box center [202, 28] width 17 height 17
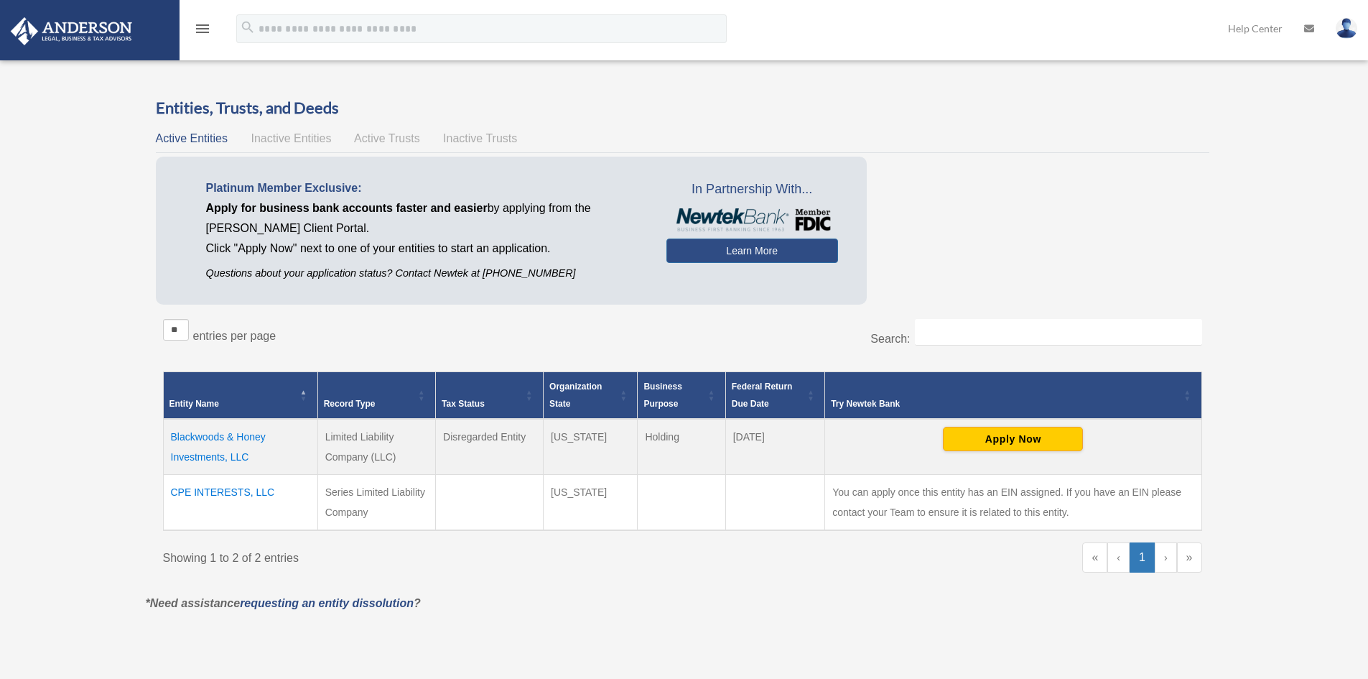
click at [205, 22] on icon "menu" at bounding box center [202, 28] width 17 height 17
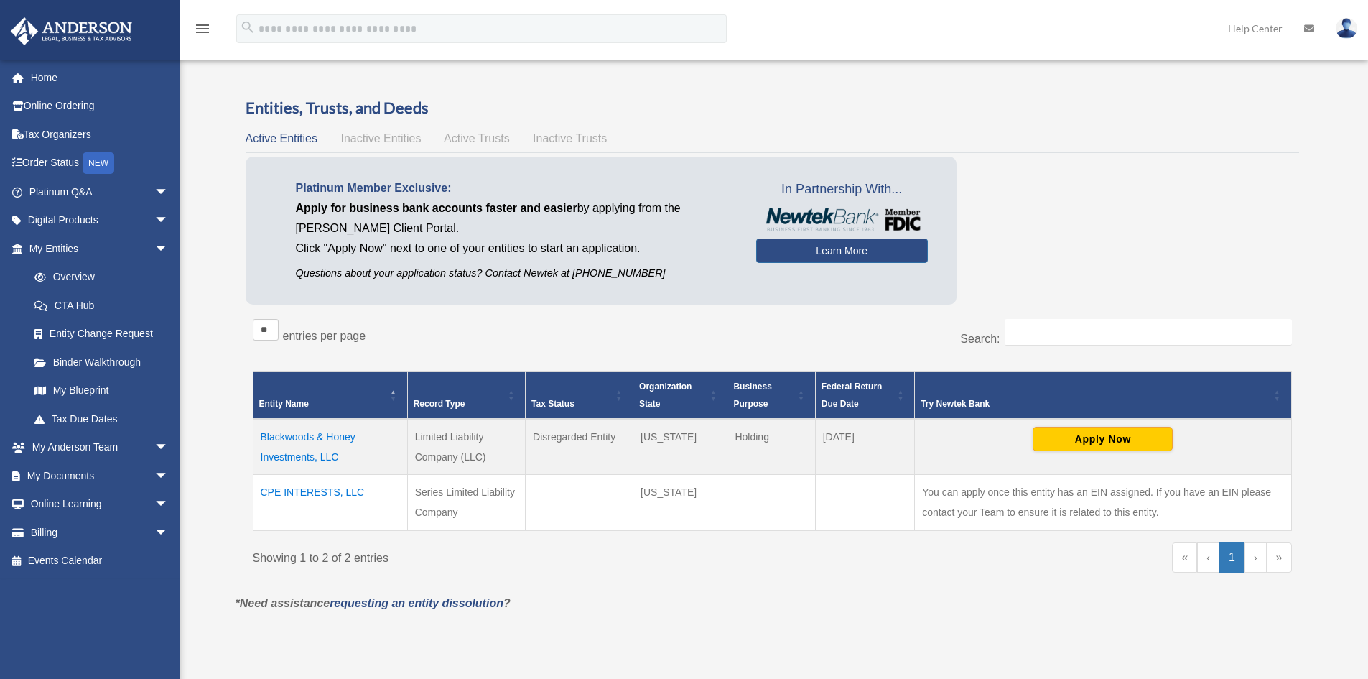
click at [323, 492] on td "CPE INTERESTS, LLC" at bounding box center [330, 503] width 154 height 56
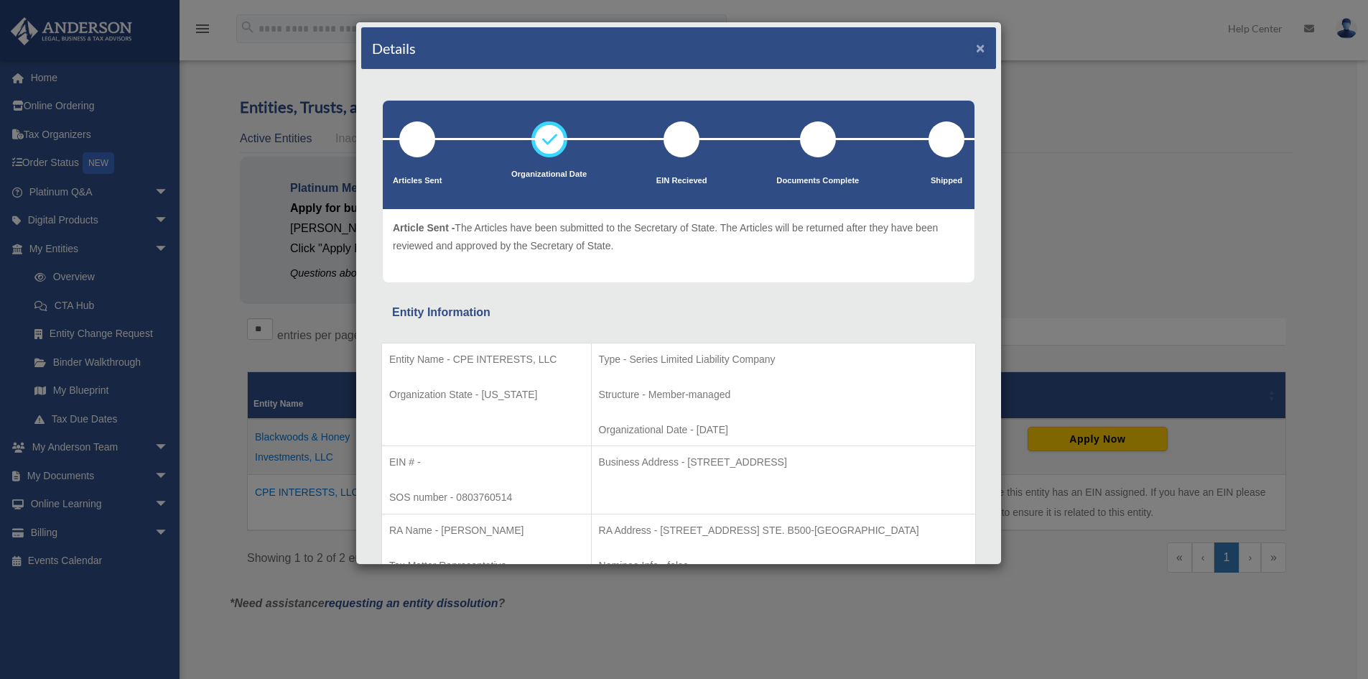
click at [976, 48] on button "×" at bounding box center [980, 47] width 9 height 15
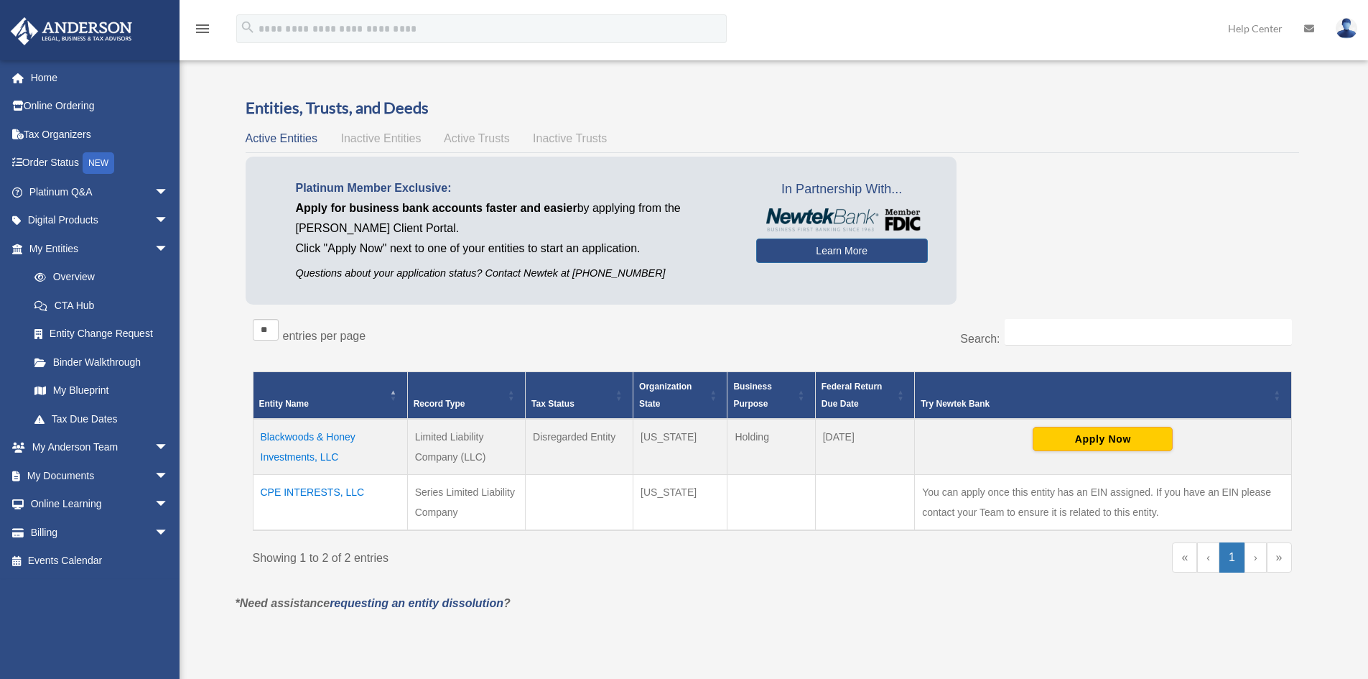
click at [1344, 31] on img at bounding box center [1347, 28] width 22 height 21
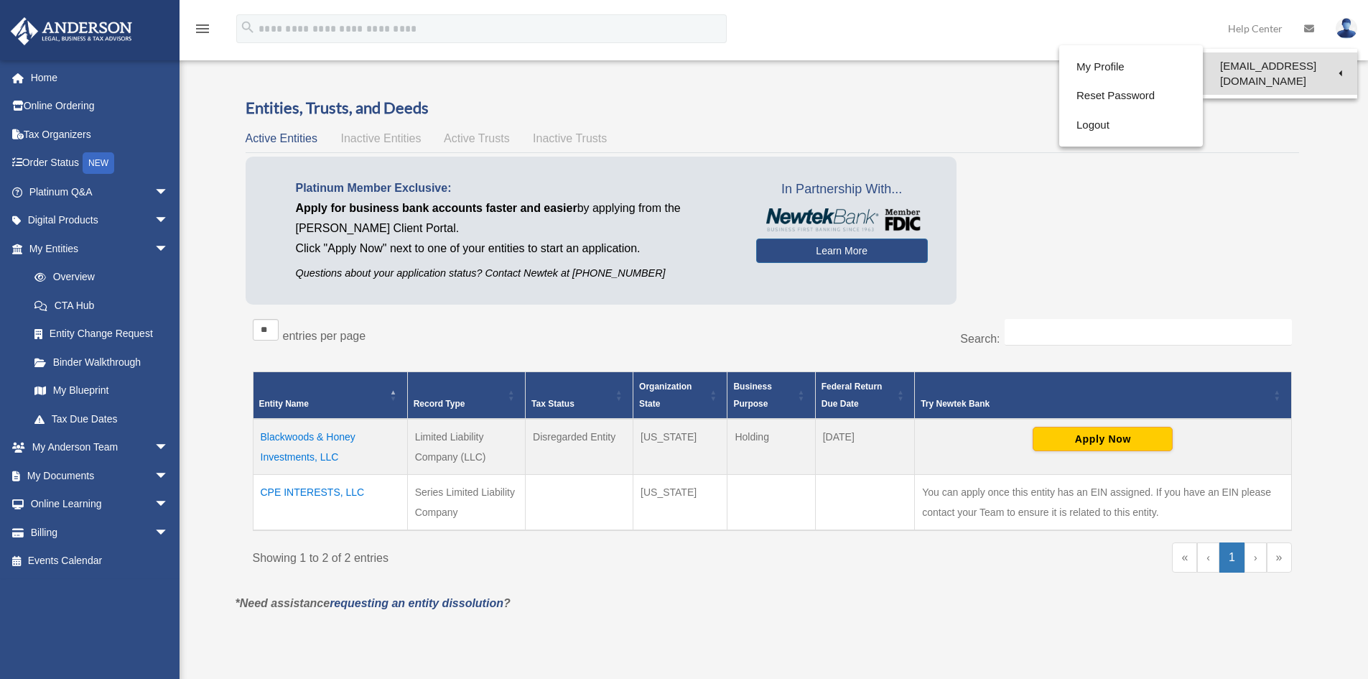
click at [1307, 67] on link "[EMAIL_ADDRESS][DOMAIN_NAME]" at bounding box center [1280, 73] width 154 height 42
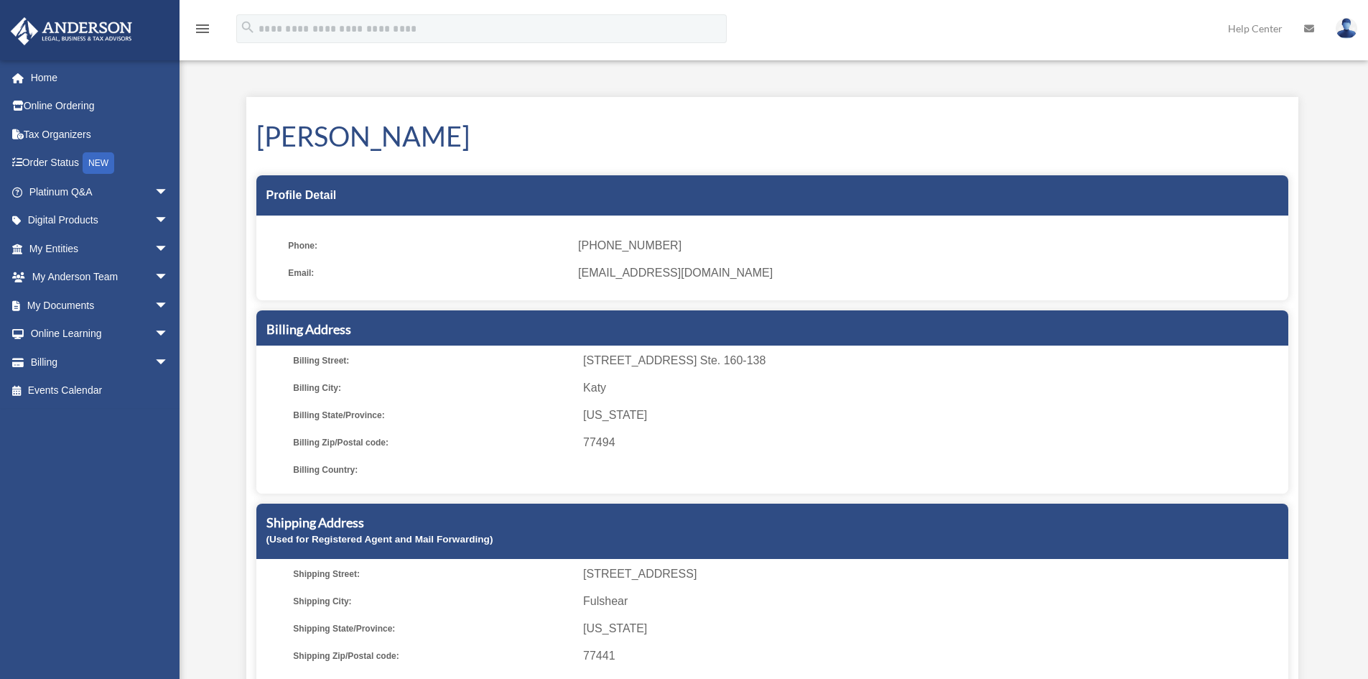
click at [1346, 35] on img at bounding box center [1347, 28] width 22 height 21
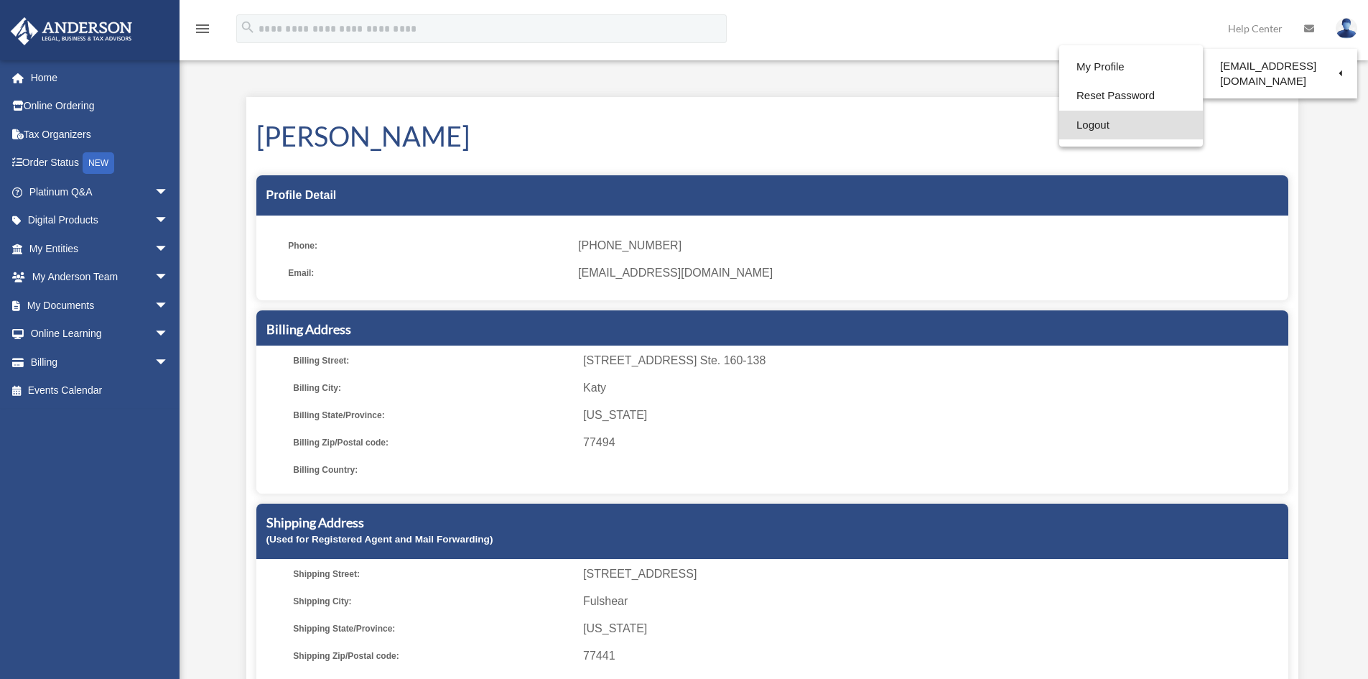
click at [1071, 129] on link "Logout" at bounding box center [1131, 125] width 144 height 29
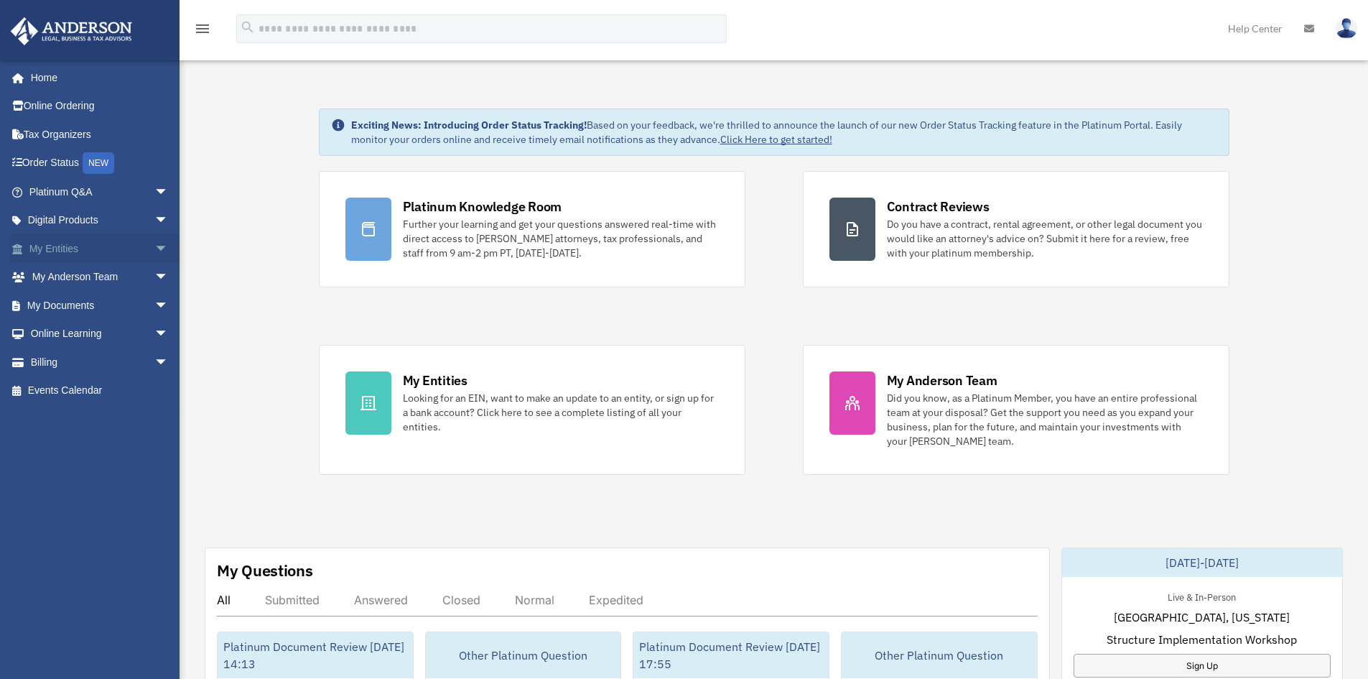
click at [154, 249] on span "arrow_drop_down" at bounding box center [168, 248] width 29 height 29
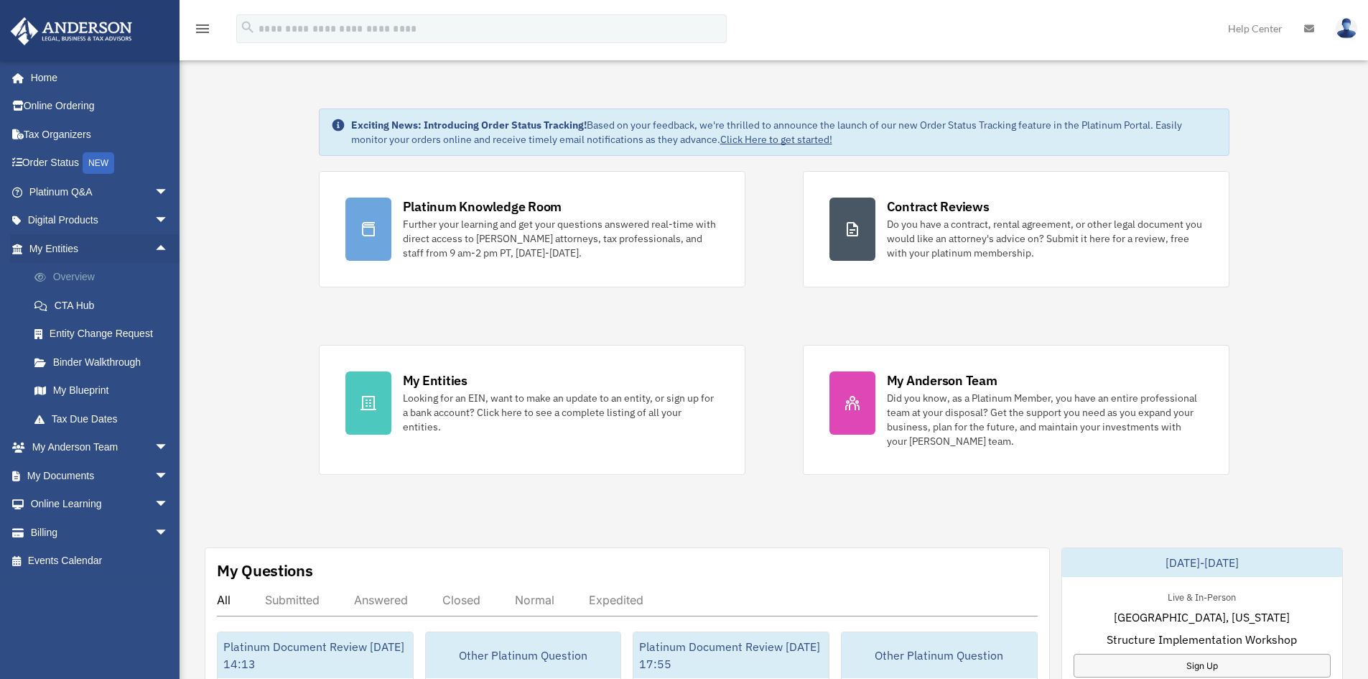
click at [91, 274] on link "Overview" at bounding box center [105, 277] width 170 height 29
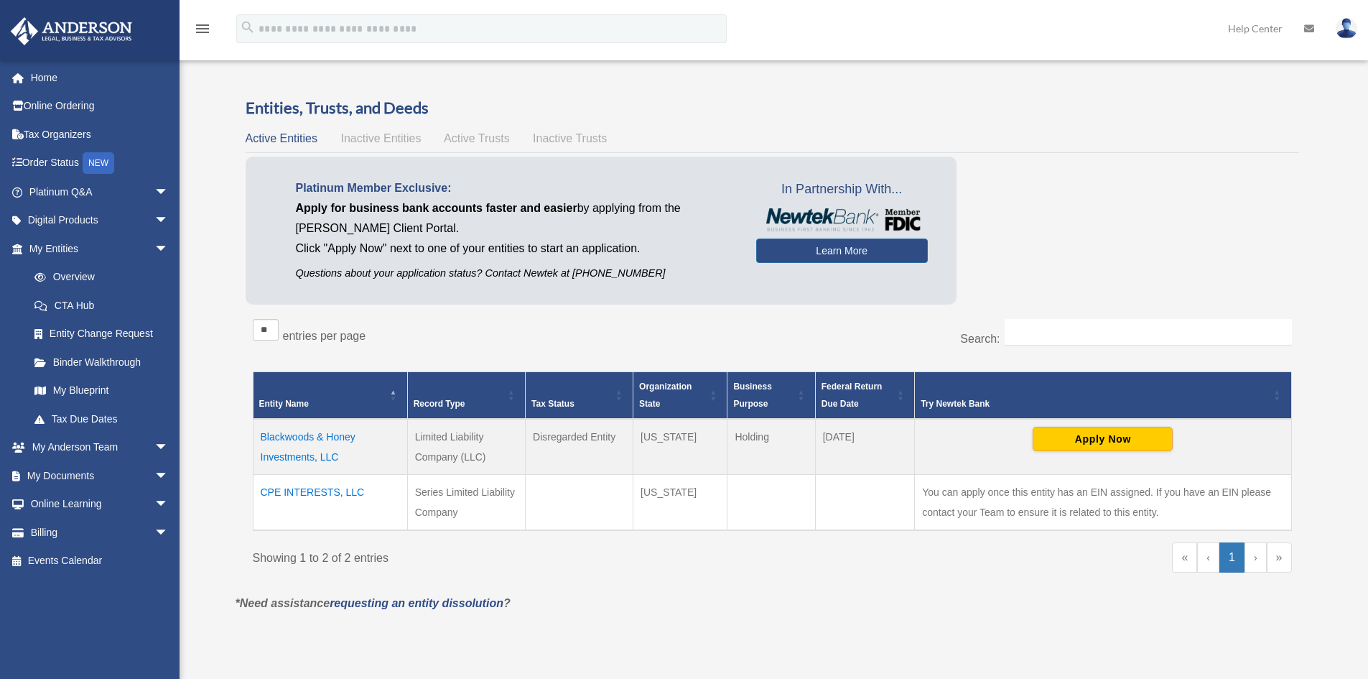
click at [365, 142] on span "Inactive Entities" at bounding box center [380, 138] width 80 height 12
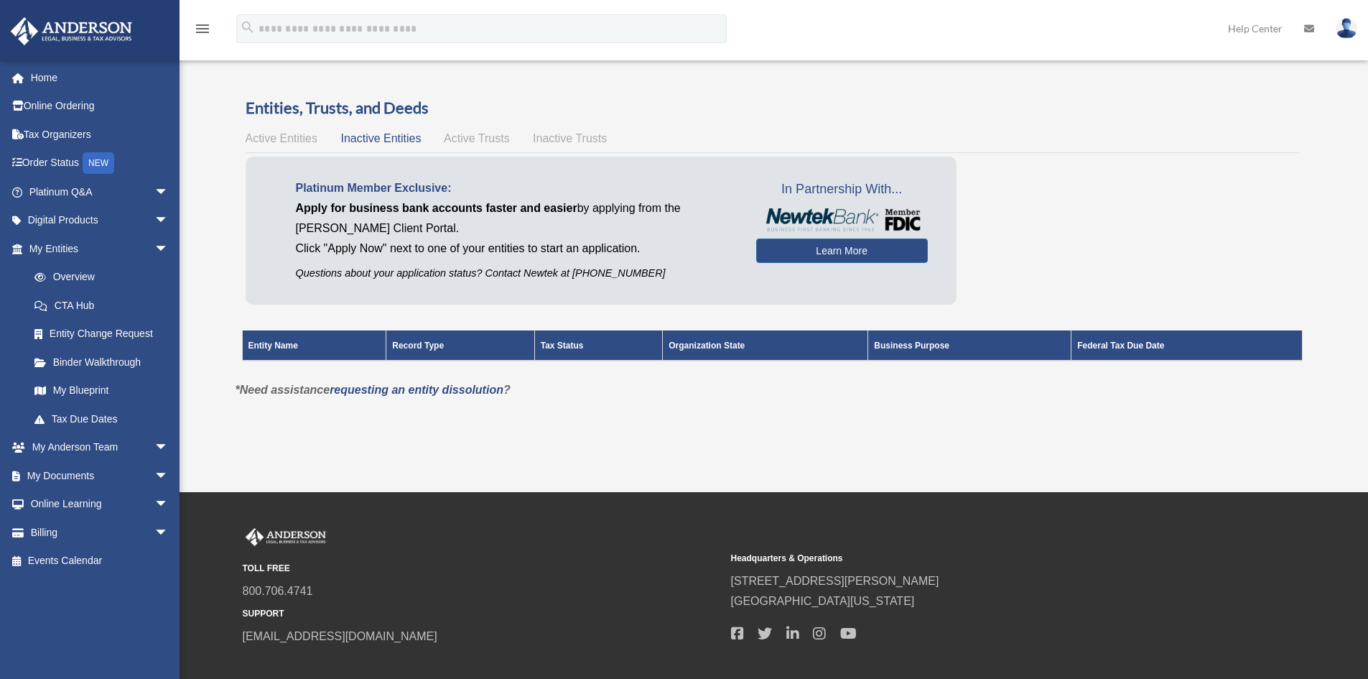
click at [498, 138] on span "Active Trusts" at bounding box center [477, 138] width 66 height 12
click at [569, 137] on span "Inactive Trusts" at bounding box center [570, 138] width 74 height 12
click at [468, 131] on div "Active Entities Inactive Entities Active Trusts Inactive Trusts" at bounding box center [773, 139] width 1054 height 20
click at [467, 132] on span "Active Trusts" at bounding box center [477, 138] width 66 height 12
click at [387, 139] on span "Inactive Entities" at bounding box center [380, 138] width 80 height 12
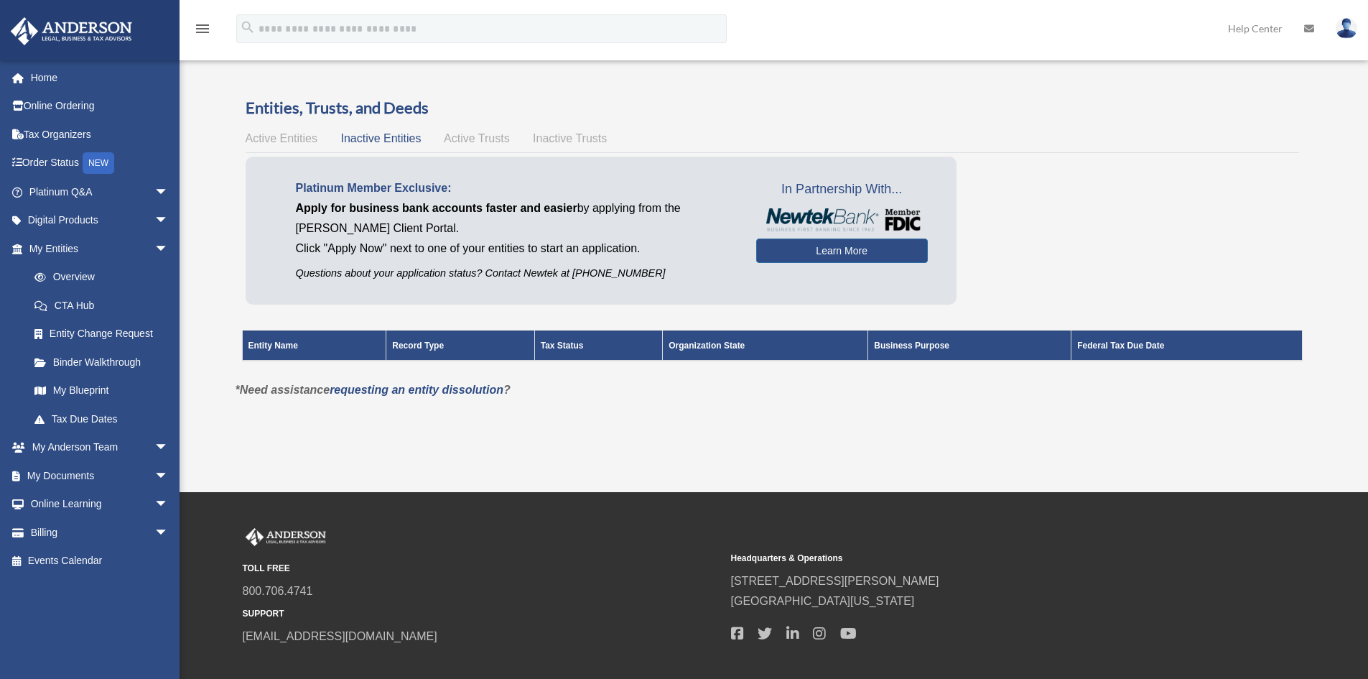
click at [269, 134] on span "Active Entities" at bounding box center [282, 138] width 72 height 12
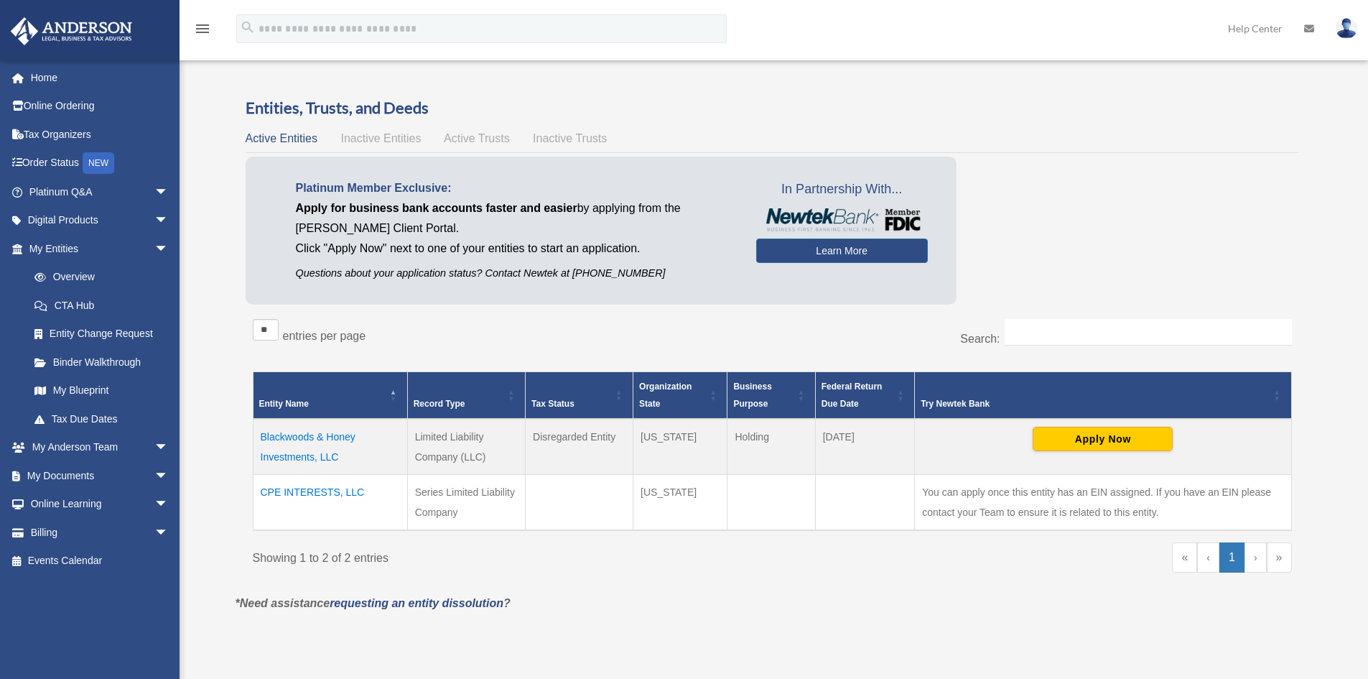
click at [317, 495] on td "CPE INTERESTS, LLC" at bounding box center [330, 503] width 154 height 56
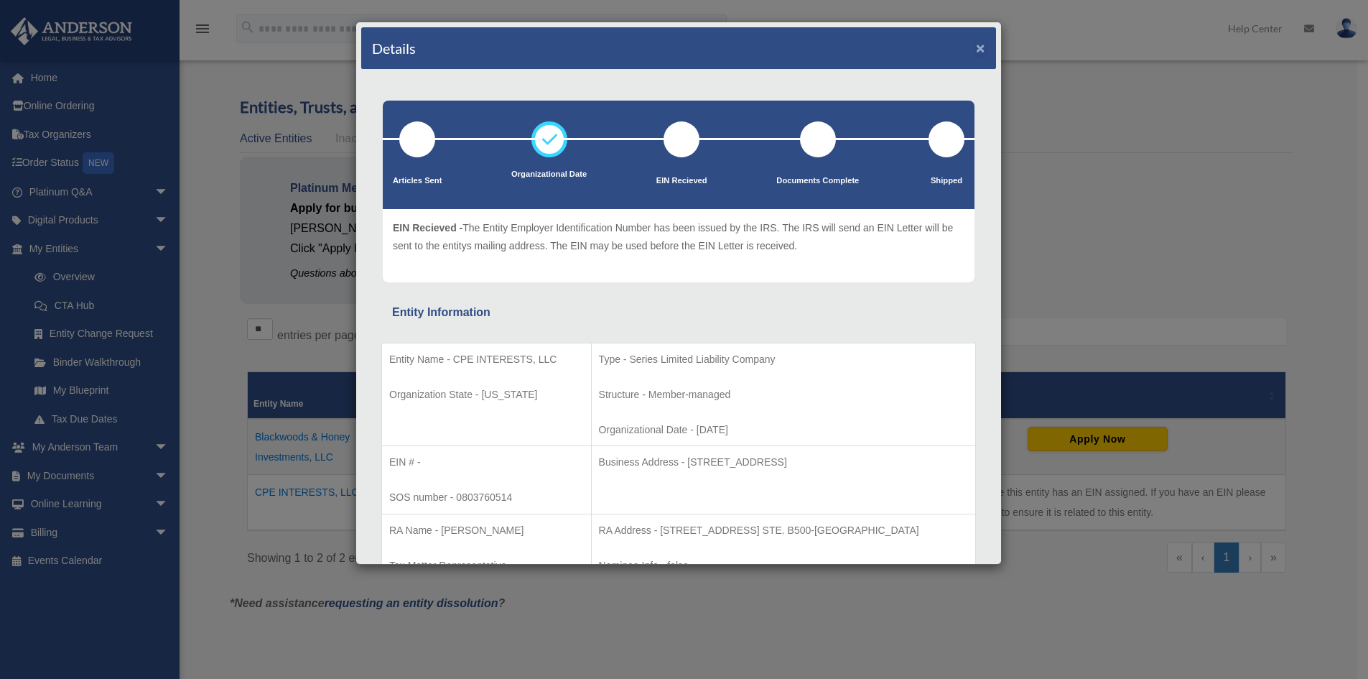
click at [976, 45] on button "×" at bounding box center [980, 47] width 9 height 15
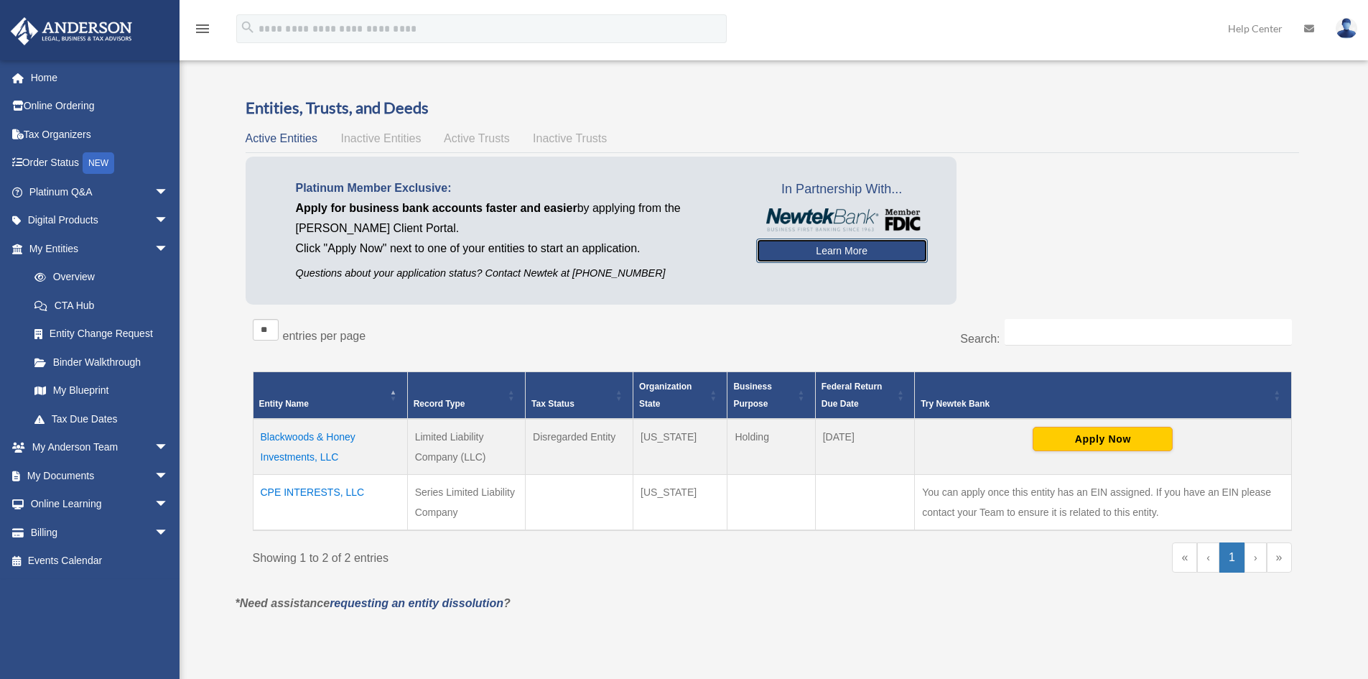
click at [865, 251] on link "Learn More" at bounding box center [842, 250] width 172 height 24
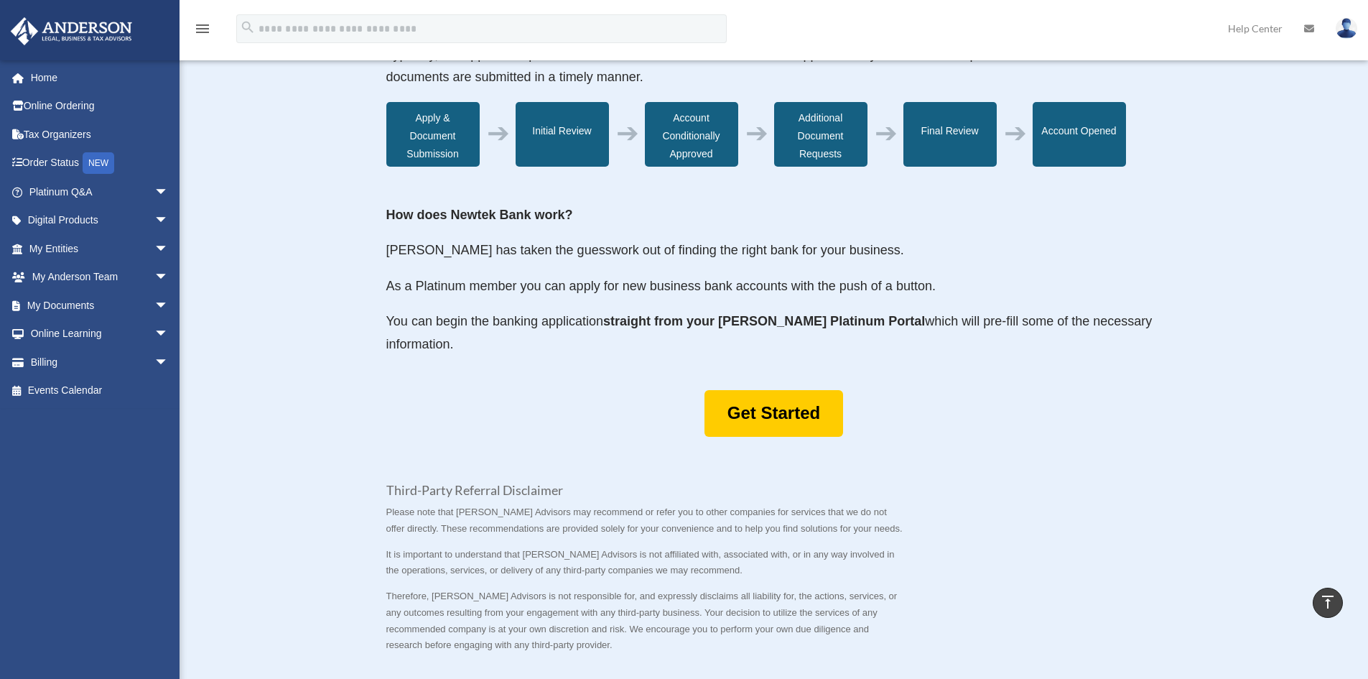
scroll to position [575, 0]
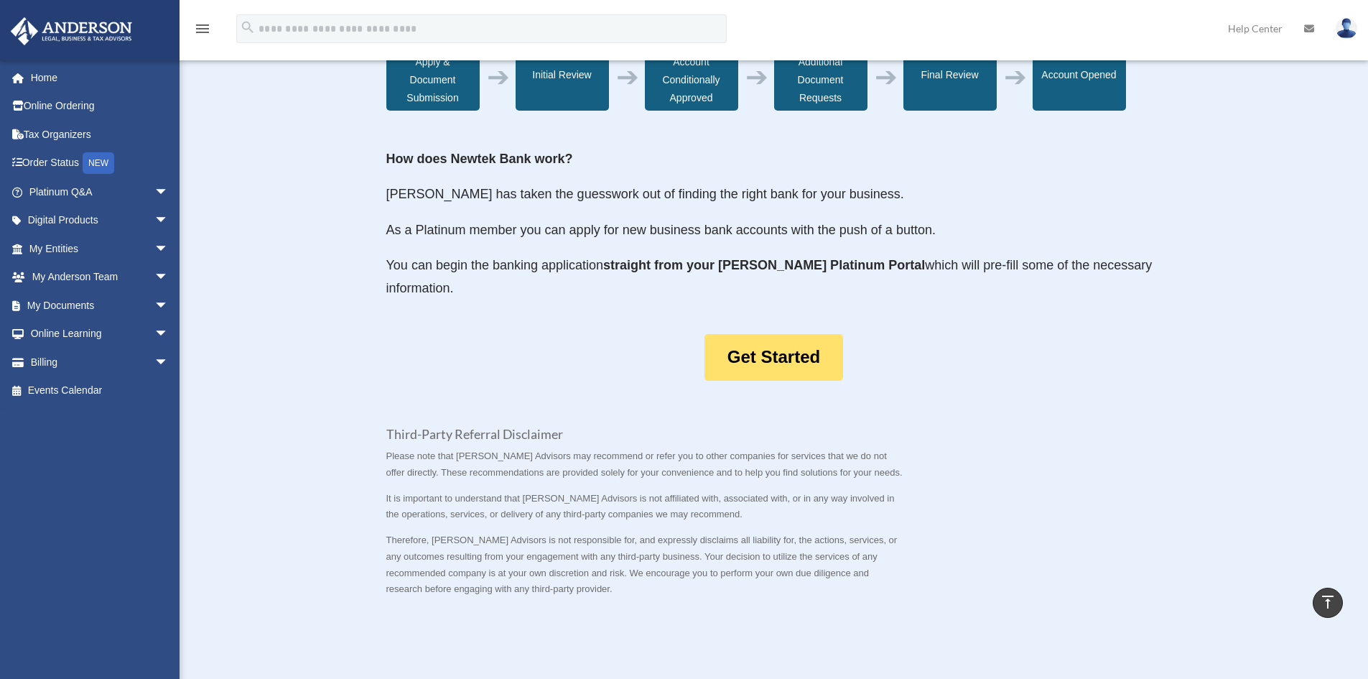
click at [772, 360] on link "Get Started" at bounding box center [774, 357] width 139 height 47
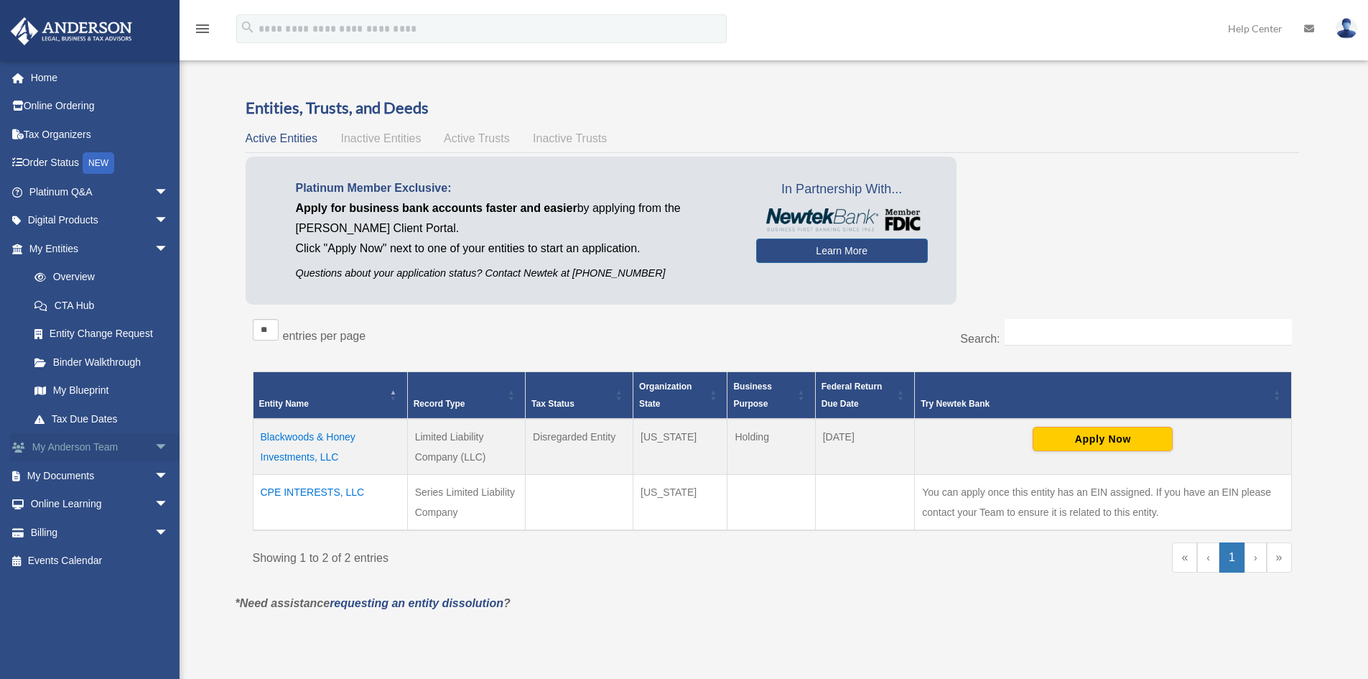
click at [154, 444] on span "arrow_drop_down" at bounding box center [168, 447] width 29 height 29
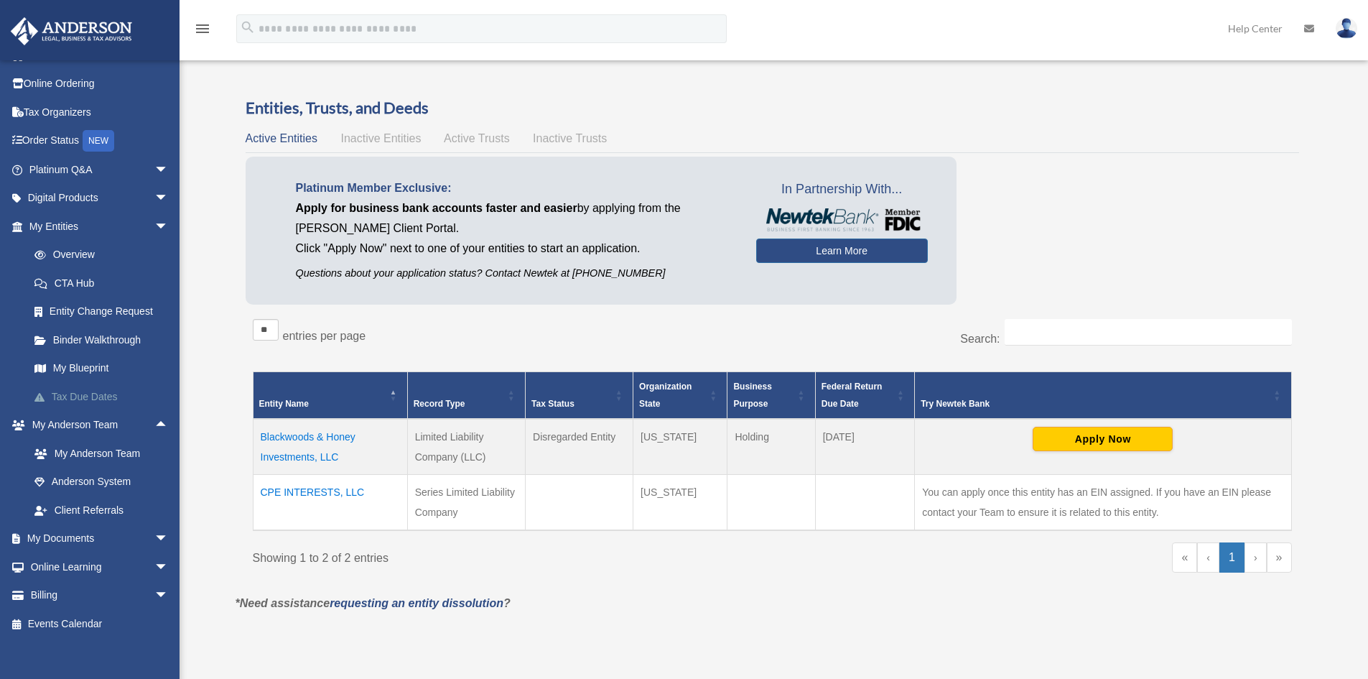
scroll to position [33, 0]
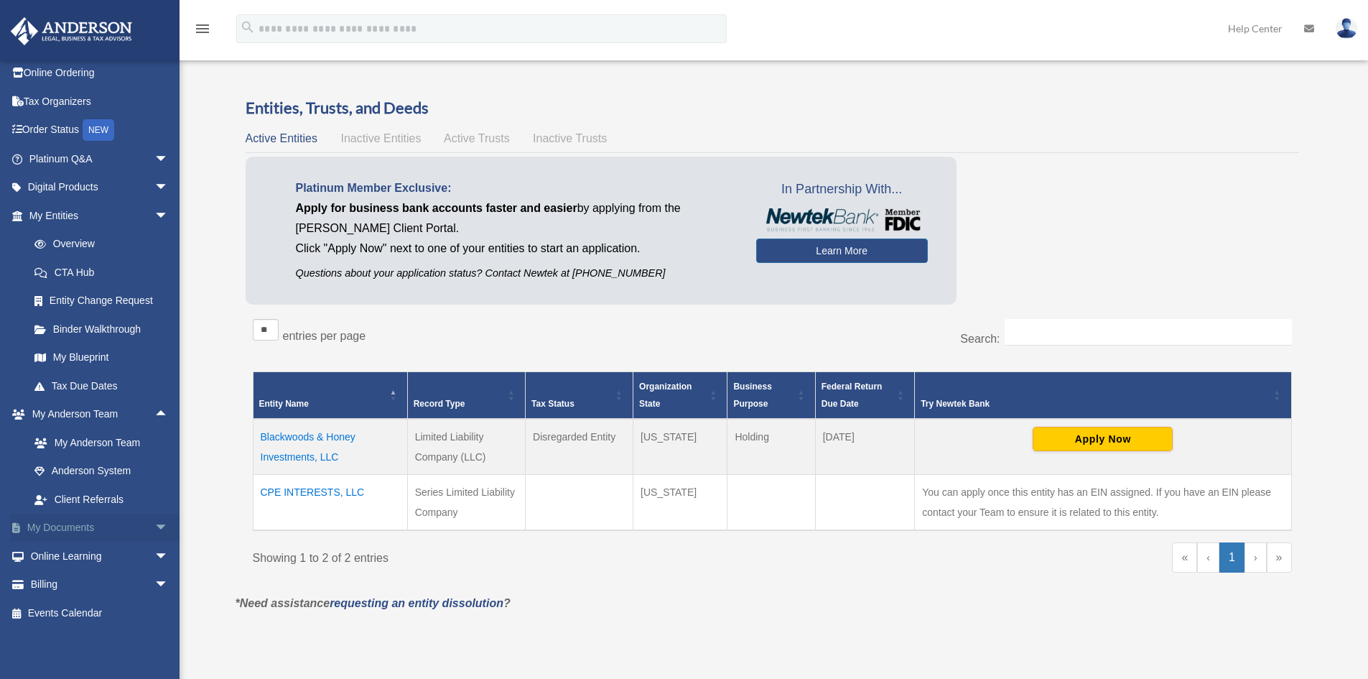
click at [154, 521] on span "arrow_drop_down" at bounding box center [168, 528] width 29 height 29
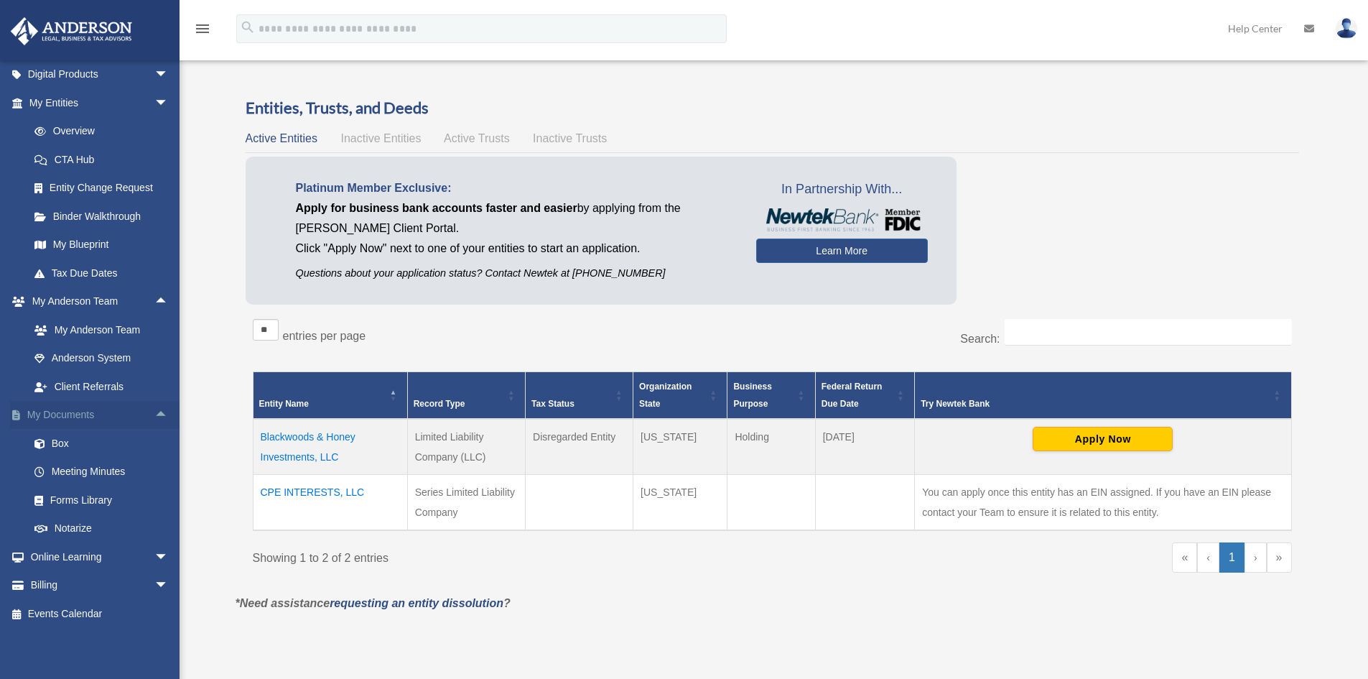
scroll to position [147, 0]
click at [154, 552] on span "arrow_drop_down" at bounding box center [168, 556] width 29 height 29
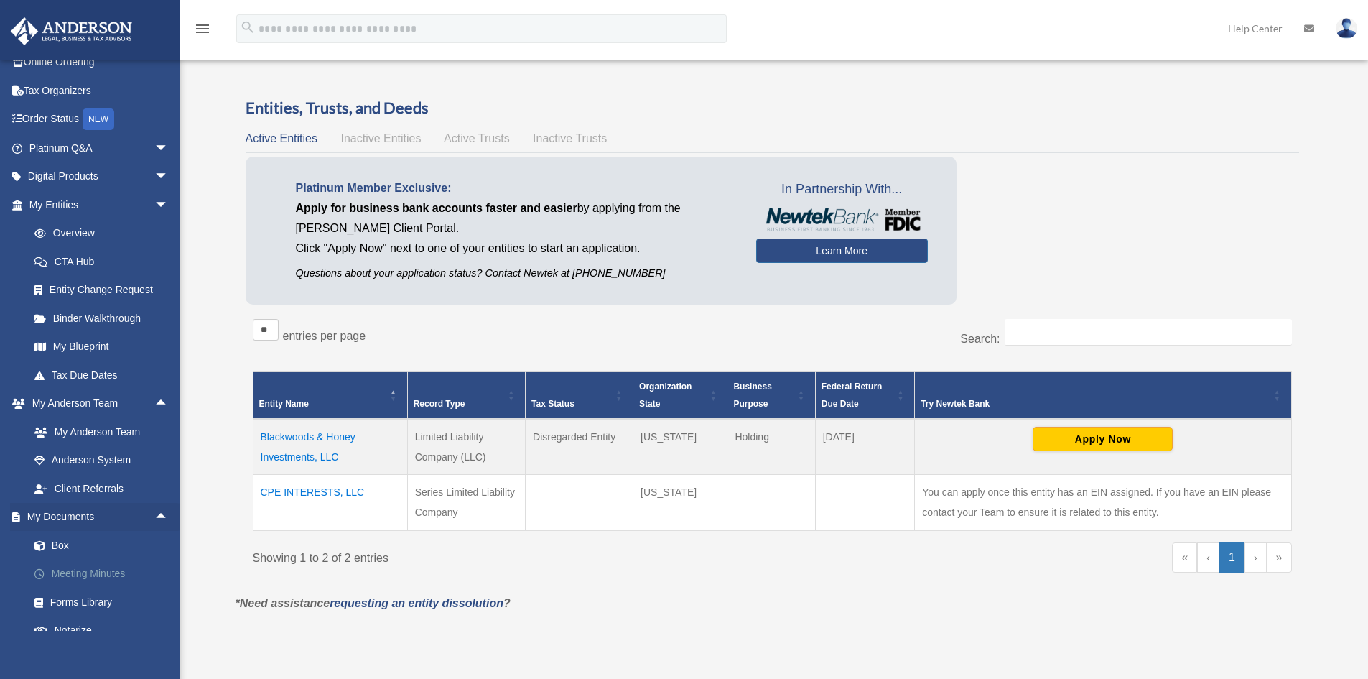
scroll to position [0, 0]
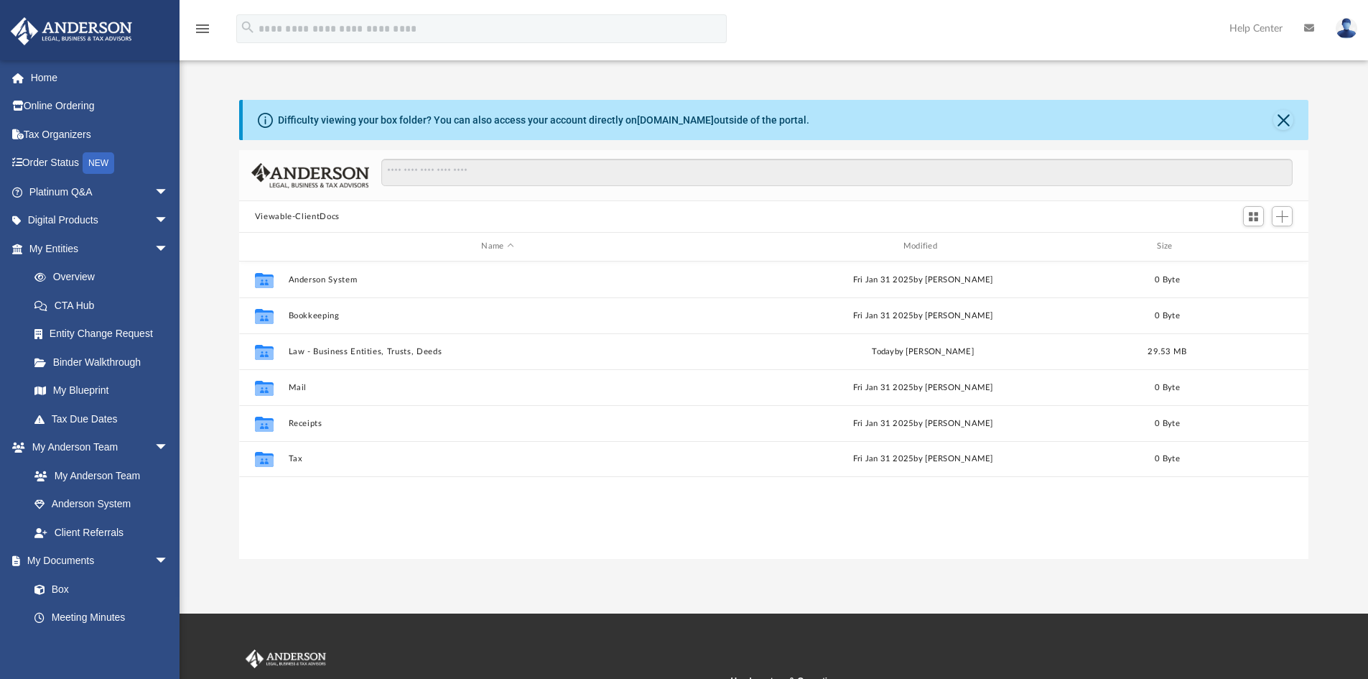
scroll to position [316, 1059]
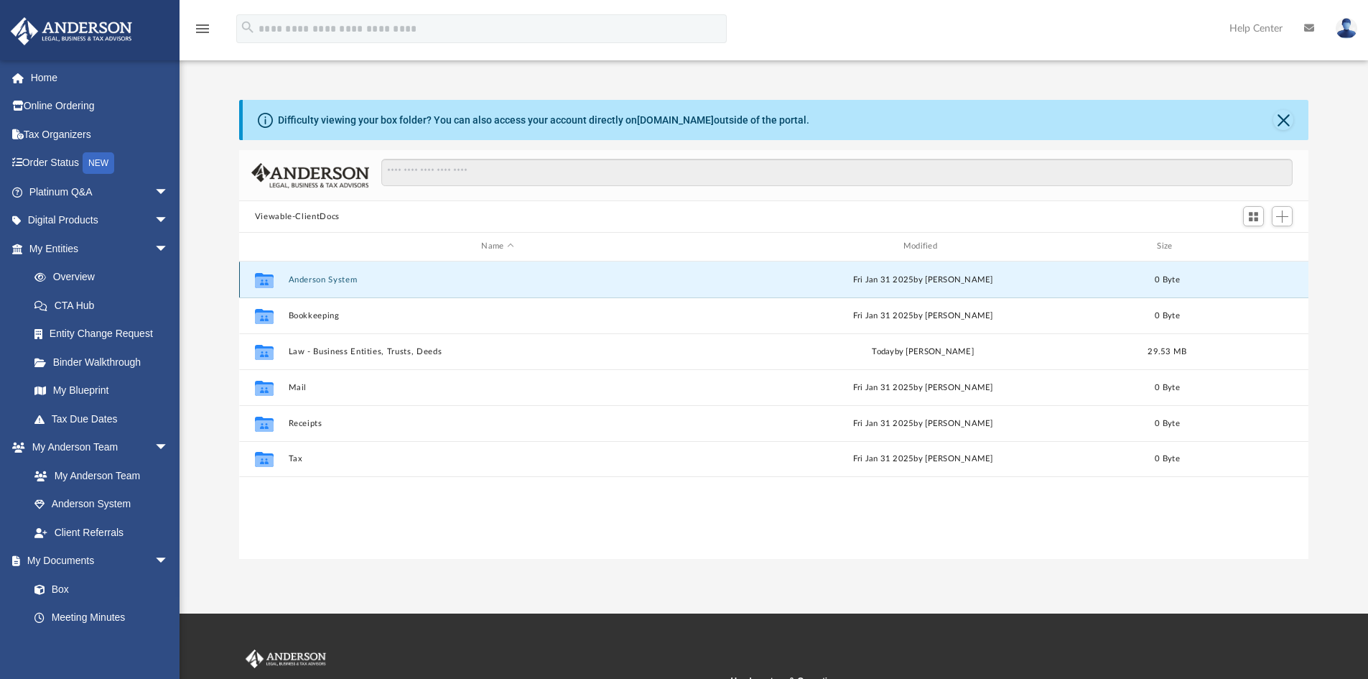
click at [312, 279] on button "Anderson System" at bounding box center [497, 279] width 419 height 9
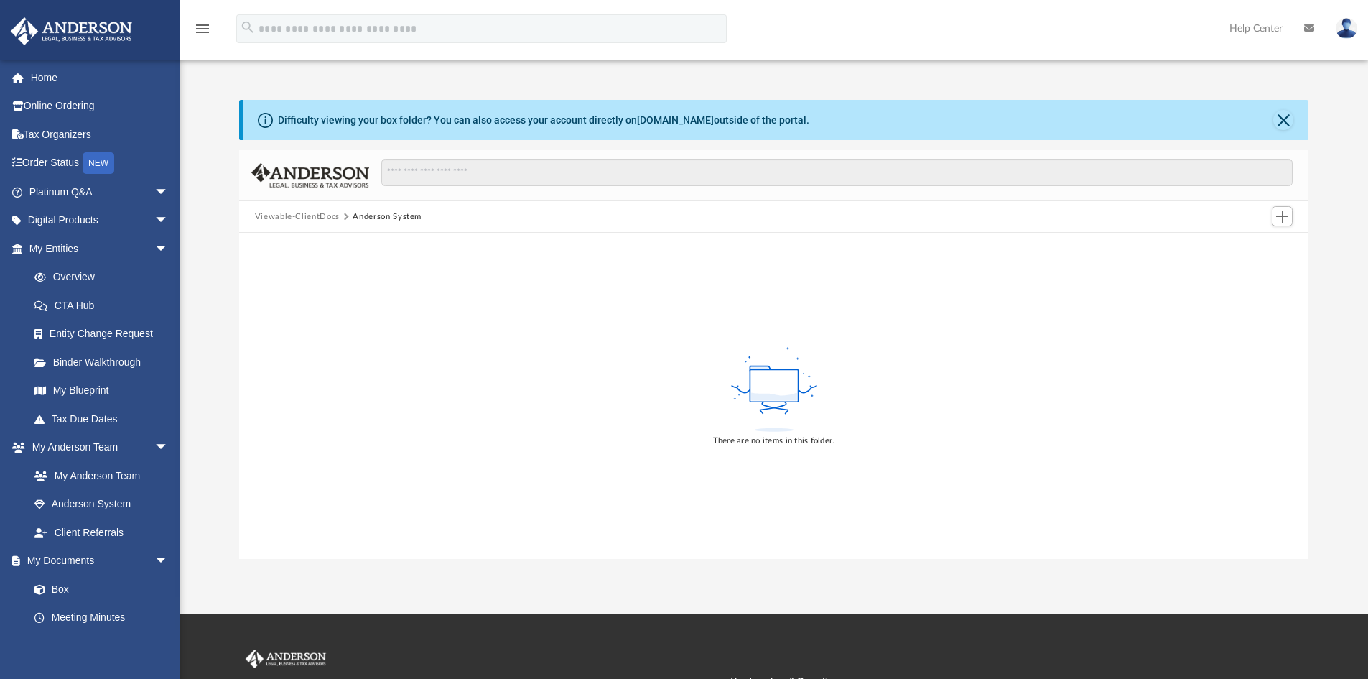
click at [318, 215] on button "Viewable-ClientDocs" at bounding box center [297, 216] width 85 height 13
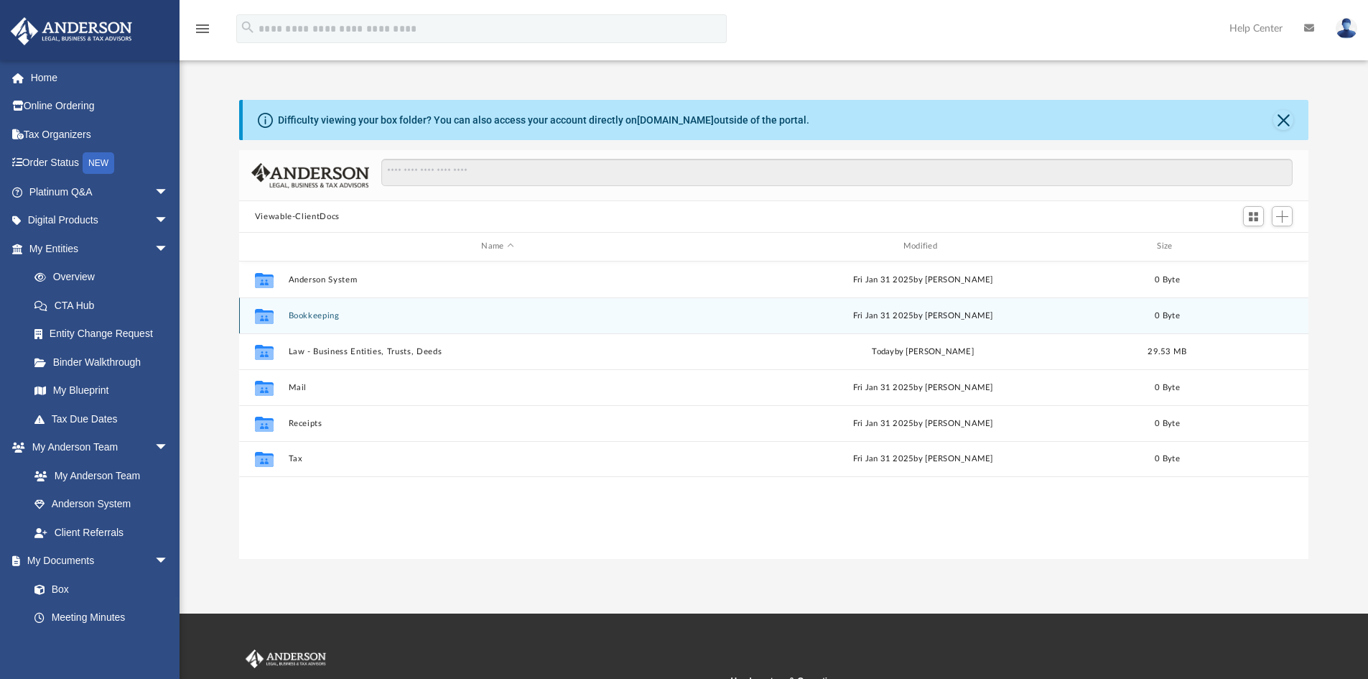
click at [313, 313] on button "Bookkeeping" at bounding box center [497, 315] width 419 height 9
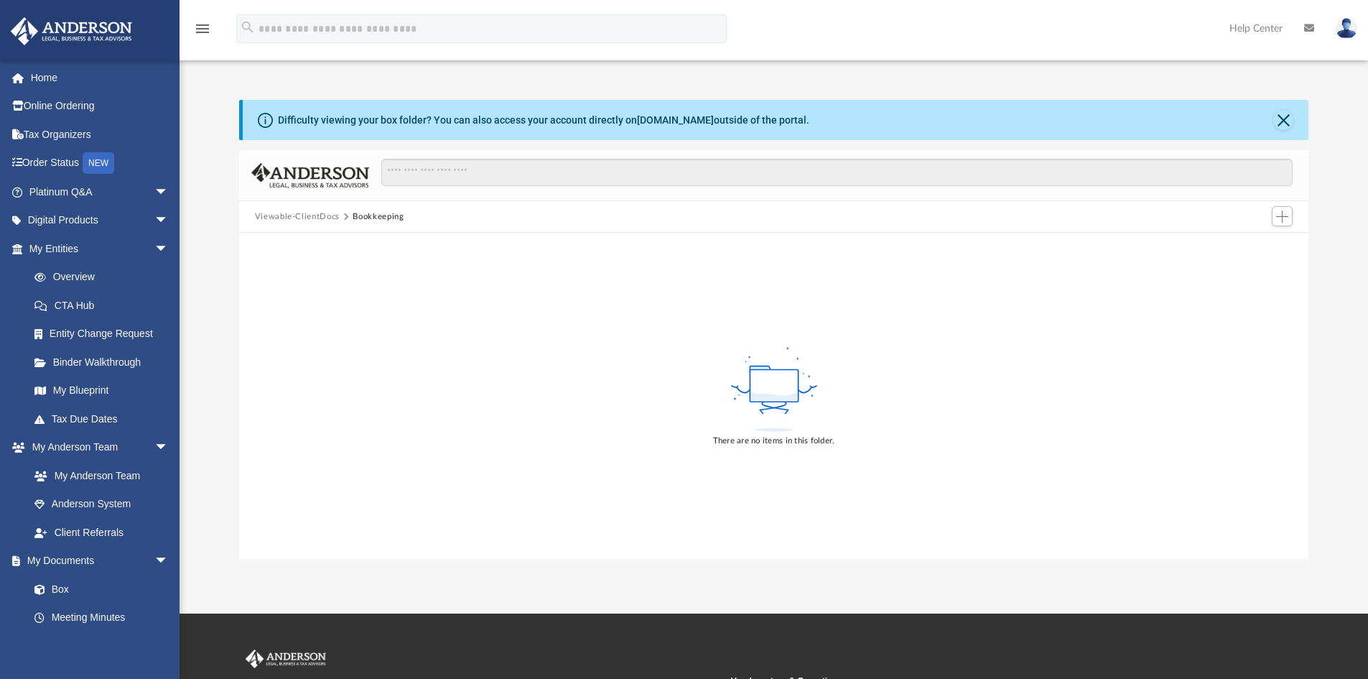
click at [307, 215] on button "Viewable-ClientDocs" at bounding box center [297, 216] width 85 height 13
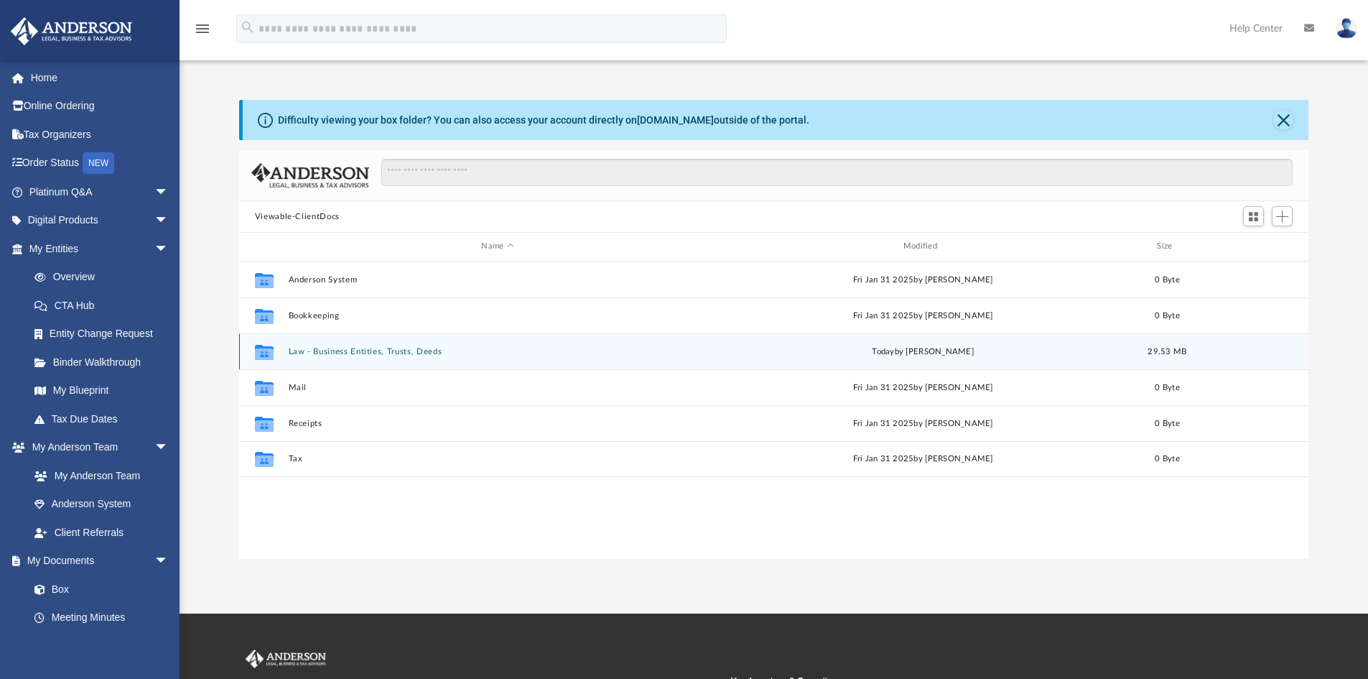
click at [324, 348] on button "Law - Business Entities, Trusts, Deeds" at bounding box center [497, 351] width 419 height 9
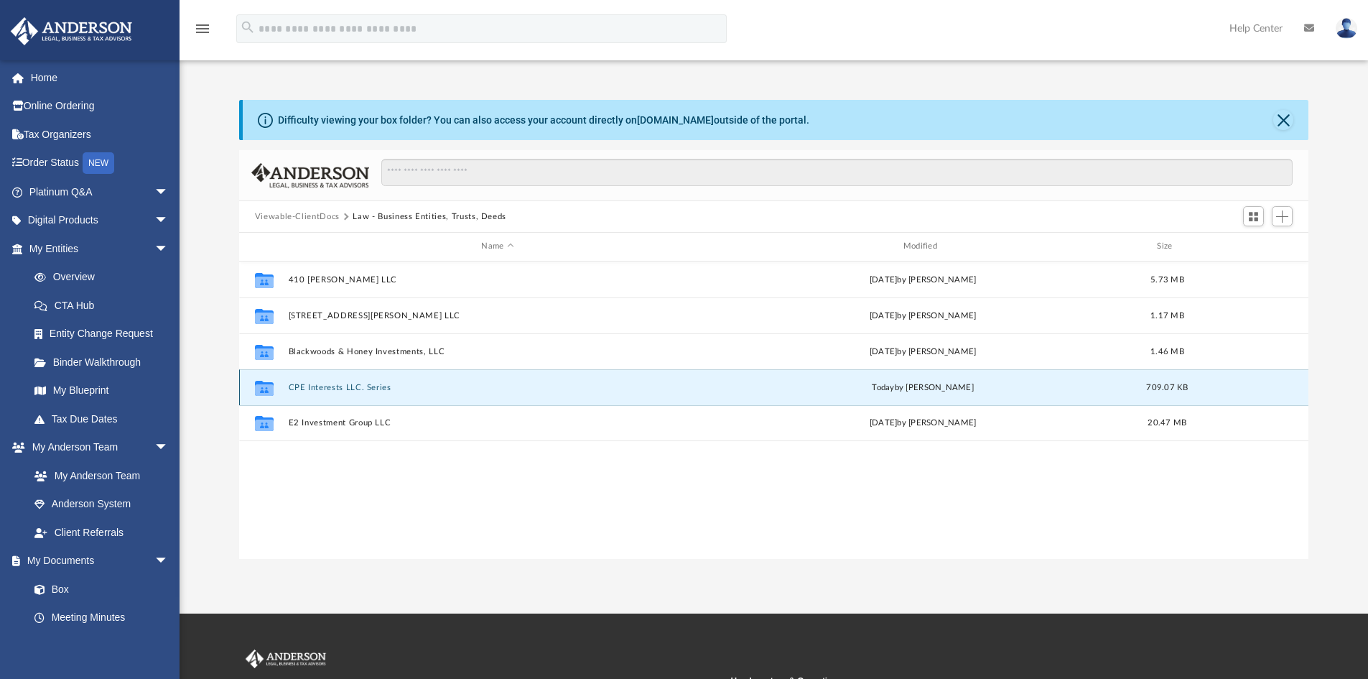
click at [366, 386] on button "CPE Interests LLC. Series" at bounding box center [497, 387] width 419 height 9
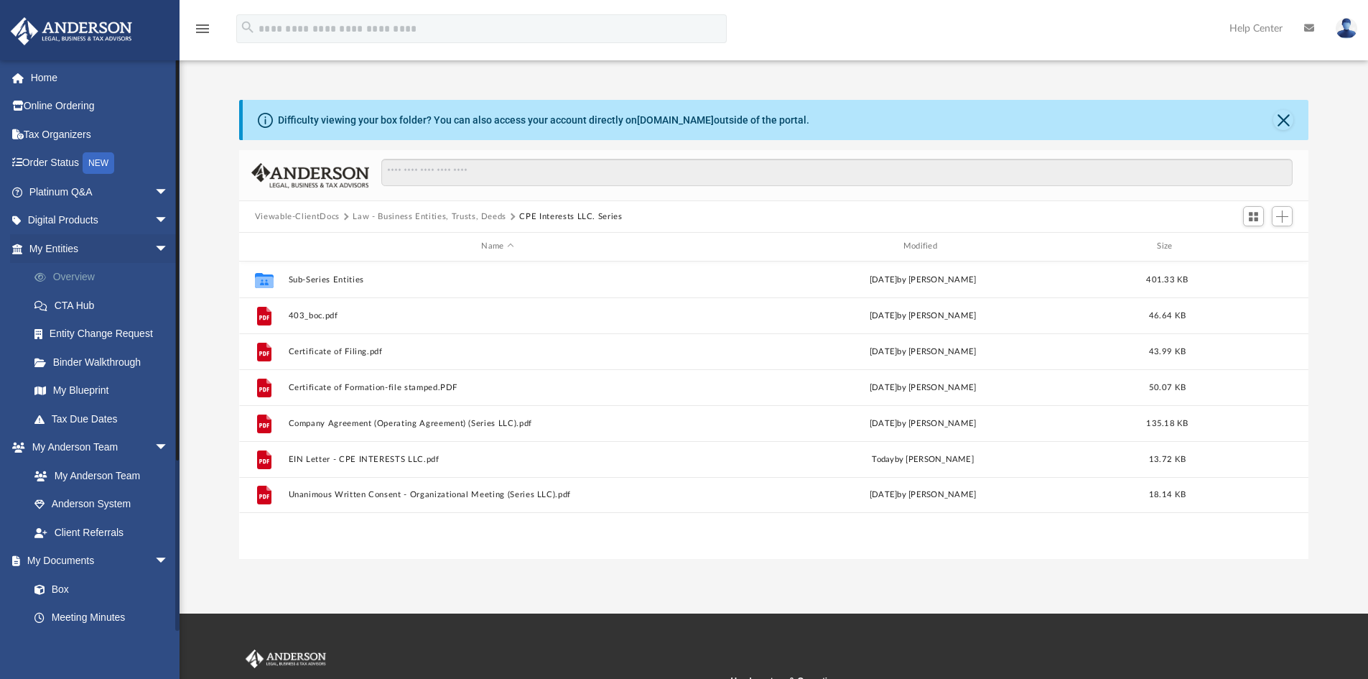
click at [67, 272] on link "Overview" at bounding box center [105, 277] width 170 height 29
